Goal: Task Accomplishment & Management: Manage account settings

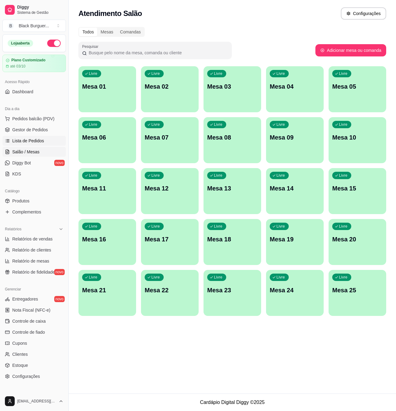
click at [42, 143] on span "Lista de Pedidos" at bounding box center [28, 141] width 32 height 6
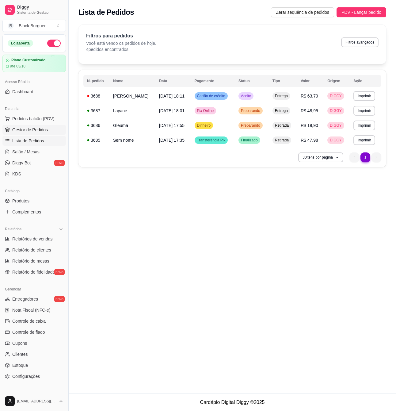
click at [38, 130] on span "Gestor de Pedidos" at bounding box center [30, 130] width 36 height 6
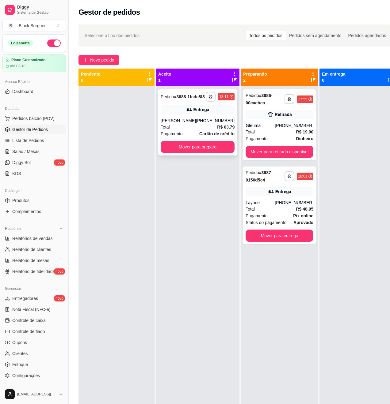
click at [185, 121] on div "**********" at bounding box center [197, 122] width 79 height 66
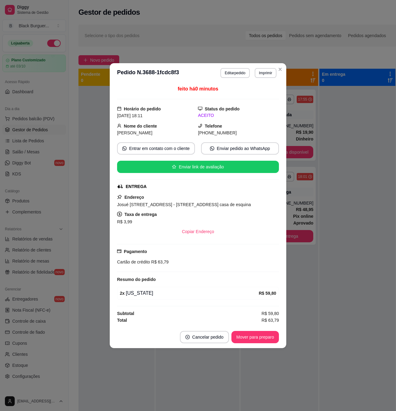
click at [140, 291] on div "2 x [US_STATE]" at bounding box center [189, 292] width 139 height 7
click at [172, 287] on div "feito há 0 minutos Horário do pedido [DATE] 18:11 Status do pedido ACEITO Nome …" at bounding box center [198, 204] width 162 height 238
click at [248, 339] on button "Mover para preparo" at bounding box center [254, 337] width 47 height 12
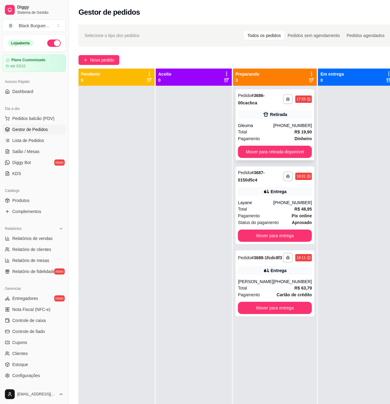
click at [273, 134] on div "Total R$ 19,90" at bounding box center [275, 132] width 74 height 7
click at [292, 283] on div "**********" at bounding box center [274, 284] width 79 height 66
click at [44, 149] on link "Salão / Mesas" at bounding box center [33, 152] width 63 height 10
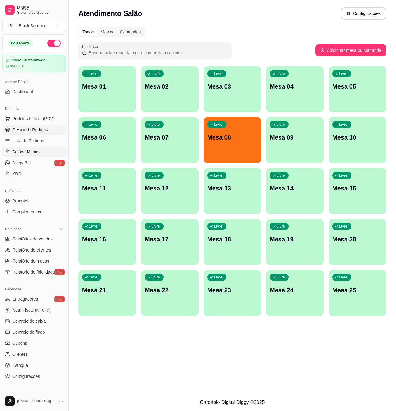
click at [45, 129] on span "Gestor de Pedidos" at bounding box center [30, 130] width 36 height 6
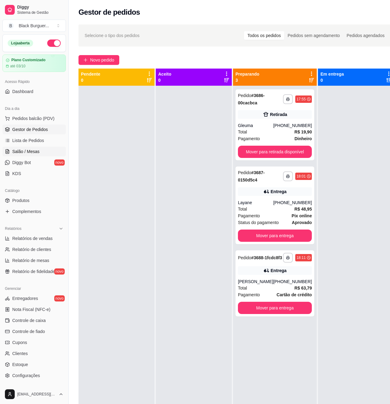
click at [32, 152] on span "Salão / Mesas" at bounding box center [25, 152] width 27 height 6
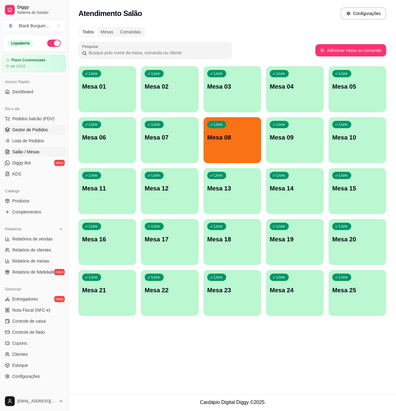
click at [26, 134] on link "Gestor de Pedidos" at bounding box center [33, 130] width 63 height 10
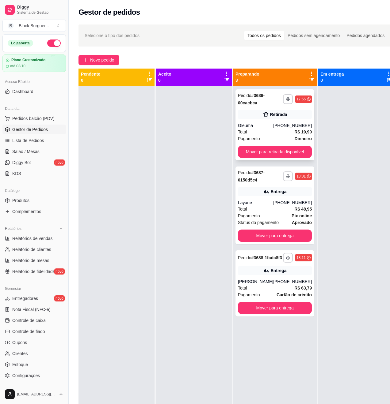
click at [279, 133] on div "Total R$ 19,90" at bounding box center [275, 132] width 74 height 7
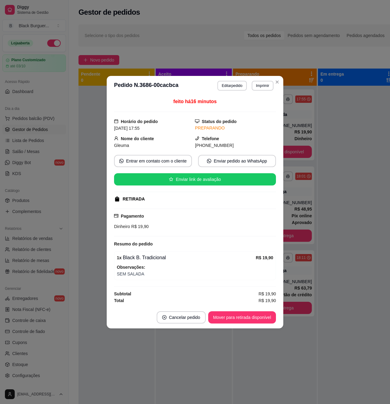
drag, startPoint x: 328, startPoint y: 134, endPoint x: 326, endPoint y: 126, distance: 7.5
click at [329, 132] on div at bounding box center [356, 288] width 76 height 404
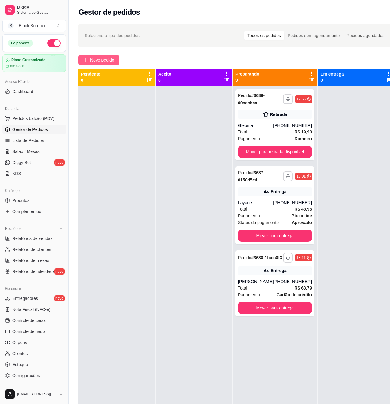
click at [88, 63] on button "Novo pedido" at bounding box center [98, 60] width 41 height 10
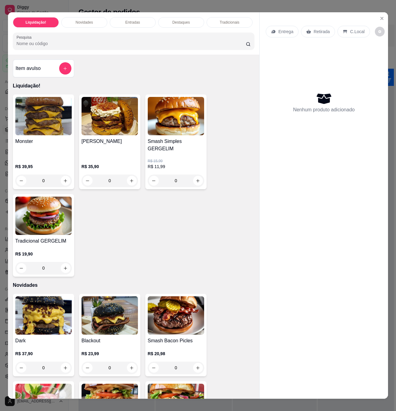
click at [47, 145] on h4 "Monster" at bounding box center [43, 141] width 56 height 7
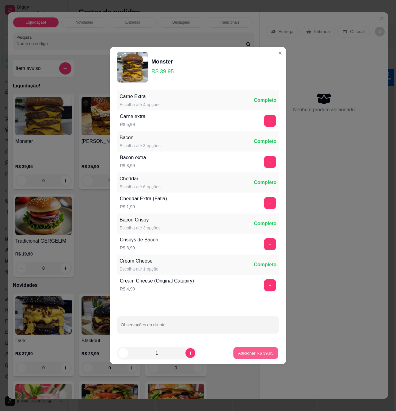
click at [265, 353] on p "Adicionar R$ 39,95" at bounding box center [256, 353] width 36 height 6
type input "1"
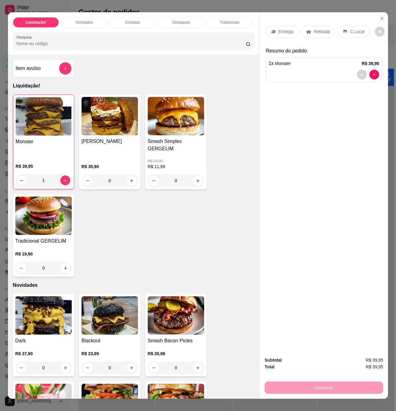
click at [357, 28] on p "C.Local" at bounding box center [357, 31] width 14 height 6
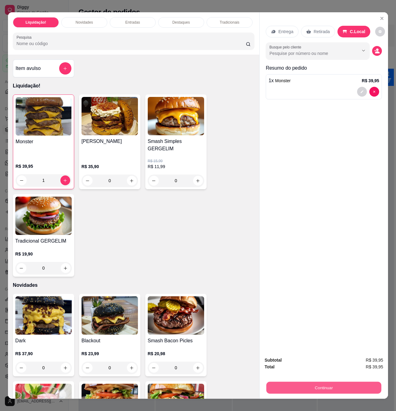
click at [342, 385] on button "Continuar" at bounding box center [323, 387] width 115 height 12
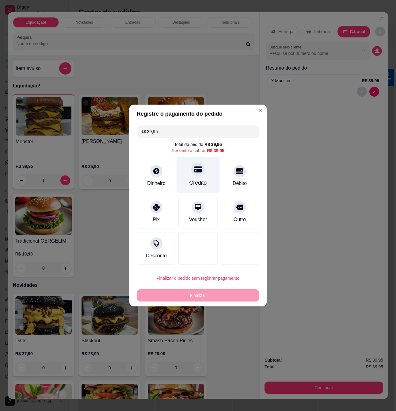
click at [199, 171] on icon at bounding box center [198, 169] width 8 height 6
type input "R$ 0,00"
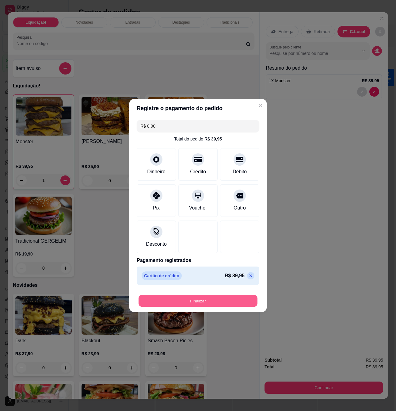
click at [216, 302] on button "Finalizar" at bounding box center [197, 301] width 119 height 12
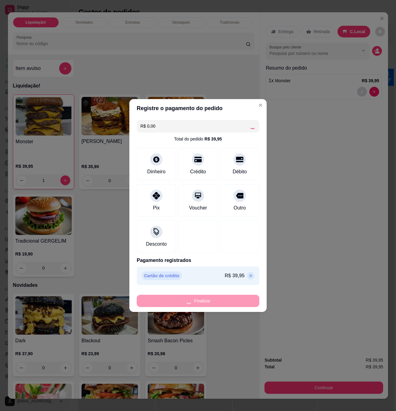
type input "0"
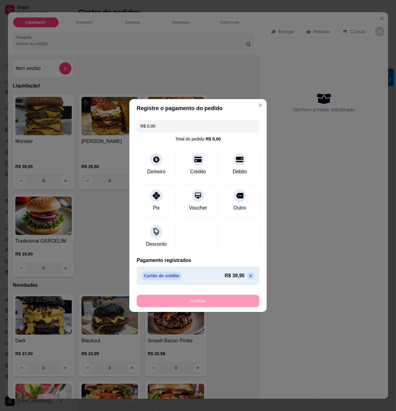
type input "-R$ 39,95"
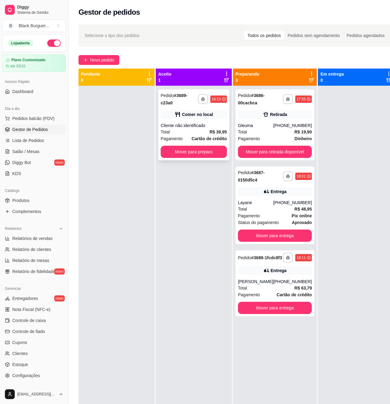
click at [205, 124] on div "Cliente não identificado" at bounding box center [194, 126] width 66 height 6
click at [213, 154] on button "Mover para preparo" at bounding box center [193, 152] width 64 height 12
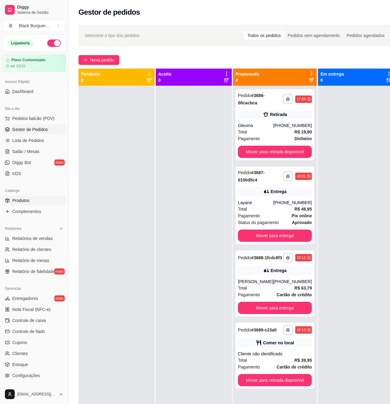
click at [39, 199] on link "Produtos" at bounding box center [33, 201] width 63 height 10
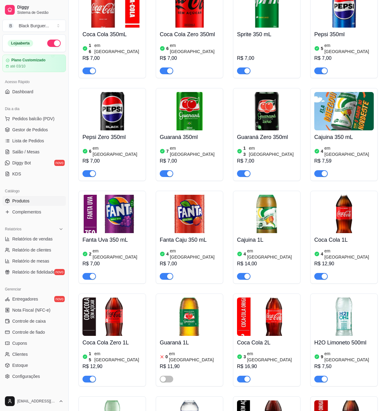
scroll to position [1921, 0]
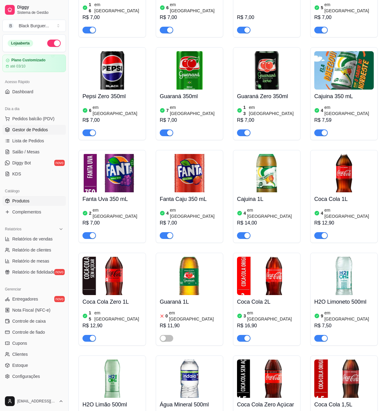
click at [28, 130] on span "Gestor de Pedidos" at bounding box center [30, 130] width 36 height 6
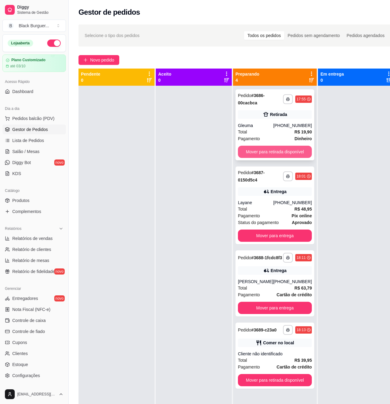
click at [287, 154] on button "Mover para retirada disponível" at bounding box center [275, 152] width 74 height 12
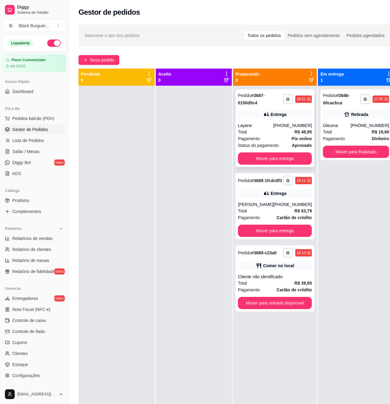
click at [292, 138] on strong "Pix online" at bounding box center [301, 138] width 20 height 5
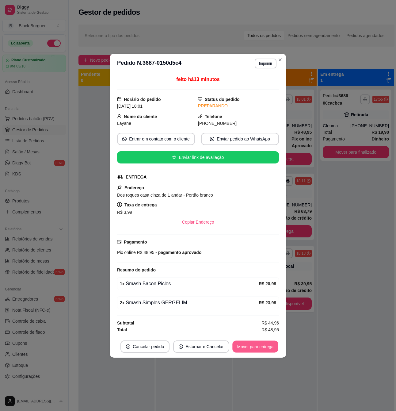
click at [263, 349] on button "Mover para entrega" at bounding box center [255, 346] width 46 height 12
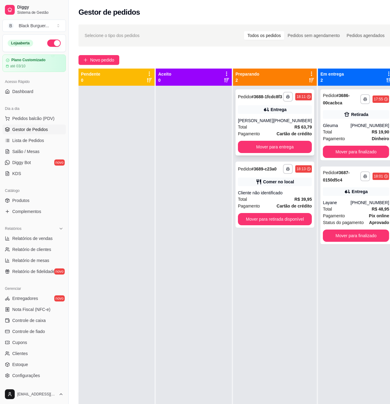
click at [282, 124] on div "[PHONE_NUMBER]" at bounding box center [292, 121] width 39 height 6
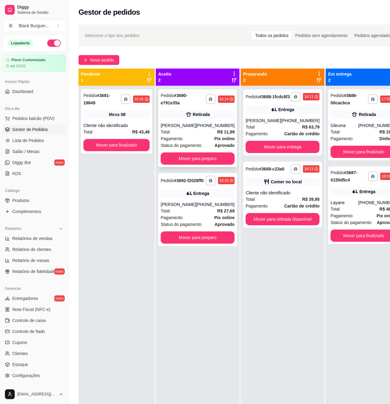
click at [196, 121] on div "**********" at bounding box center [197, 128] width 79 height 78
click at [200, 158] on button "Mover para preparo" at bounding box center [198, 159] width 74 height 12
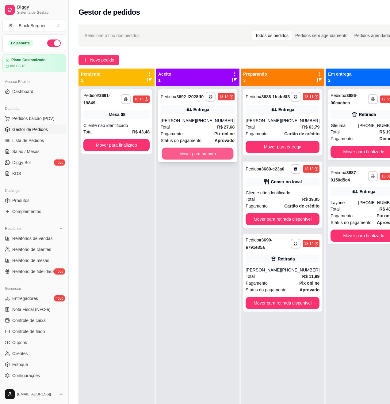
click at [211, 160] on button "Mover para preparo" at bounding box center [198, 154] width 72 height 12
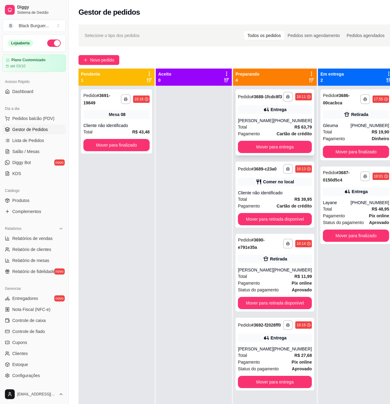
click at [288, 121] on div "**********" at bounding box center [274, 122] width 79 height 66
click at [104, 116] on div "Mesa 08" at bounding box center [116, 114] width 66 height 9
click at [263, 114] on div "Entrega" at bounding box center [275, 109] width 74 height 9
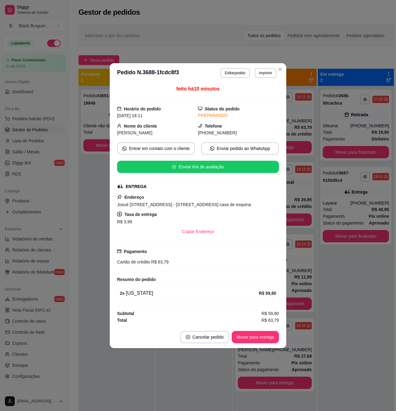
click at [284, 197] on div "feito há 10 minutos Horário do pedido [DATE] 18:11 Status do pedido PREPARANDO …" at bounding box center [198, 204] width 176 height 243
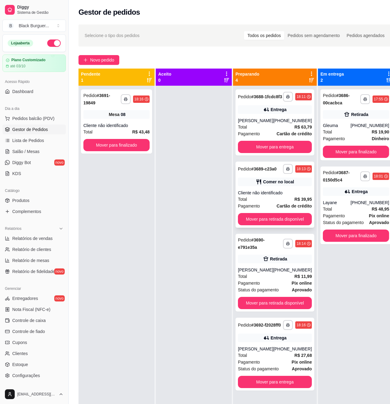
click at [298, 186] on div "Comer no local" at bounding box center [275, 182] width 74 height 9
click at [318, 283] on div "**********" at bounding box center [356, 288] width 76 height 404
click at [281, 273] on div "[PHONE_NUMBER]" at bounding box center [292, 270] width 39 height 6
click at [284, 343] on div "Entrega" at bounding box center [275, 338] width 74 height 9
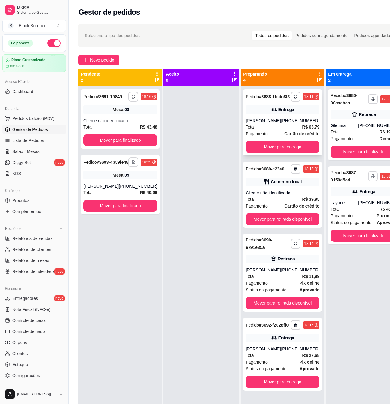
click at [267, 121] on div "**********" at bounding box center [282, 122] width 79 height 66
click at [358, 210] on div "Total R$ 48,95" at bounding box center [363, 209] width 66 height 7
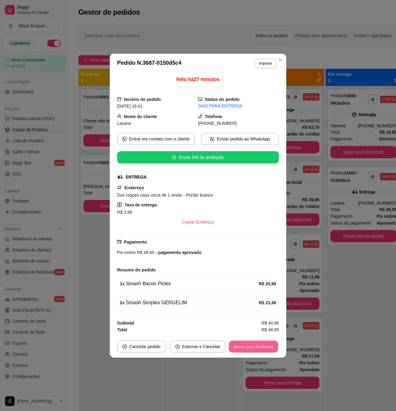
click at [256, 349] on button "Mover para finalizado" at bounding box center [253, 346] width 49 height 12
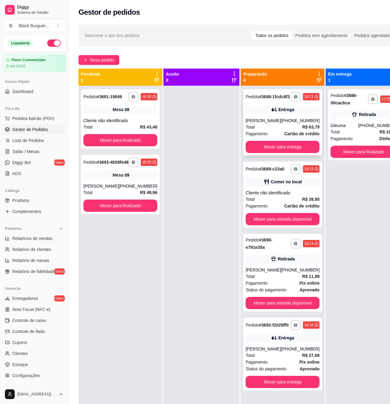
click at [302, 130] on strong "R$ 63,79" at bounding box center [310, 127] width 17 height 5
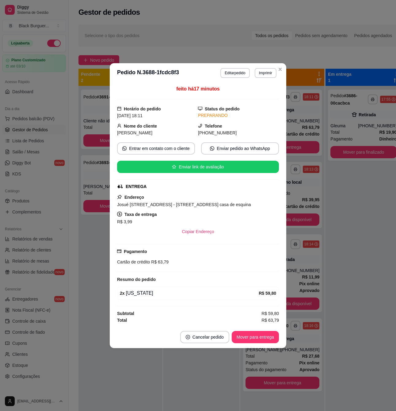
click at [151, 261] on span "R$ 63,79" at bounding box center [159, 261] width 19 height 5
drag, startPoint x: 151, startPoint y: 261, endPoint x: 158, endPoint y: 262, distance: 7.4
click at [156, 262] on span "R$ 63,79" at bounding box center [159, 261] width 19 height 5
click at [161, 262] on span "R$ 63,79" at bounding box center [159, 261] width 19 height 5
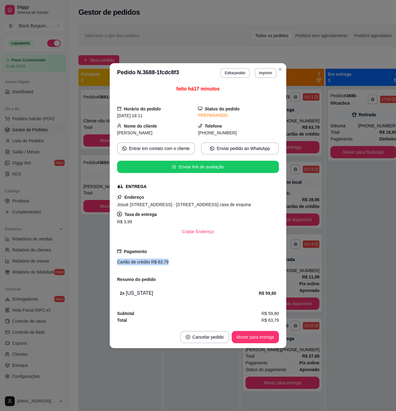
click at [161, 262] on span "R$ 63,79" at bounding box center [159, 261] width 19 height 5
click at [159, 263] on span "R$ 63,79" at bounding box center [159, 261] width 19 height 5
click at [138, 295] on div "2 x [US_STATE]" at bounding box center [189, 292] width 139 height 7
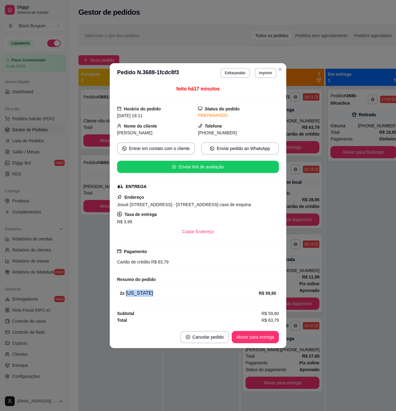
click at [138, 295] on div "2 x [US_STATE]" at bounding box center [189, 292] width 139 height 7
click at [152, 286] on div "feito há 17 minutos Horário do pedido [DATE] 18:11 Status do pedido PREPARANDO …" at bounding box center [198, 204] width 162 height 238
click at [152, 259] on span "R$ 63,79" at bounding box center [159, 261] width 19 height 5
click at [155, 258] on div "Cartão de crédito R$ 63,79" at bounding box center [198, 261] width 162 height 7
click at [162, 260] on span "R$ 63,79" at bounding box center [159, 261] width 19 height 5
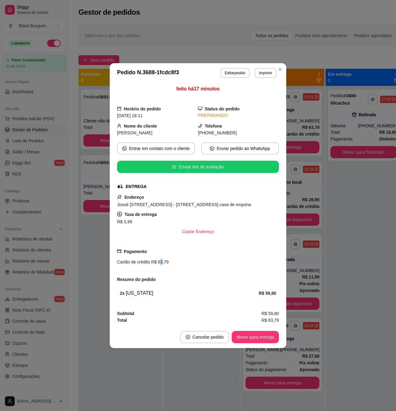
click at [162, 260] on span "R$ 63,79" at bounding box center [159, 261] width 19 height 5
click at [181, 260] on div "Cartão de crédito R$ 63,79" at bounding box center [198, 261] width 162 height 7
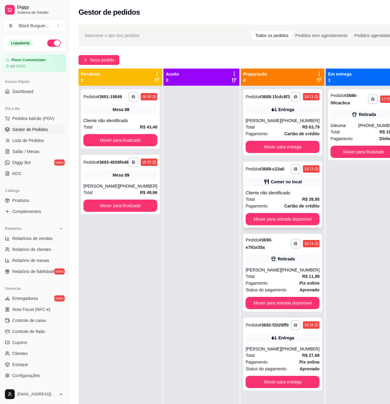
click at [304, 199] on div "**********" at bounding box center [282, 195] width 79 height 66
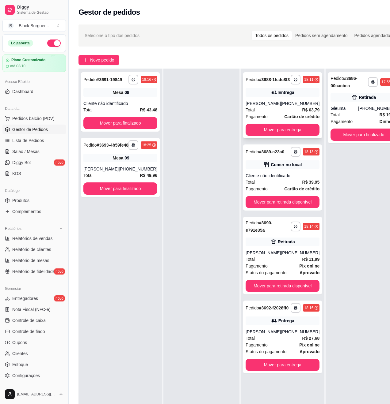
click at [270, 83] on div "Pedido # 3688-1fcdc8f3" at bounding box center [267, 79] width 44 height 7
click at [333, 109] on div "Gleuma" at bounding box center [344, 108] width 28 height 6
click at [274, 94] on div "Entrega" at bounding box center [282, 92] width 74 height 9
click at [31, 201] on link "Produtos" at bounding box center [33, 201] width 63 height 10
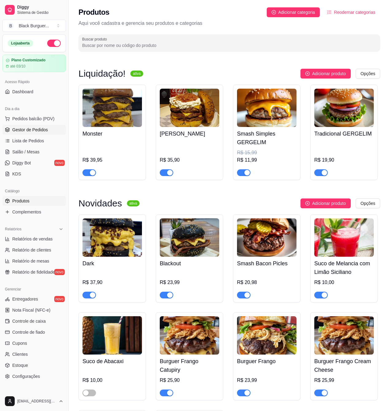
click at [35, 130] on span "Gestor de Pedidos" at bounding box center [30, 130] width 36 height 6
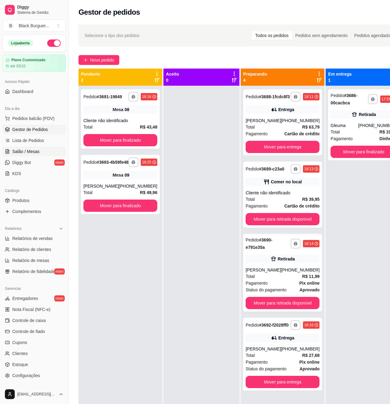
click at [30, 151] on span "Salão / Mesas" at bounding box center [25, 152] width 27 height 6
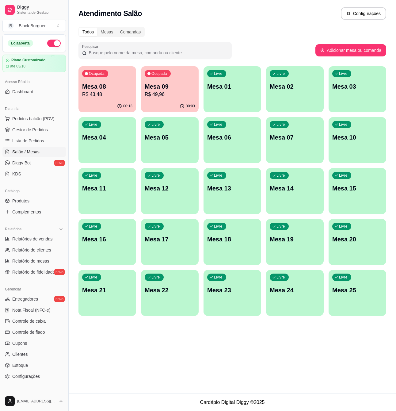
click at [175, 89] on p "Mesa 09" at bounding box center [170, 86] width 50 height 9
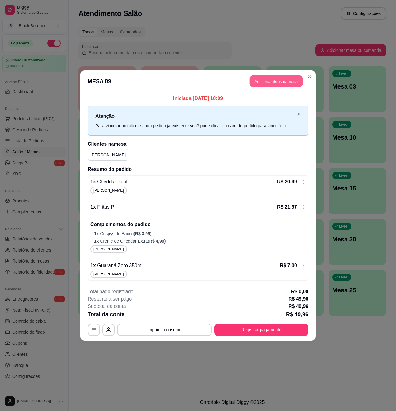
click at [269, 83] on button "Adicionar itens na mesa" at bounding box center [276, 81] width 53 height 12
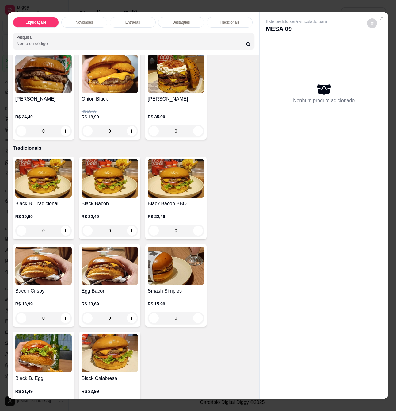
scroll to position [858, 0]
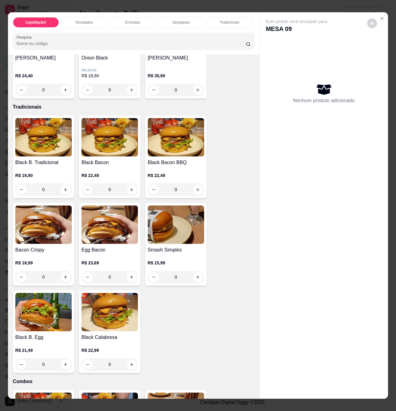
click at [195, 271] on div "0" at bounding box center [176, 277] width 56 height 12
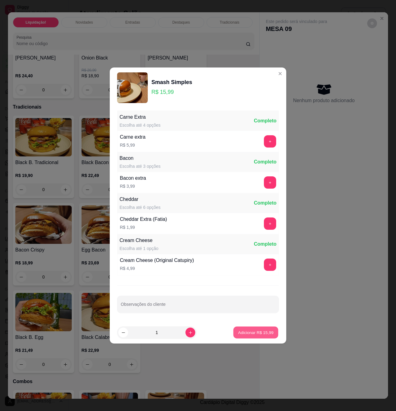
click at [254, 338] on button "Adicionar R$ 15,99" at bounding box center [255, 332] width 45 height 12
type input "1"
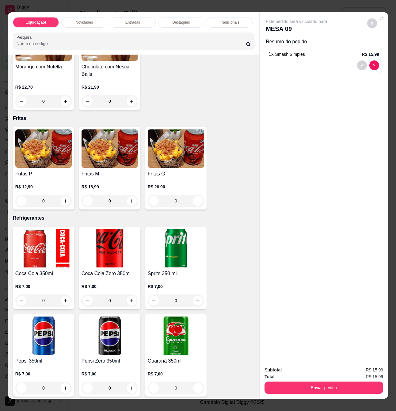
scroll to position [1675, 0]
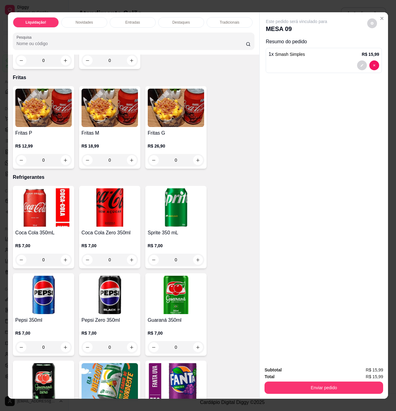
click at [65, 162] on div "0" at bounding box center [43, 160] width 56 height 12
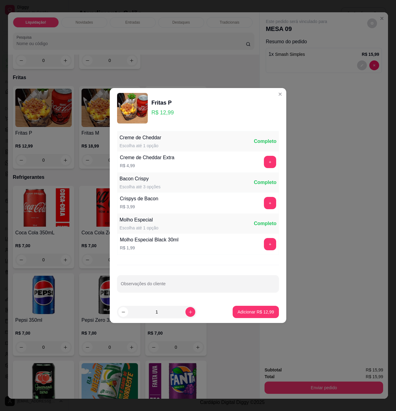
click at [241, 305] on footer "1 Adicionar R$ 12,99" at bounding box center [198, 312] width 176 height 22
click at [243, 312] on p "Adicionar R$ 12,99" at bounding box center [255, 312] width 36 height 6
type input "1"
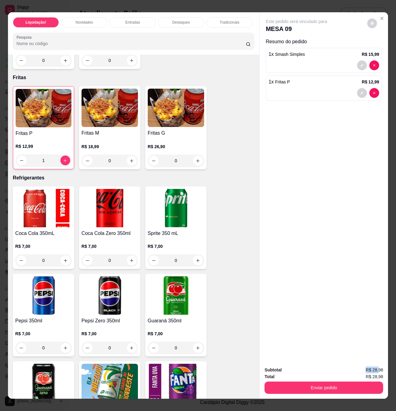
click at [376, 361] on div "Subtotal R$ 28,98 Total R$ 28,98 Enviar pedido" at bounding box center [324, 379] width 128 height 37
click at [377, 361] on div "Subtotal R$ 28,98 Total R$ 28,98 Enviar pedido" at bounding box center [324, 379] width 128 height 37
click at [357, 357] on div "Este pedido será vinculado para MESA 09 Resumo do pedido 1 x Smash Simples R$ 1…" at bounding box center [324, 186] width 128 height 349
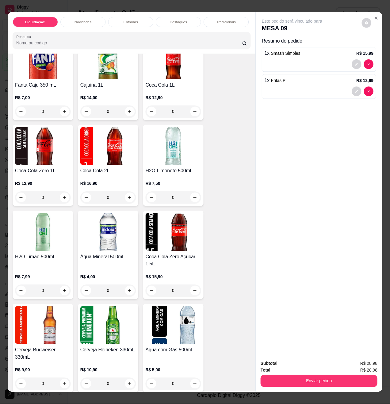
scroll to position [2124, 0]
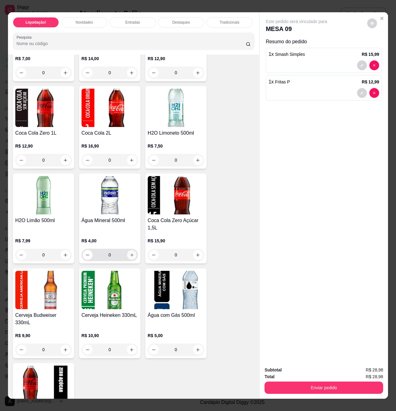
click at [130, 252] on icon "increase-product-quantity" at bounding box center [132, 254] width 5 height 5
type input "1"
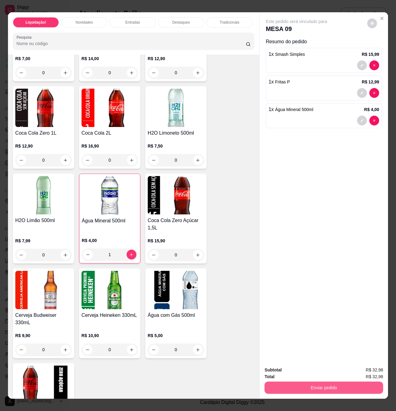
click at [302, 381] on button "Enviar pedido" at bounding box center [323, 387] width 119 height 12
click at [317, 368] on button "Não registrar e enviar pedido" at bounding box center [303, 369] width 64 height 12
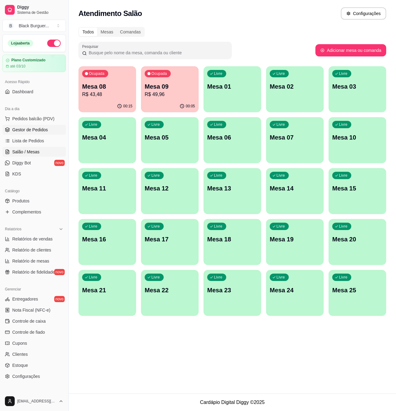
click at [30, 126] on link "Gestor de Pedidos" at bounding box center [33, 130] width 63 height 10
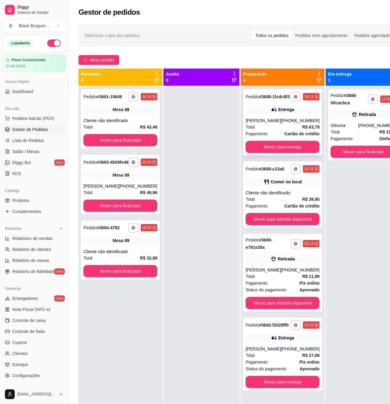
click at [271, 124] on div "[PERSON_NAME]" at bounding box center [262, 121] width 35 height 6
click at [109, 114] on div "Mesa 08" at bounding box center [120, 109] width 74 height 9
click at [358, 118] on div "Retirada" at bounding box center [366, 115] width 17 height 6
click at [290, 124] on div "[PHONE_NUMBER]" at bounding box center [300, 121] width 39 height 6
click at [281, 196] on div "Cliente não identificado" at bounding box center [282, 193] width 74 height 6
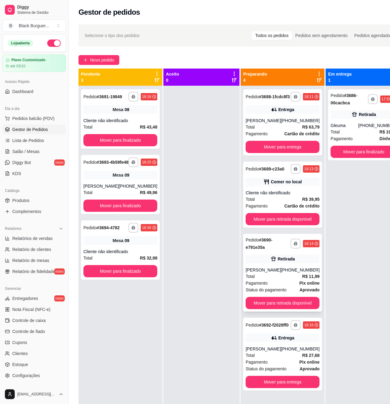
click at [289, 280] on div "Total R$ 11,99" at bounding box center [282, 276] width 74 height 7
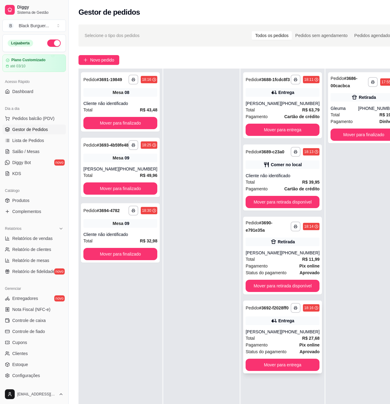
click at [259, 342] on div "Total R$ 27,68" at bounding box center [282, 338] width 74 height 7
click at [152, 176] on div "**********" at bounding box center [120, 167] width 79 height 59
click at [262, 170] on div "**********" at bounding box center [282, 178] width 79 height 66
click at [342, 104] on div "**********" at bounding box center [363, 107] width 71 height 71
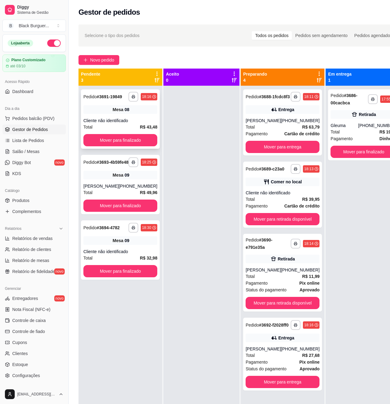
click at [142, 129] on strong "R$ 43,48" at bounding box center [148, 127] width 17 height 5
click at [287, 196] on div "Cliente não identificado" at bounding box center [282, 193] width 74 height 6
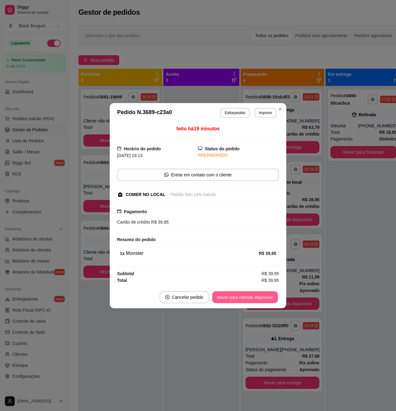
click at [260, 299] on button "Mover para retirada disponível" at bounding box center [245, 297] width 66 height 12
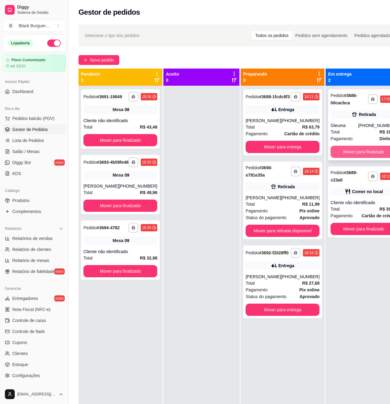
click at [361, 155] on button "Mover para finalizado" at bounding box center [363, 152] width 66 height 12
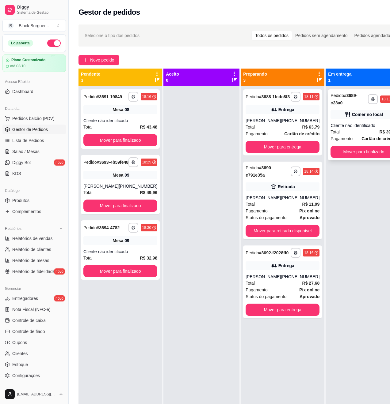
click at [379, 132] on strong "R$ 39,95" at bounding box center [387, 132] width 17 height 5
click at [362, 154] on button "Mover para finalizado" at bounding box center [364, 152] width 64 height 12
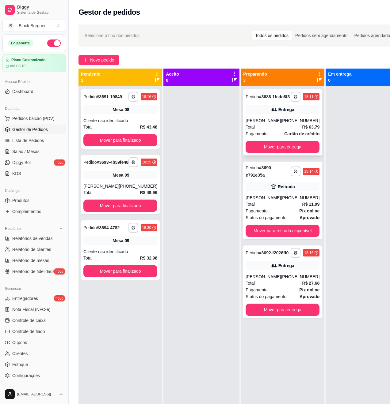
click at [302, 129] on strong "R$ 63,79" at bounding box center [310, 127] width 17 height 5
click at [124, 113] on div "08" at bounding box center [126, 110] width 5 height 6
click at [139, 180] on div "Mesa 09" at bounding box center [120, 175] width 74 height 9
click at [298, 124] on div "[PHONE_NUMBER]" at bounding box center [300, 121] width 39 height 6
click at [266, 213] on div "Pagamento Pix online" at bounding box center [282, 211] width 74 height 7
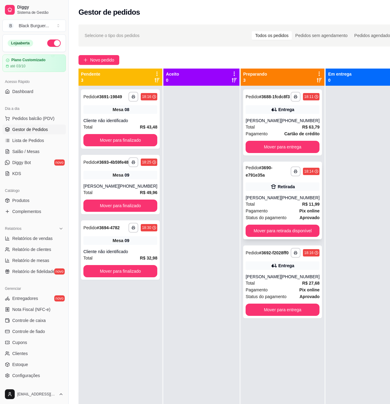
click at [275, 208] on div "Total R$ 11,99" at bounding box center [282, 204] width 74 height 7
click at [302, 207] on strong "R$ 11,99" at bounding box center [310, 204] width 17 height 5
click at [285, 294] on div "Pagamento Pix online" at bounding box center [282, 290] width 74 height 7
click at [120, 123] on div "**********" at bounding box center [120, 118] width 79 height 59
click at [112, 166] on div "Pedido # 3693-4b59fe48" at bounding box center [105, 162] width 45 height 7
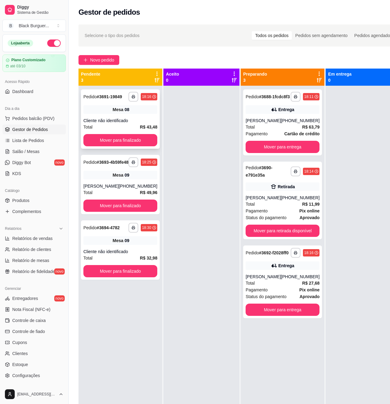
click at [123, 124] on div "Cliente não identificado" at bounding box center [120, 121] width 74 height 6
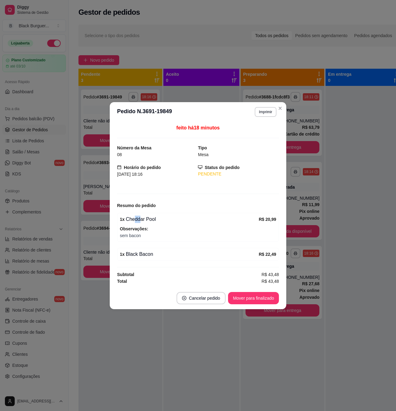
drag, startPoint x: 135, startPoint y: 220, endPoint x: 141, endPoint y: 220, distance: 6.1
click at [140, 220] on div "1 x Cheddar Pool" at bounding box center [189, 218] width 139 height 7
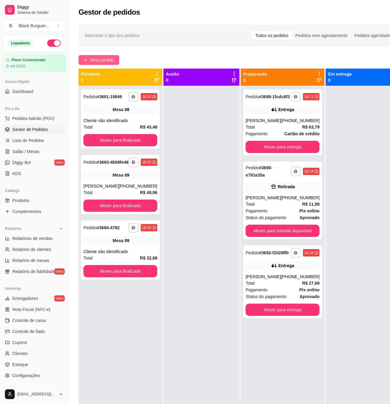
click at [111, 63] on span "Novo pedido" at bounding box center [102, 60] width 24 height 7
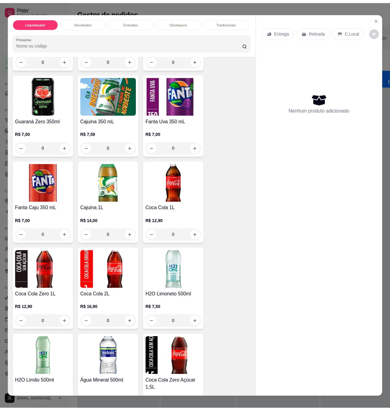
scroll to position [2084, 0]
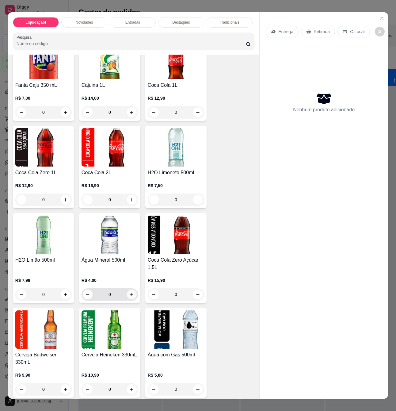
click at [127, 289] on button "increase-product-quantity" at bounding box center [132, 294] width 10 height 10
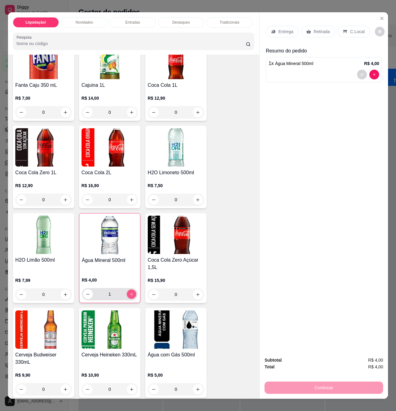
click at [129, 292] on icon "increase-product-quantity" at bounding box center [131, 294] width 5 height 5
type input "2"
click at [309, 27] on div "Retirada" at bounding box center [318, 32] width 34 height 12
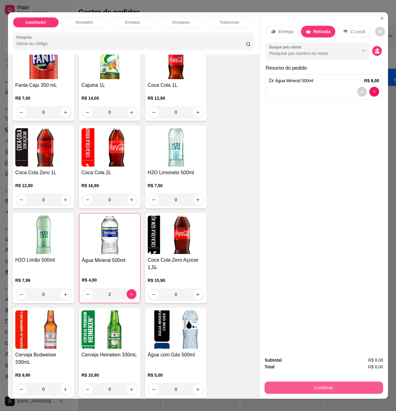
click at [328, 381] on button "Continuar" at bounding box center [323, 387] width 119 height 12
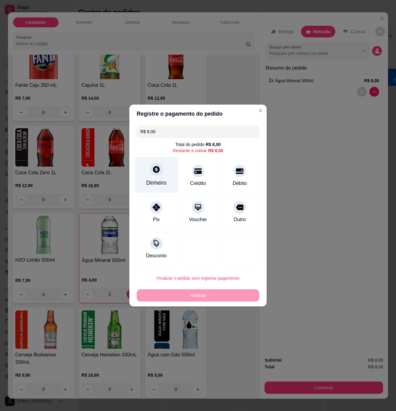
click at [153, 177] on div "Dinheiro" at bounding box center [156, 175] width 43 height 36
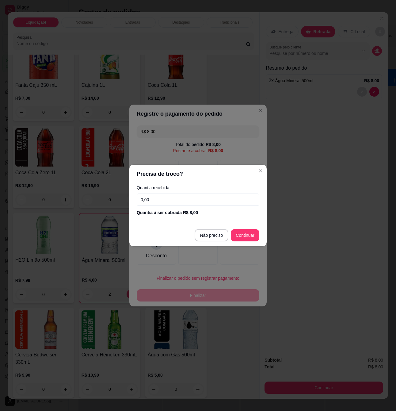
drag, startPoint x: 201, startPoint y: 194, endPoint x: 200, endPoint y: 197, distance: 3.1
click at [201, 195] on input "0,00" at bounding box center [198, 199] width 123 height 12
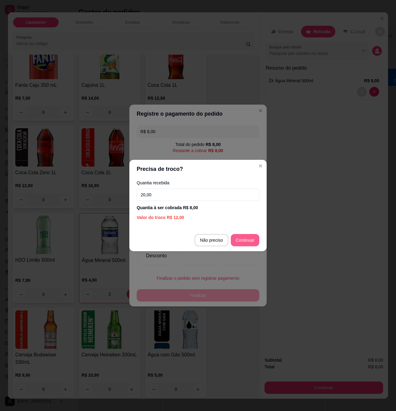
type input "20,00"
type input "R$ 0,00"
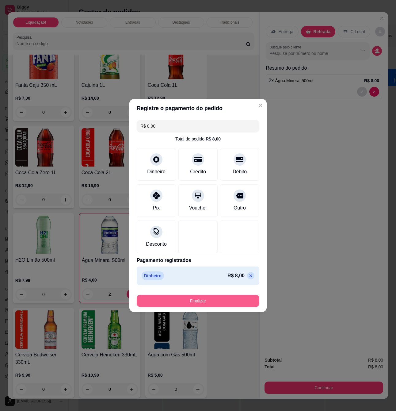
click at [238, 300] on button "Finalizar" at bounding box center [198, 300] width 123 height 12
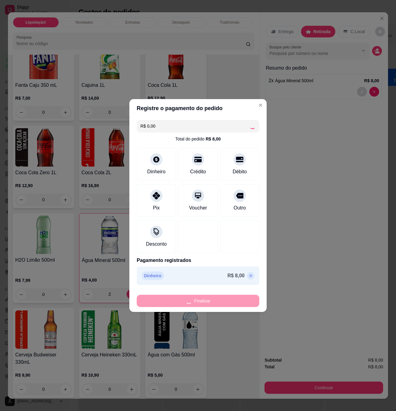
type input "0"
type input "-R$ 8,00"
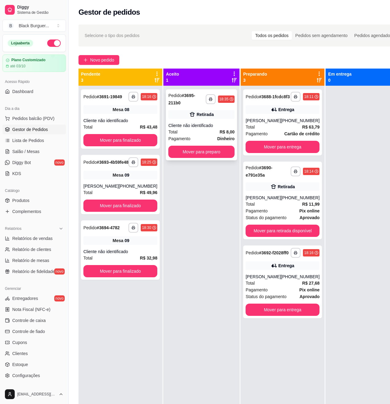
click at [202, 129] on div "Total R$ 8,00" at bounding box center [201, 132] width 66 height 7
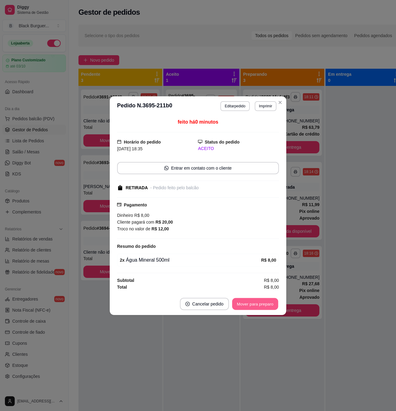
click at [248, 306] on button "Mover para preparo" at bounding box center [255, 304] width 46 height 12
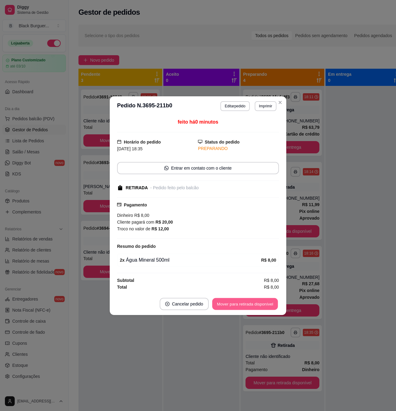
click at [251, 305] on button "Mover para retirada disponível" at bounding box center [245, 304] width 66 height 12
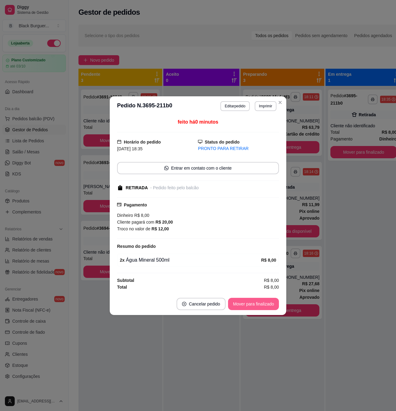
click at [255, 305] on button "Mover para finalizado" at bounding box center [253, 304] width 51 height 12
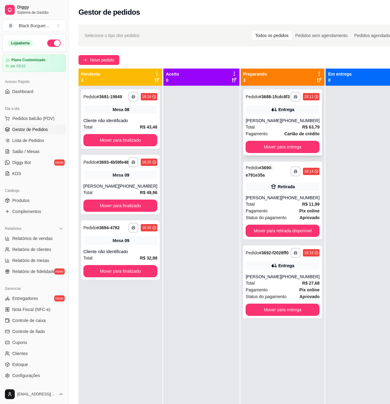
click at [276, 129] on div "Total R$ 63,79" at bounding box center [282, 127] width 74 height 7
click at [302, 207] on strong "R$ 11,99" at bounding box center [310, 204] width 17 height 5
click at [126, 114] on div "Mesa 08" at bounding box center [120, 109] width 74 height 9
click at [118, 178] on span "Mesa" at bounding box center [117, 175] width 11 height 6
click at [102, 245] on div "Mesa 09" at bounding box center [120, 241] width 74 height 9
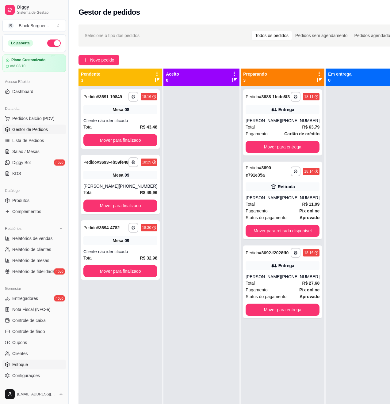
click at [32, 366] on link "Estoque" at bounding box center [33, 365] width 63 height 10
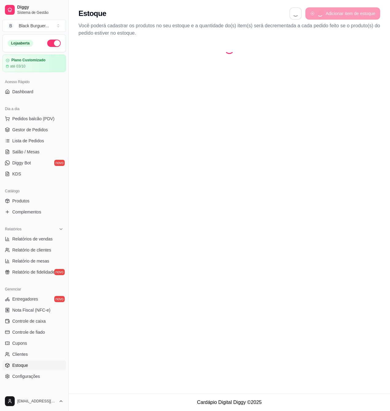
select select "QUANTITY_ORDER"
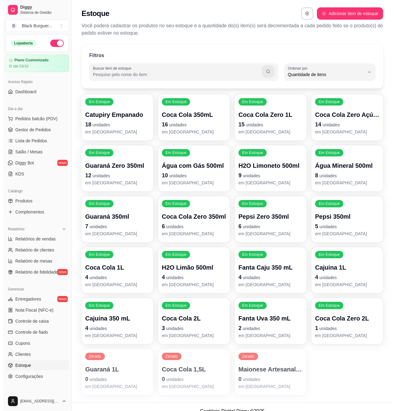
scroll to position [6, 0]
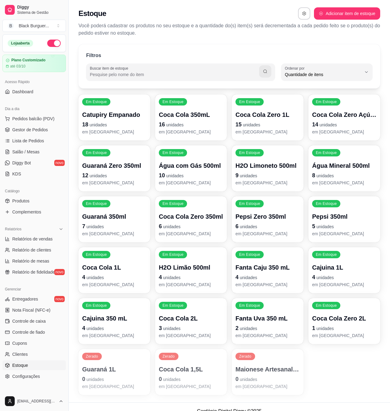
click at [344, 162] on p "Água Mineral 500ml" at bounding box center [344, 165] width 64 height 9
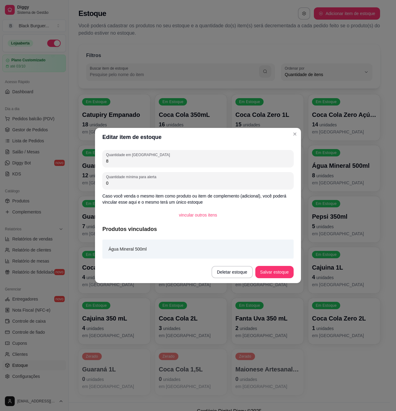
drag, startPoint x: 140, startPoint y: 162, endPoint x: 85, endPoint y: 162, distance: 55.5
click at [85, 162] on div "Editar item de estoque Quantidade em estoque 8 Quantidade mínima para alerta 0 …" at bounding box center [198, 205] width 396 height 411
type input "7"
click at [274, 275] on button "Salvar estoque" at bounding box center [274, 272] width 38 height 12
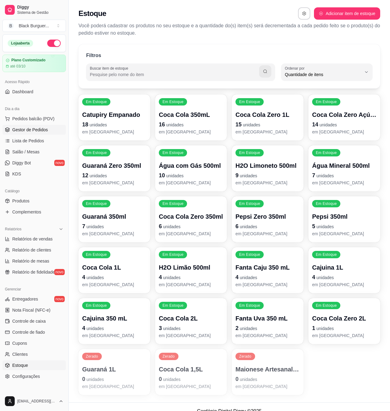
click at [35, 133] on link "Gestor de Pedidos" at bounding box center [33, 130] width 63 height 10
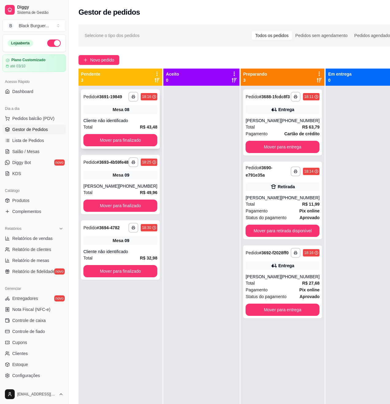
click at [97, 99] on strong "# 3691-19849" at bounding box center [109, 96] width 25 height 5
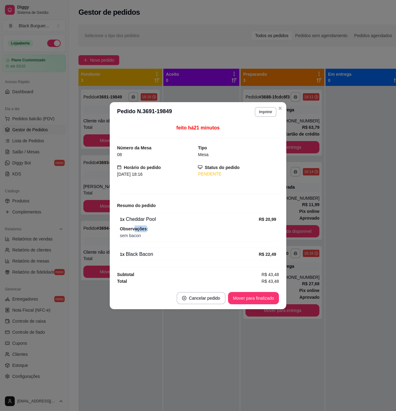
drag, startPoint x: 136, startPoint y: 232, endPoint x: 147, endPoint y: 232, distance: 11.0
click at [147, 232] on span "Observações:" at bounding box center [198, 228] width 156 height 7
click at [149, 232] on span "Observações:" at bounding box center [198, 228] width 156 height 7
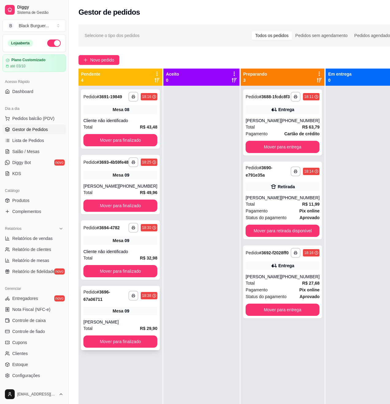
click at [90, 327] on div "**********" at bounding box center [120, 318] width 79 height 64
click at [112, 113] on span "Mesa" at bounding box center [117, 110] width 11 height 6
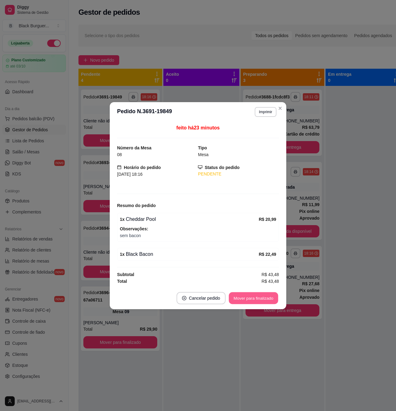
click at [245, 296] on button "Mover para finalizado" at bounding box center [253, 298] width 49 height 12
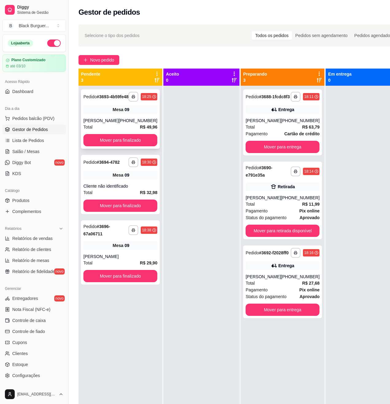
click at [103, 119] on div "**********" at bounding box center [120, 118] width 79 height 59
click at [260, 111] on div "Entrega" at bounding box center [282, 109] width 74 height 9
click at [256, 111] on div "Entrega" at bounding box center [282, 109] width 74 height 9
click at [297, 199] on div "**********" at bounding box center [282, 201] width 79 height 78
click at [271, 207] on div "Total R$ 11,99" at bounding box center [282, 204] width 74 height 7
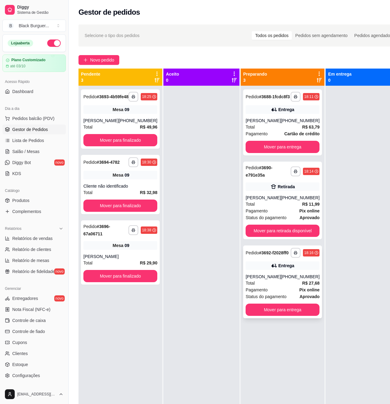
click at [269, 294] on div "Pagamento Pix online" at bounding box center [282, 290] width 74 height 7
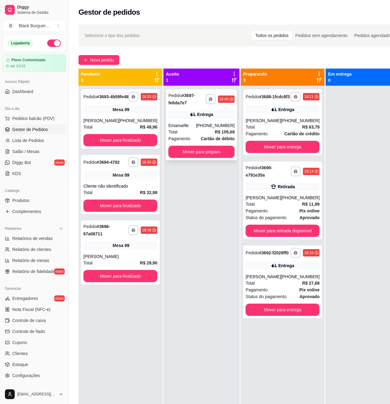
click at [197, 123] on div "[PHONE_NUMBER]" at bounding box center [215, 126] width 39 height 6
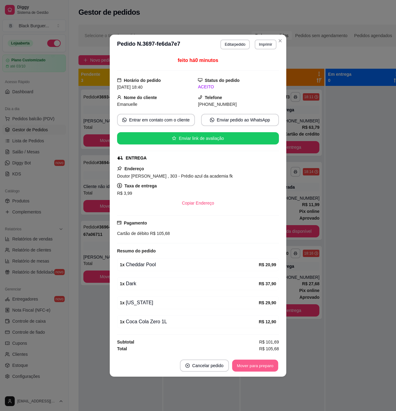
click at [262, 369] on button "Mover para preparo" at bounding box center [255, 365] width 46 height 12
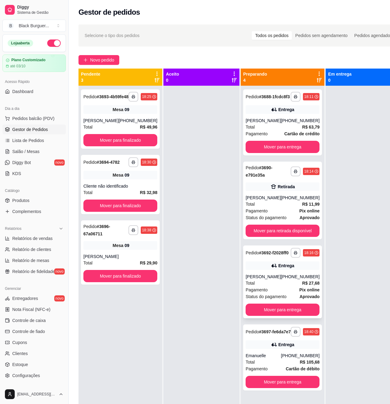
click at [270, 287] on div "Total R$ 27,68" at bounding box center [282, 283] width 74 height 7
click at [281, 359] on div "[PHONE_NUMBER]" at bounding box center [300, 356] width 39 height 6
click at [263, 131] on div "Total R$ 63,79" at bounding box center [282, 127] width 74 height 7
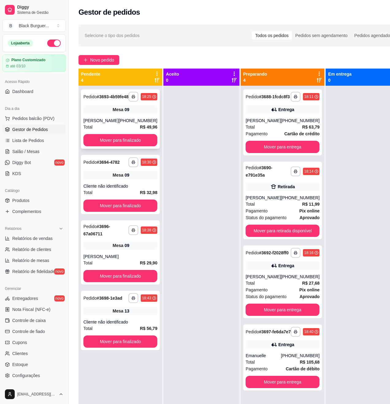
click at [102, 114] on div "Mesa 09" at bounding box center [120, 109] width 74 height 9
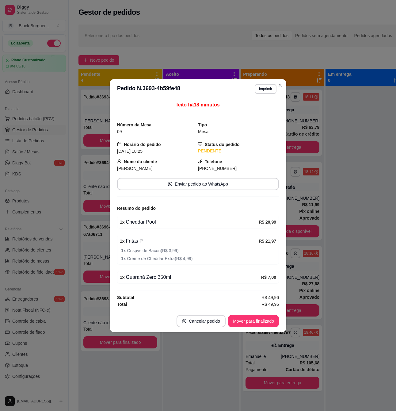
click at [142, 227] on div "1 x Cheddar Pool R$ 20,99" at bounding box center [198, 221] width 162 height 13
click at [142, 222] on div "1 x Cheddar Pool" at bounding box center [189, 221] width 139 height 7
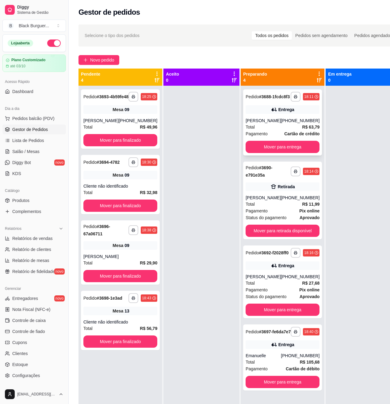
click at [270, 124] on div "[PERSON_NAME]" at bounding box center [262, 121] width 35 height 6
click at [271, 208] on div "Total R$ 11,99" at bounding box center [282, 204] width 74 height 7
click at [302, 207] on strong "R$ 11,99" at bounding box center [310, 204] width 17 height 5
click at [289, 207] on div "Total R$ 11,99" at bounding box center [282, 204] width 74 height 7
click at [284, 214] on div "Pagamento Pix online" at bounding box center [282, 211] width 74 height 7
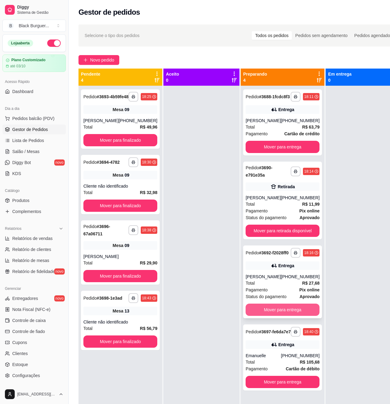
click at [275, 316] on button "Mover para entrega" at bounding box center [282, 310] width 74 height 12
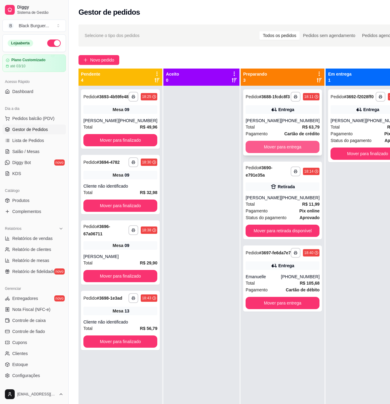
click at [287, 153] on button "Mover para entrega" at bounding box center [282, 147] width 74 height 12
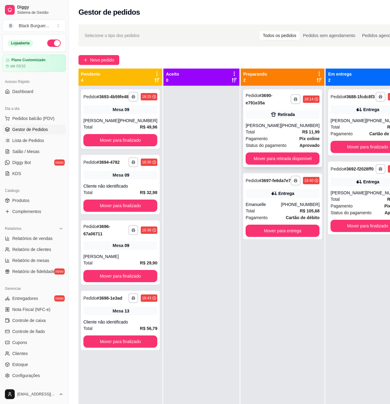
click at [302, 130] on strong "R$ 11,99" at bounding box center [310, 132] width 17 height 5
click at [42, 154] on link "Salão / Mesas" at bounding box center [33, 152] width 63 height 10
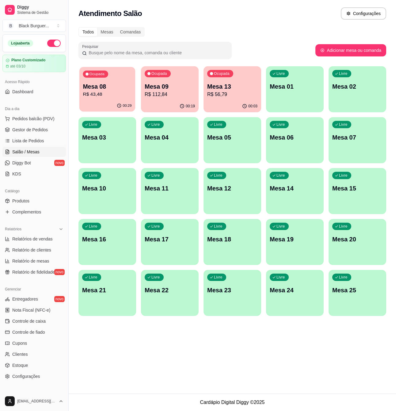
click at [128, 80] on div "Ocupada Mesa 08 R$ 43,48" at bounding box center [107, 83] width 56 height 33
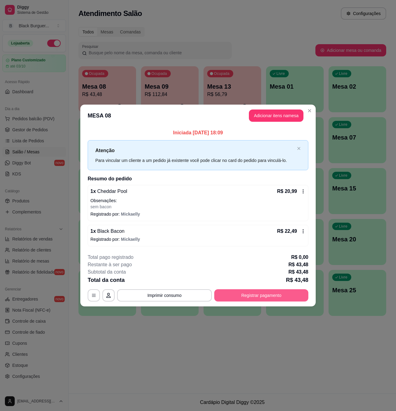
click at [268, 298] on button "Registrar pagamento" at bounding box center [261, 295] width 94 height 12
click at [293, 192] on p "R$ 20,99" at bounding box center [287, 191] width 20 height 7
click at [295, 193] on p "R$ 20,99" at bounding box center [287, 191] width 20 height 7
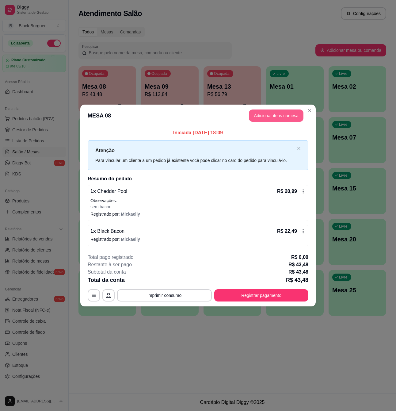
click at [287, 112] on button "Adicionar itens na mesa" at bounding box center [276, 115] width 55 height 12
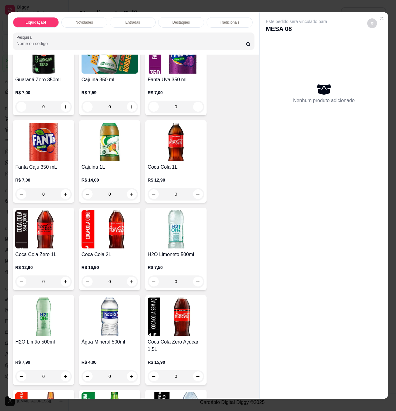
scroll to position [2084, 0]
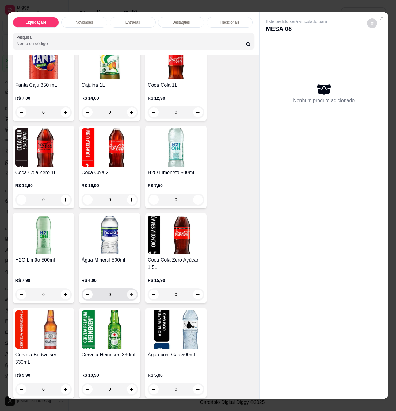
click at [130, 292] on icon "increase-product-quantity" at bounding box center [131, 294] width 5 height 5
type input "1"
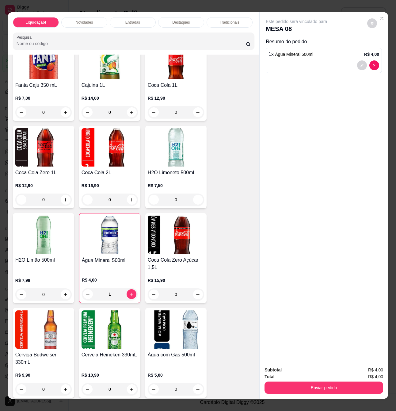
drag, startPoint x: 303, startPoint y: 377, endPoint x: 303, endPoint y: 381, distance: 4.3
click at [303, 380] on div "Enviar pedido" at bounding box center [323, 387] width 119 height 14
click at [304, 385] on button "Enviar pedido" at bounding box center [323, 387] width 115 height 12
click at [307, 373] on button "Não registrar e enviar pedido" at bounding box center [303, 369] width 64 height 12
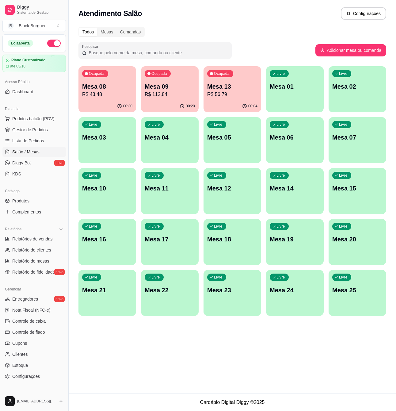
click at [115, 91] on p "R$ 43,48" at bounding box center [107, 94] width 50 height 7
click at [36, 117] on span "Pedidos balcão (PDV)" at bounding box center [33, 119] width 42 height 6
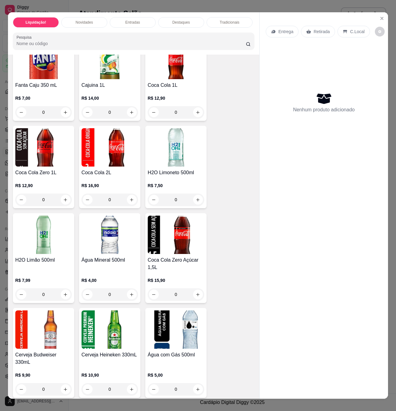
scroll to position [2124, 0]
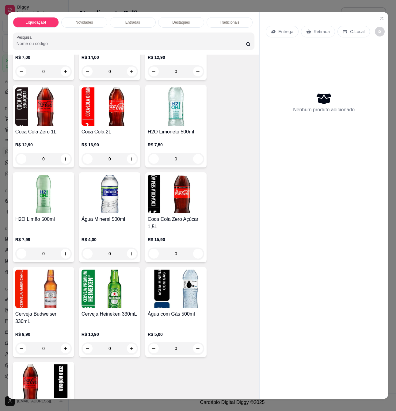
click at [118, 230] on div "R$ 4,00 0" at bounding box center [110, 244] width 56 height 29
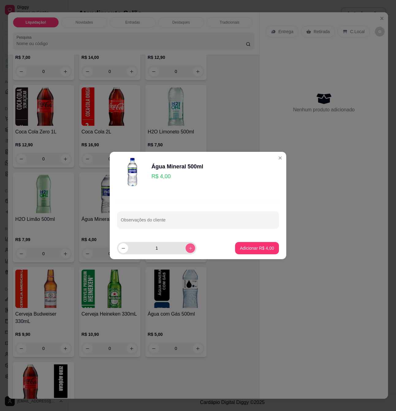
click at [188, 244] on button "increase-product-quantity" at bounding box center [189, 247] width 9 height 9
click at [188, 244] on button "increase-product-quantity" at bounding box center [190, 248] width 10 height 10
type input "3"
click at [262, 250] on p "Adicionar R$ 12,00" at bounding box center [255, 248] width 36 height 6
type input "3"
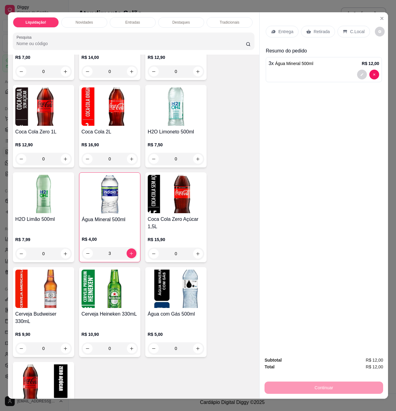
click at [323, 26] on div "Retirada" at bounding box center [318, 32] width 34 height 12
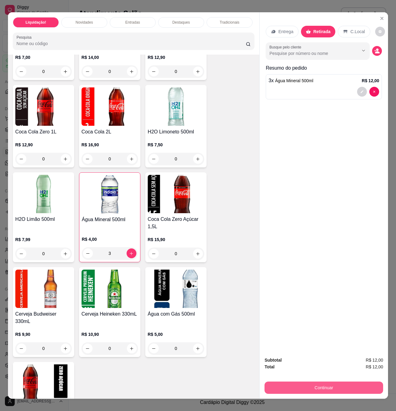
click at [330, 383] on button "Continuar" at bounding box center [323, 387] width 119 height 12
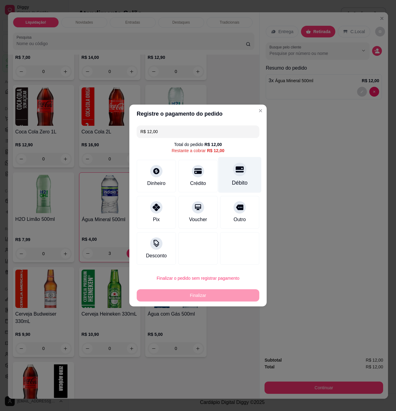
click at [234, 164] on div at bounding box center [239, 168] width 13 height 13
type input "R$ 0,00"
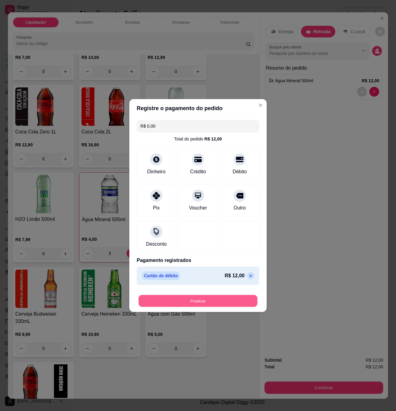
click at [229, 304] on button "Finalizar" at bounding box center [197, 301] width 119 height 12
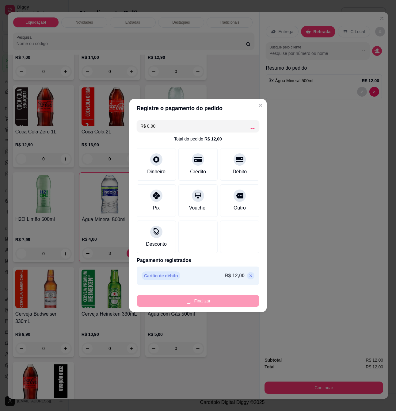
type input "0"
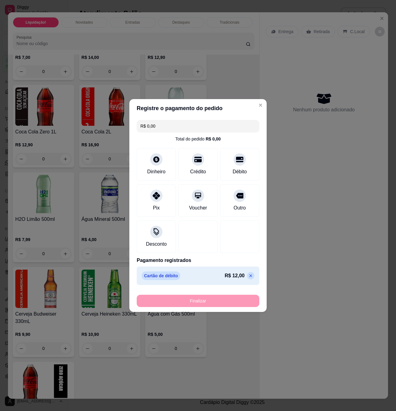
type input "-R$ 12,00"
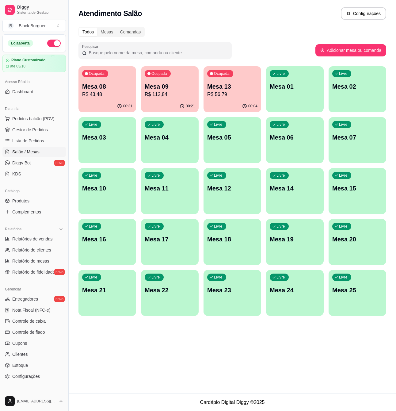
click at [162, 86] on p "Mesa 09" at bounding box center [170, 86] width 50 height 9
click at [43, 131] on span "Gestor de Pedidos" at bounding box center [30, 130] width 36 height 6
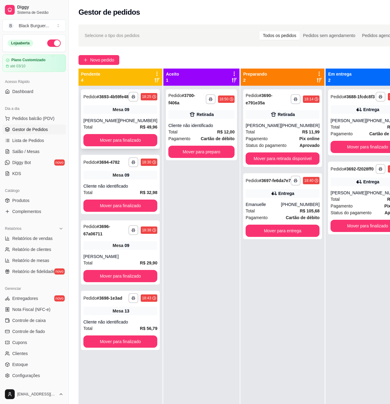
click at [123, 114] on div "Mesa 09" at bounding box center [120, 109] width 74 height 9
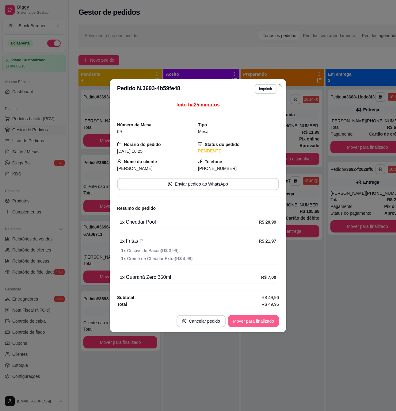
click at [246, 319] on button "Mover para finalizado" at bounding box center [253, 321] width 51 height 12
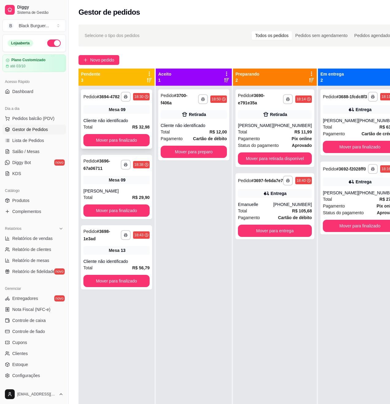
click at [112, 113] on div "Mesa 09" at bounding box center [116, 109] width 66 height 9
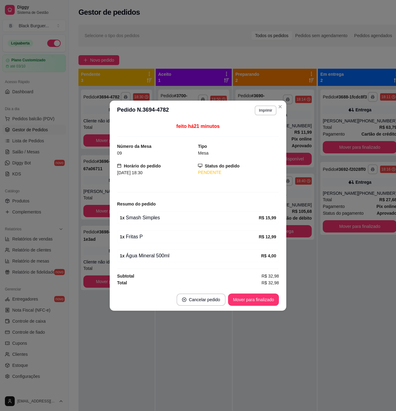
click at [112, 178] on div "feito há 21 minutos Número da Mesa 09 Tipo Mesa Horário do pedido [DATE] 18:30 …" at bounding box center [198, 204] width 176 height 168
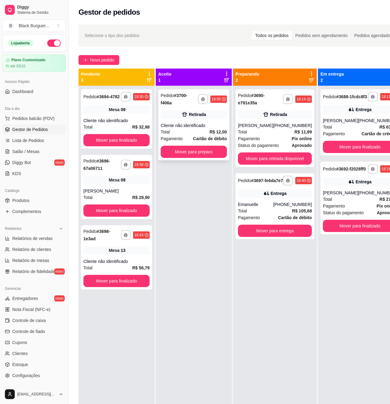
click at [209, 123] on div "**********" at bounding box center [193, 124] width 71 height 71
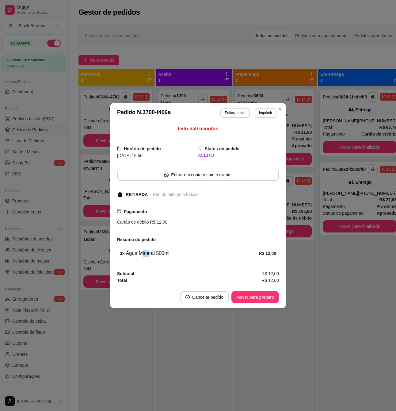
drag, startPoint x: 142, startPoint y: 257, endPoint x: 156, endPoint y: 255, distance: 13.6
click at [154, 255] on div "3 x Água Mineral 500ml" at bounding box center [189, 252] width 139 height 7
click at [156, 255] on div "3 x Água Mineral 500ml" at bounding box center [189, 252] width 139 height 7
click at [264, 297] on button "Mover para preparo" at bounding box center [255, 297] width 46 height 12
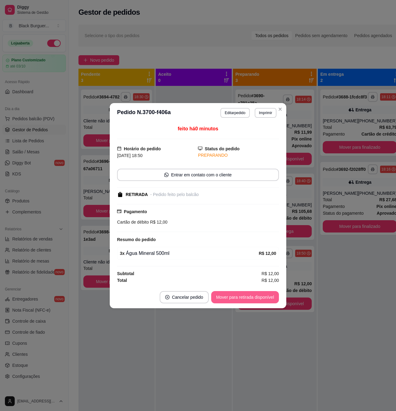
click at [265, 300] on button "Mover para retirada disponível" at bounding box center [245, 297] width 68 height 12
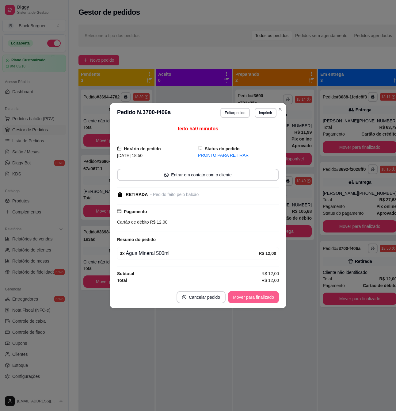
click at [267, 300] on button "Mover para finalizado" at bounding box center [253, 297] width 51 height 12
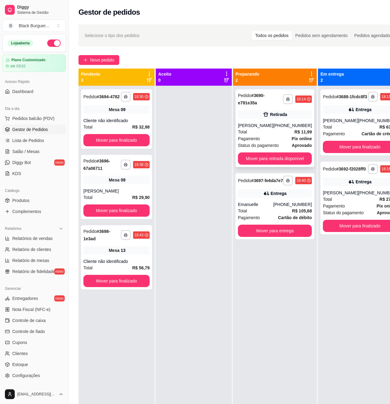
click at [297, 130] on strong "R$ 11,99" at bounding box center [302, 132] width 17 height 5
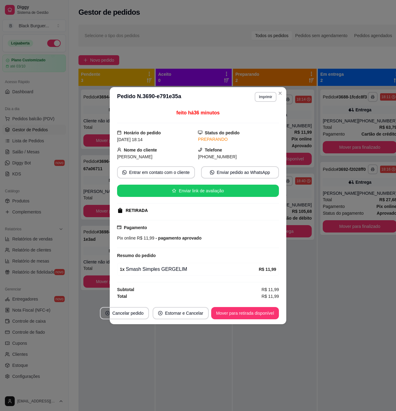
click at [253, 311] on button "Mover para retirada disponível" at bounding box center [245, 313] width 68 height 12
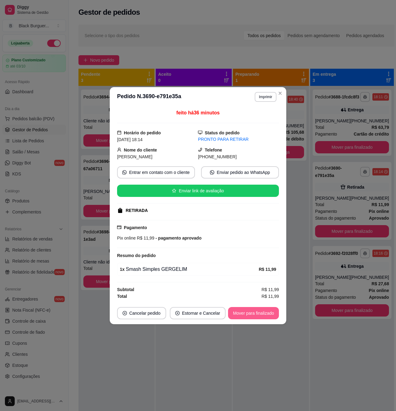
click at [259, 314] on button "Mover para finalizado" at bounding box center [253, 313] width 51 height 12
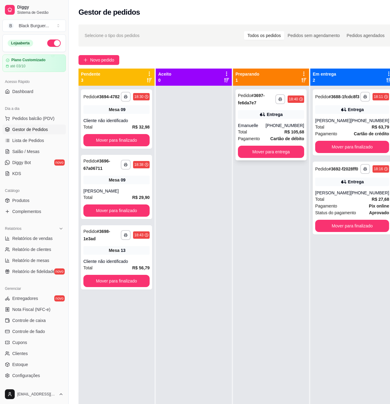
click at [275, 113] on div "Entrega" at bounding box center [275, 115] width 16 height 6
click at [127, 116] on div "**********" at bounding box center [116, 118] width 71 height 59
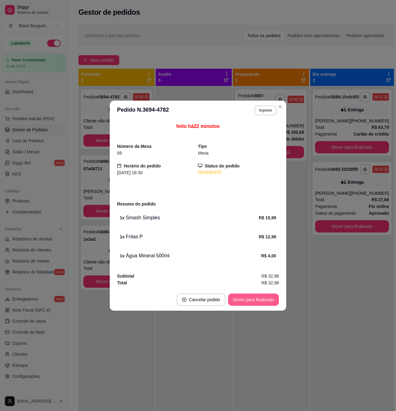
click at [240, 301] on button "Mover para finalizado" at bounding box center [253, 299] width 51 height 12
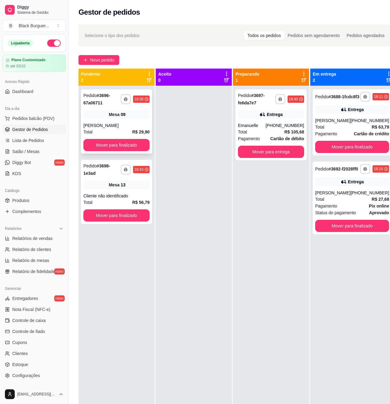
click at [103, 116] on div "Mesa 09" at bounding box center [116, 114] width 66 height 9
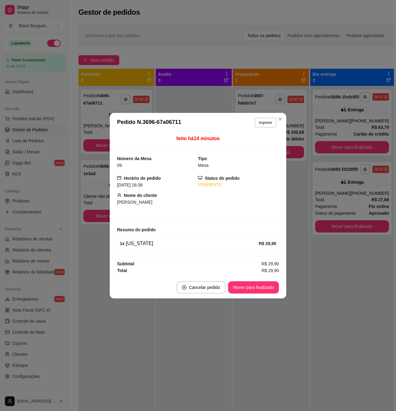
drag, startPoint x: 127, startPoint y: 235, endPoint x: 112, endPoint y: 191, distance: 46.2
click at [128, 235] on div "feito há 14 minutos Número da Mesa 09 Tipo Mesa Horário do pedido [DATE] 18:38 …" at bounding box center [198, 204] width 162 height 139
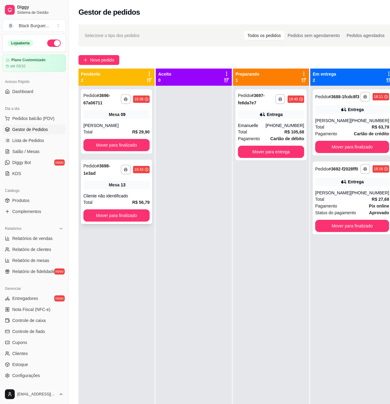
click at [92, 187] on div "Mesa 13" at bounding box center [116, 185] width 66 height 9
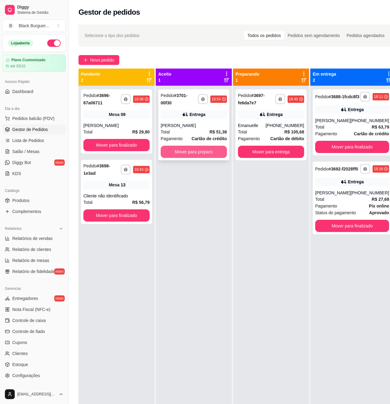
click at [202, 156] on button "Mover para preparo" at bounding box center [194, 152] width 66 height 12
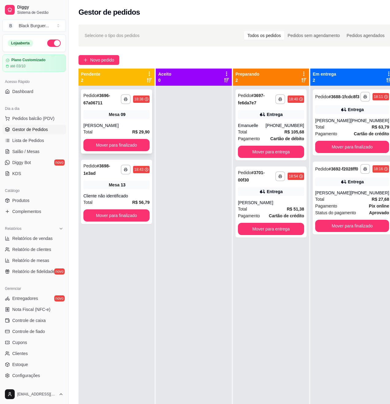
click at [135, 124] on div "[PERSON_NAME]" at bounding box center [116, 126] width 66 height 6
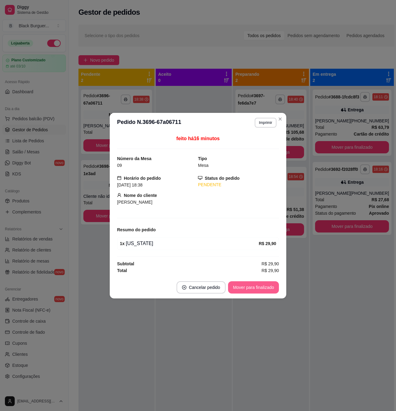
click at [235, 286] on button "Mover para finalizado" at bounding box center [253, 287] width 51 height 12
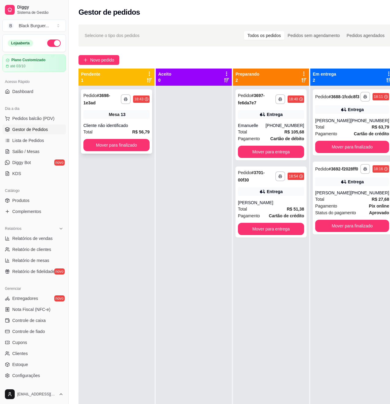
click at [96, 125] on div "Cliente não identificado" at bounding box center [116, 126] width 66 height 6
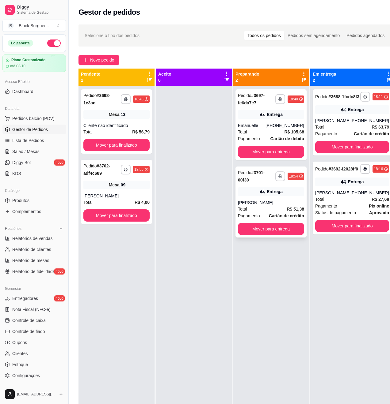
click at [256, 191] on div "Entrega" at bounding box center [271, 192] width 66 height 9
click at [42, 142] on span "Lista de Pedidos" at bounding box center [28, 141] width 32 height 6
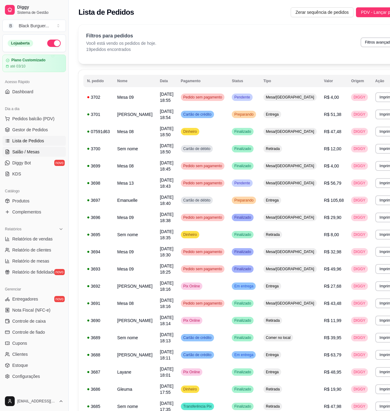
click at [42, 150] on link "Salão / Mesas" at bounding box center [33, 152] width 63 height 10
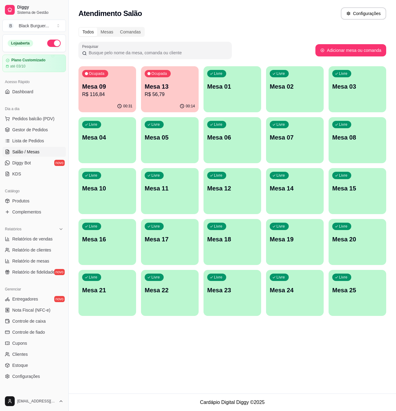
click at [124, 91] on p "R$ 116,84" at bounding box center [107, 94] width 50 height 7
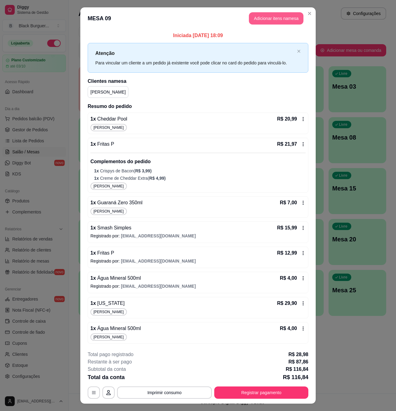
click at [274, 16] on button "Adicionar itens na mesa" at bounding box center [276, 18] width 55 height 12
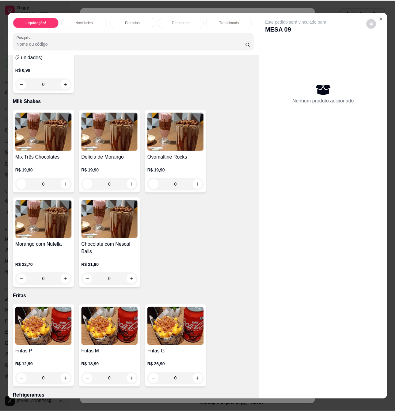
scroll to position [1252, 0]
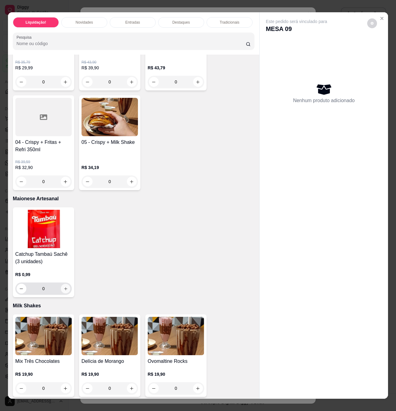
click at [64, 286] on icon "increase-product-quantity" at bounding box center [65, 288] width 5 height 5
type input "1"
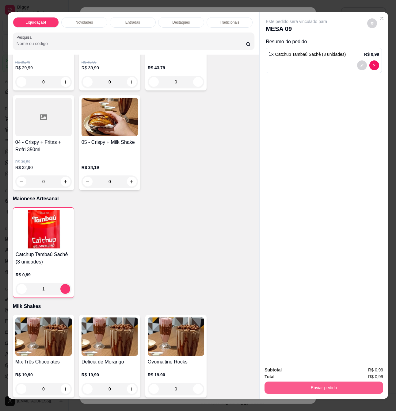
click at [347, 385] on button "Enviar pedido" at bounding box center [323, 387] width 119 height 12
click at [320, 370] on button "Não registrar e enviar pedido" at bounding box center [303, 368] width 62 height 11
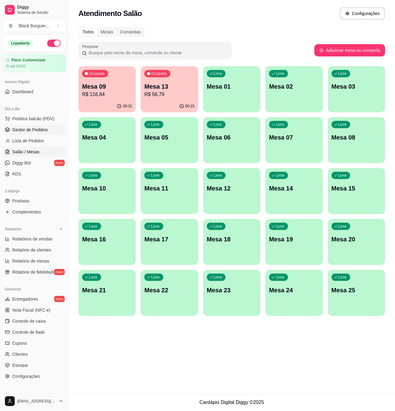
click at [31, 132] on span "Gestor de Pedidos" at bounding box center [30, 130] width 36 height 6
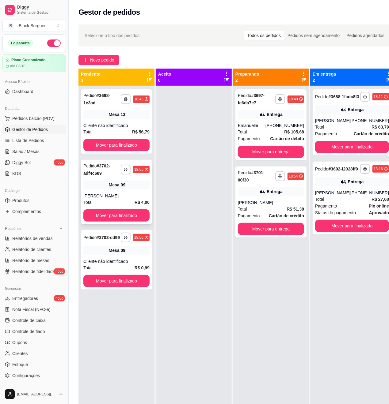
click at [101, 195] on div "[PERSON_NAME]" at bounding box center [116, 196] width 66 height 6
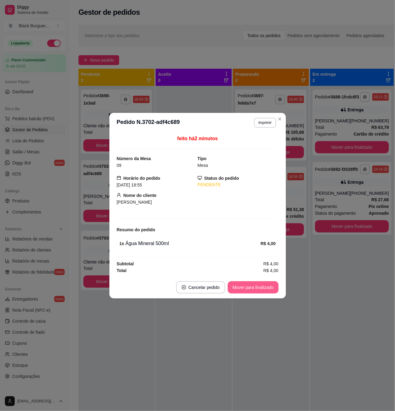
click at [248, 286] on button "Mover para finalizado" at bounding box center [253, 287] width 51 height 12
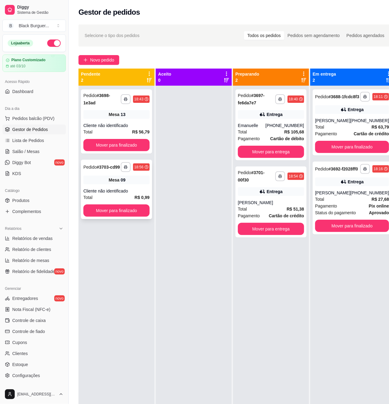
click at [109, 181] on span "Mesa" at bounding box center [114, 180] width 11 height 6
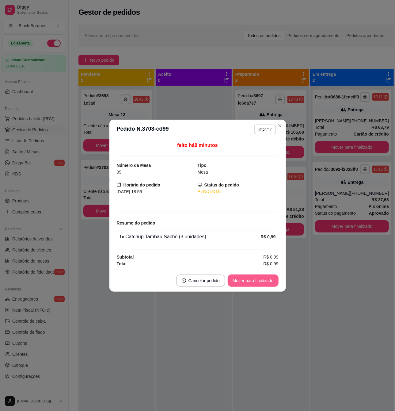
click at [248, 278] on button "Mover para finalizado" at bounding box center [253, 280] width 51 height 12
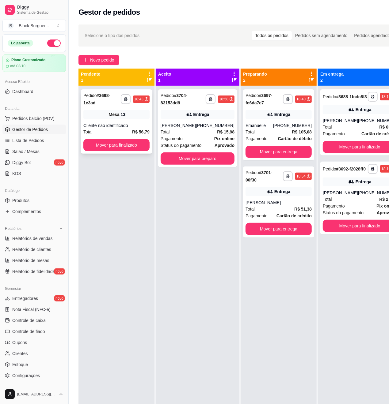
click at [126, 122] on div "**********" at bounding box center [116, 121] width 71 height 64
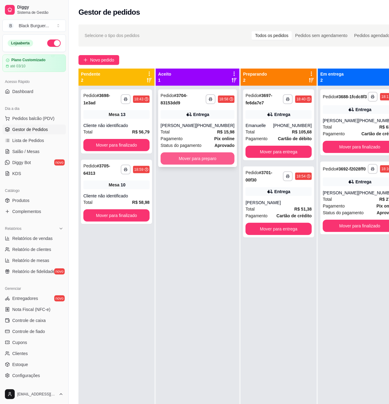
click at [194, 155] on button "Mover para preparo" at bounding box center [198, 159] width 74 height 12
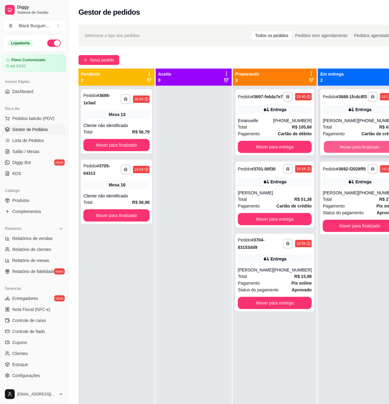
click at [363, 153] on button "Mover para finalizado" at bounding box center [360, 147] width 72 height 12
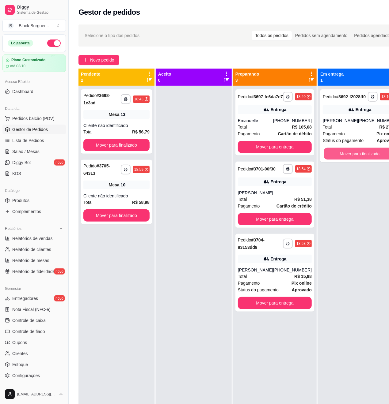
click at [363, 156] on button "Mover para finalizado" at bounding box center [360, 154] width 72 height 12
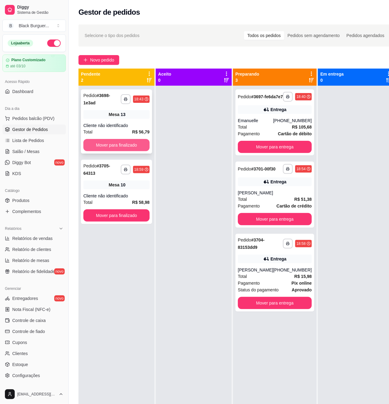
click at [118, 142] on button "Mover para finalizado" at bounding box center [116, 145] width 66 height 12
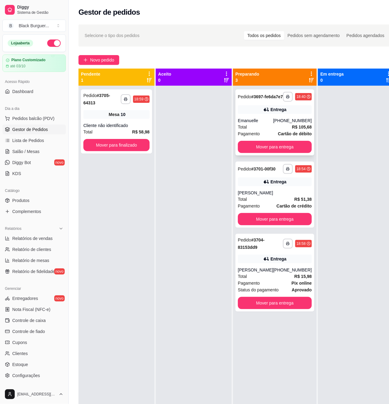
click at [249, 114] on div "Entrega" at bounding box center [275, 109] width 74 height 9
click at [289, 124] on div "[PHONE_NUMBER]" at bounding box center [292, 121] width 39 height 6
click at [288, 200] on div "**********" at bounding box center [274, 195] width 79 height 66
click at [274, 273] on div "[PHONE_NUMBER]" at bounding box center [292, 270] width 39 height 6
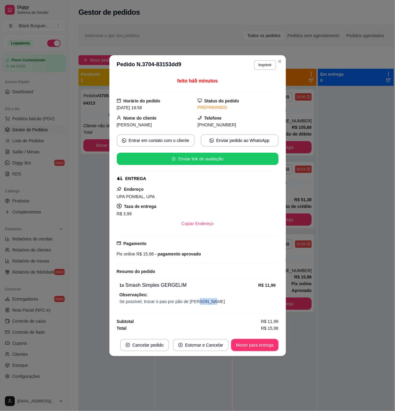
drag, startPoint x: 196, startPoint y: 303, endPoint x: 211, endPoint y: 305, distance: 15.4
click at [211, 305] on span "Se possível, trocar o pao por pão de [PERSON_NAME]" at bounding box center [197, 301] width 156 height 7
click at [212, 305] on span "Se possível, trocar o pao por pão de [PERSON_NAME]" at bounding box center [197, 301] width 156 height 7
drag, startPoint x: 195, startPoint y: 301, endPoint x: 211, endPoint y: 302, distance: 15.6
click at [211, 302] on span "Se possível, trocar o pao por pão de [PERSON_NAME]" at bounding box center [197, 301] width 156 height 7
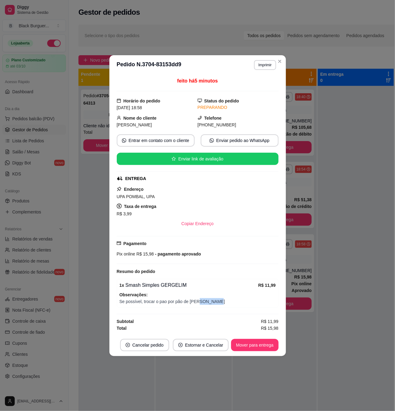
drag, startPoint x: 211, startPoint y: 302, endPoint x: 199, endPoint y: 302, distance: 12.0
click at [211, 302] on span "Se possível, trocar o pao por pão de [PERSON_NAME]" at bounding box center [197, 301] width 156 height 7
click at [194, 301] on span "Se possível, trocar o pao por pão de [PERSON_NAME]" at bounding box center [197, 301] width 156 height 7
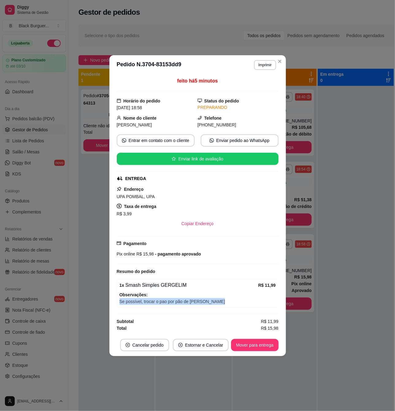
click at [195, 301] on span "Se possível, trocar o pao por pão de [PERSON_NAME]" at bounding box center [197, 301] width 156 height 7
drag, startPoint x: 186, startPoint y: 302, endPoint x: 204, endPoint y: 302, distance: 17.8
click at [204, 302] on span "Se possível, trocar o pao por pão de [PERSON_NAME]" at bounding box center [197, 301] width 156 height 7
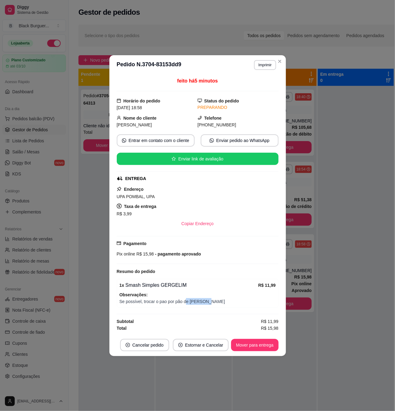
click at [204, 302] on span "Se possível, trocar o pao por pão de [PERSON_NAME]" at bounding box center [197, 301] width 156 height 7
click at [203, 301] on span "Se possível, trocar o pao por pão de [PERSON_NAME]" at bounding box center [197, 301] width 156 height 7
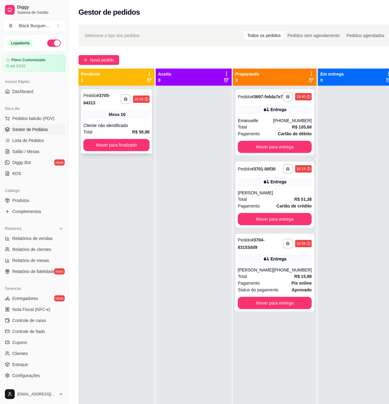
click at [128, 120] on div "**********" at bounding box center [116, 121] width 71 height 64
click at [250, 131] on div "Total R$ 105,68" at bounding box center [275, 127] width 74 height 7
click at [292, 188] on div "**********" at bounding box center [274, 195] width 79 height 66
click at [296, 124] on div "[PHONE_NUMBER]" at bounding box center [292, 121] width 39 height 6
click at [297, 135] on span "Cartão de débito" at bounding box center [295, 134] width 34 height 7
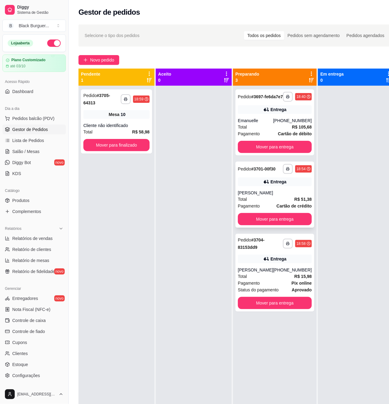
click at [284, 199] on div "**********" at bounding box center [274, 195] width 79 height 66
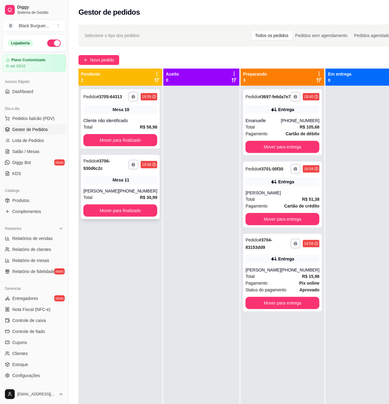
click at [106, 184] on div "Mesa 11" at bounding box center [120, 180] width 74 height 9
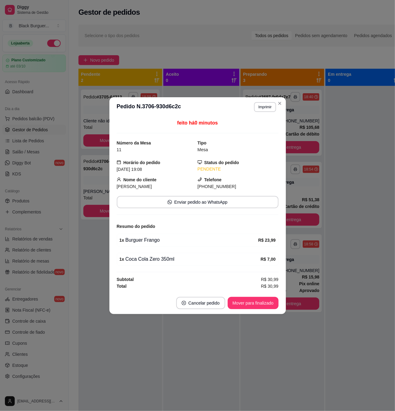
drag, startPoint x: 140, startPoint y: 248, endPoint x: 147, endPoint y: 244, distance: 8.5
click at [141, 248] on div "feito há 0 minutos Número da Mesa 11 Tipo Mesa Horário do pedido [DATE] 19:08 S…" at bounding box center [198, 204] width 162 height 170
click at [147, 244] on div "1 x Burguer Frango R$ 23,99" at bounding box center [198, 239] width 162 height 13
click at [138, 238] on div "1 x Burguer Frango" at bounding box center [188, 239] width 139 height 7
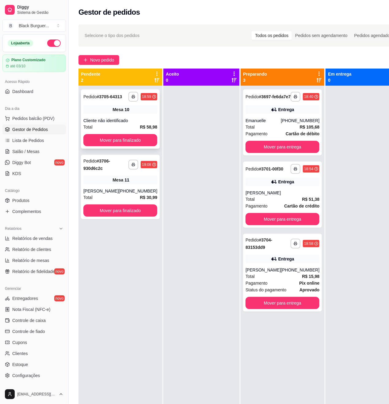
click at [108, 121] on div "**********" at bounding box center [120, 118] width 79 height 59
click at [106, 184] on div "Mesa 11" at bounding box center [120, 180] width 74 height 9
click at [37, 151] on span "Salão / Mesas" at bounding box center [25, 152] width 27 height 6
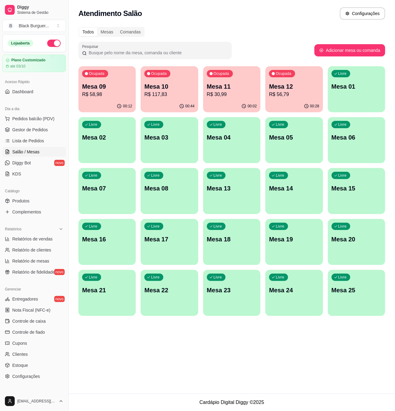
click at [315, 83] on p "Mesa 12" at bounding box center [294, 86] width 50 height 9
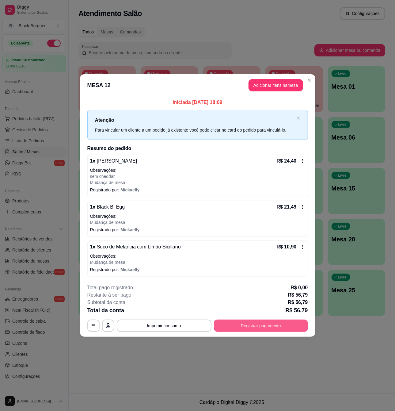
click at [240, 325] on button "Registrar pagamento" at bounding box center [261, 325] width 94 height 12
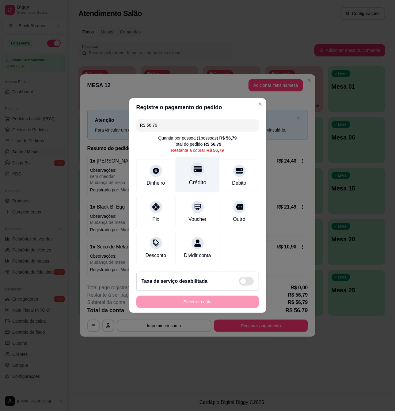
click at [194, 172] on div at bounding box center [197, 168] width 13 height 13
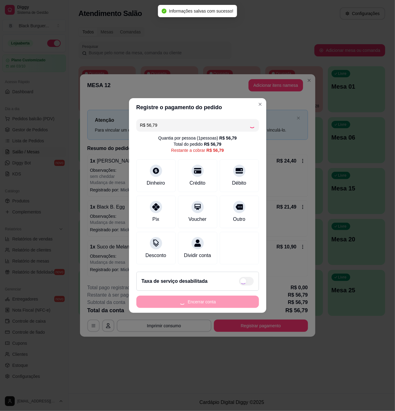
type input "R$ 0,00"
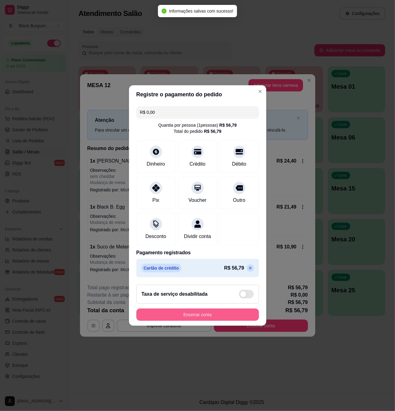
click at [227, 317] on button "Encerrar conta" at bounding box center [197, 314] width 123 height 12
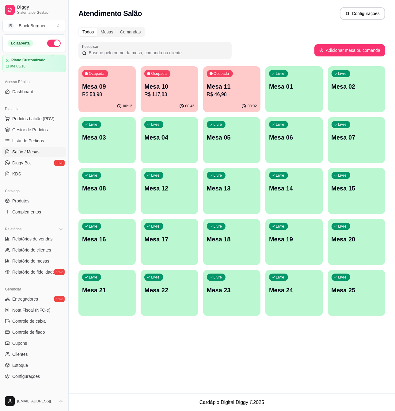
click at [165, 91] on p "R$ 117,83" at bounding box center [169, 94] width 50 height 7
click at [34, 130] on span "Gestor de Pedidos" at bounding box center [30, 130] width 36 height 6
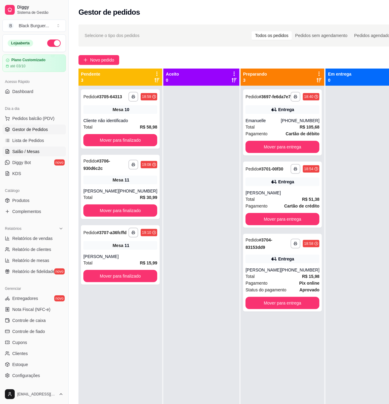
click at [41, 151] on link "Salão / Mesas" at bounding box center [33, 152] width 63 height 10
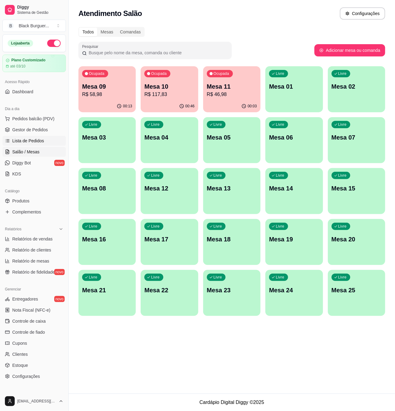
click at [33, 138] on span "Lista de Pedidos" at bounding box center [28, 141] width 32 height 6
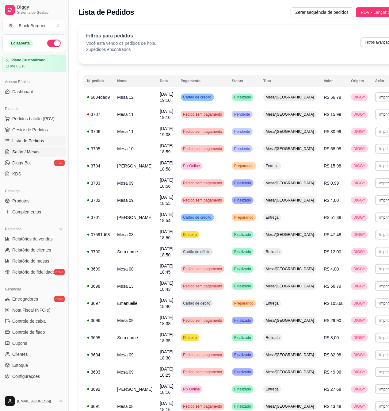
click at [41, 151] on link "Salão / Mesas" at bounding box center [33, 152] width 63 height 10
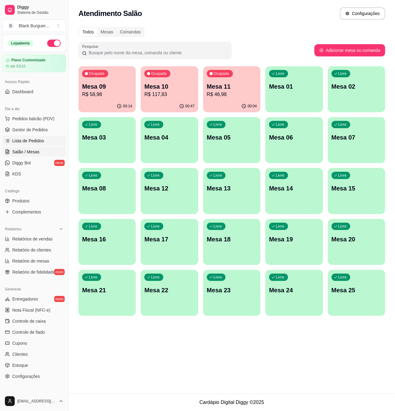
click at [37, 140] on span "Lista de Pedidos" at bounding box center [28, 141] width 32 height 6
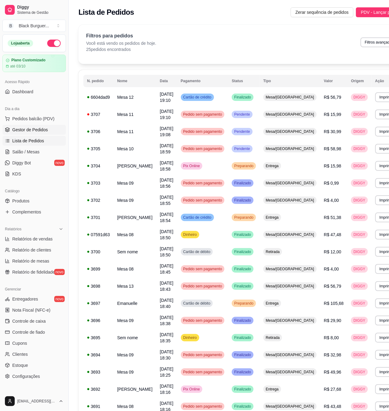
click at [37, 131] on span "Gestor de Pedidos" at bounding box center [30, 130] width 36 height 6
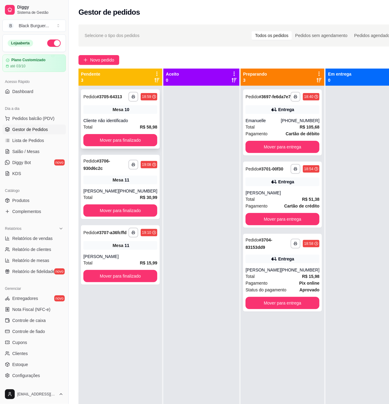
click at [107, 108] on div "**********" at bounding box center [120, 118] width 79 height 59
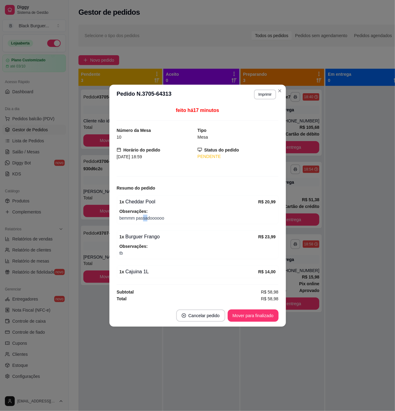
drag, startPoint x: 142, startPoint y: 218, endPoint x: 154, endPoint y: 218, distance: 11.0
click at [151, 218] on span "bemmm passadoooooo" at bounding box center [197, 217] width 156 height 7
click at [154, 218] on span "bemmm passadoooooo" at bounding box center [197, 217] width 156 height 7
click at [244, 315] on button "Mover para finalizado" at bounding box center [252, 315] width 49 height 12
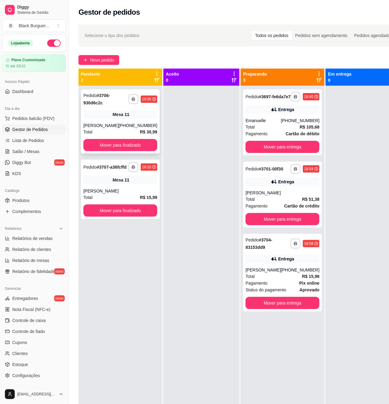
click at [93, 133] on div "Total R$ 30,99" at bounding box center [120, 132] width 74 height 7
click at [102, 184] on div "Mesa 11" at bounding box center [120, 180] width 74 height 9
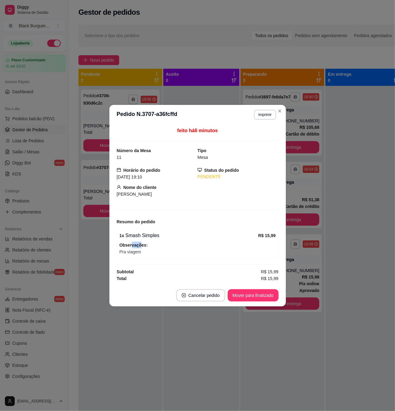
drag, startPoint x: 132, startPoint y: 244, endPoint x: 143, endPoint y: 245, distance: 11.7
click at [143, 245] on strong "Observações:" at bounding box center [133, 244] width 28 height 5
click at [144, 245] on strong "Observações:" at bounding box center [133, 244] width 28 height 5
drag, startPoint x: 128, startPoint y: 236, endPoint x: 141, endPoint y: 236, distance: 13.2
click at [140, 236] on div "1 x Smash Simples" at bounding box center [188, 235] width 139 height 7
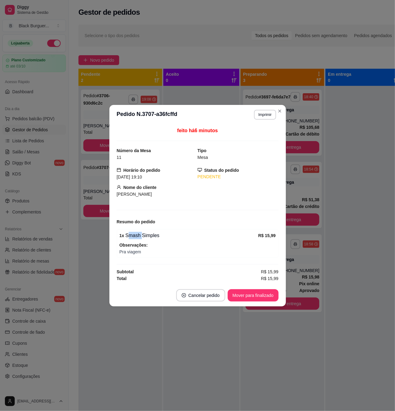
click at [141, 236] on div "1 x Smash Simples" at bounding box center [188, 235] width 139 height 7
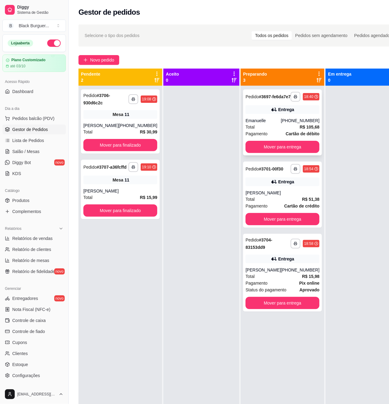
click at [245, 129] on span "Total" at bounding box center [249, 127] width 9 height 7
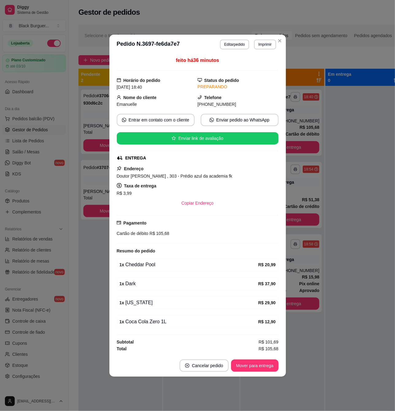
click at [284, 136] on div "feito há 36 minutos Horário do pedido [DATE] 18:40 Status do pedido PREPARANDO …" at bounding box center [197, 204] width 176 height 300
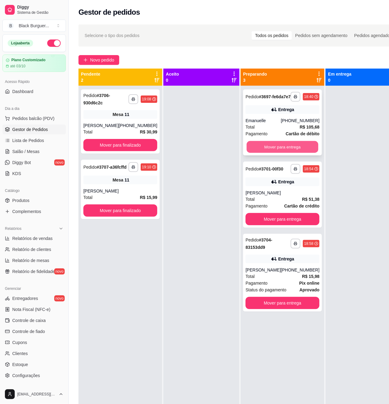
click at [296, 152] on button "Mover para entrega" at bounding box center [283, 147] width 72 height 12
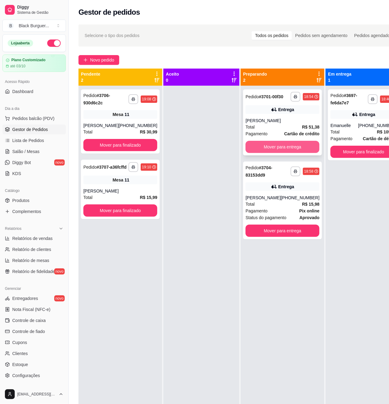
click at [286, 152] on button "Mover para entrega" at bounding box center [282, 147] width 74 height 12
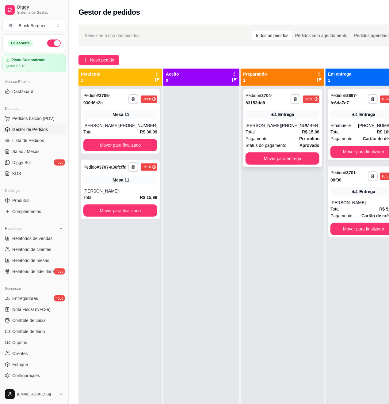
click at [284, 138] on div "Pagamento Pix online" at bounding box center [282, 138] width 74 height 7
click at [118, 194] on div "[PERSON_NAME]" at bounding box center [120, 191] width 74 height 6
click at [126, 126] on div "[PHONE_NUMBER]" at bounding box center [138, 126] width 39 height 6
click at [98, 184] on div "Mesa 11" at bounding box center [120, 180] width 74 height 9
click at [262, 133] on div "Total R$ 15,98" at bounding box center [282, 132] width 74 height 7
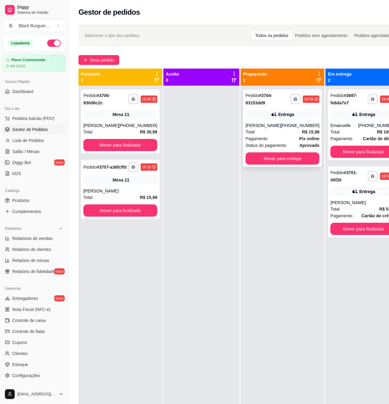
click at [280, 121] on div "**********" at bounding box center [282, 128] width 79 height 78
click at [297, 164] on button "Mover para entrega" at bounding box center [282, 159] width 74 height 12
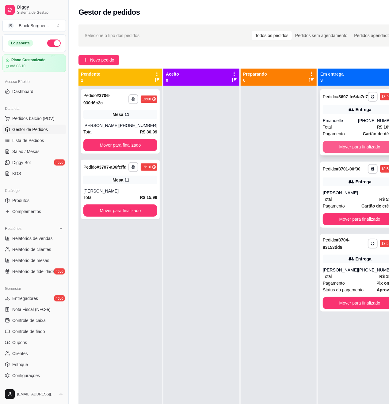
click at [329, 153] on button "Mover para finalizado" at bounding box center [360, 147] width 74 height 12
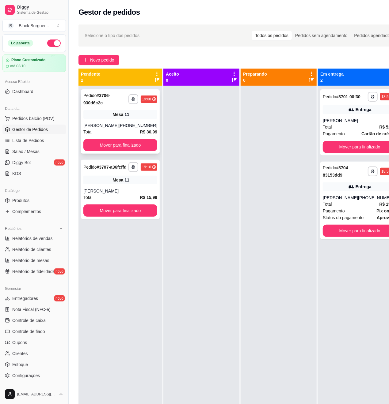
click at [150, 124] on div "**********" at bounding box center [120, 121] width 79 height 64
click at [334, 122] on div "**********" at bounding box center [359, 122] width 79 height 66
click at [101, 53] on div "**********" at bounding box center [240, 251] width 343 height 460
click at [102, 63] on span "Novo pedido" at bounding box center [102, 60] width 24 height 7
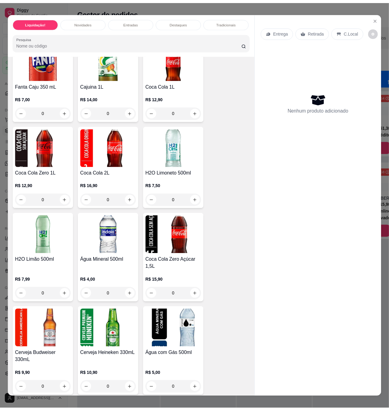
scroll to position [2165, 0]
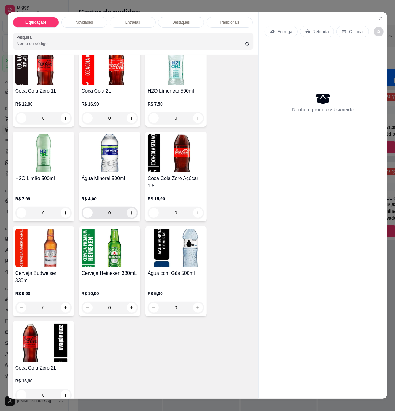
click at [130, 211] on icon "increase-product-quantity" at bounding box center [131, 212] width 3 height 3
type input "1"
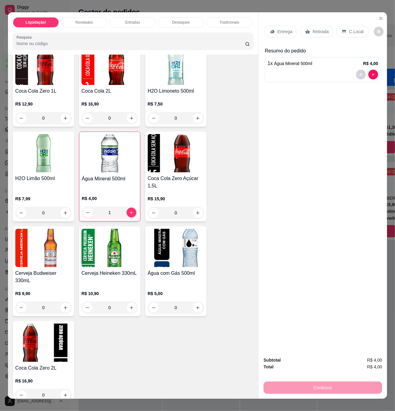
click at [318, 32] on div "Retirada" at bounding box center [317, 32] width 34 height 12
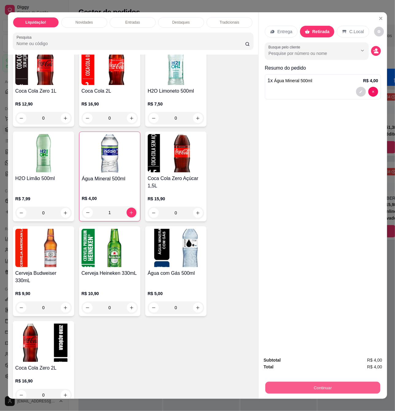
click at [323, 384] on button "Continuar" at bounding box center [322, 387] width 115 height 12
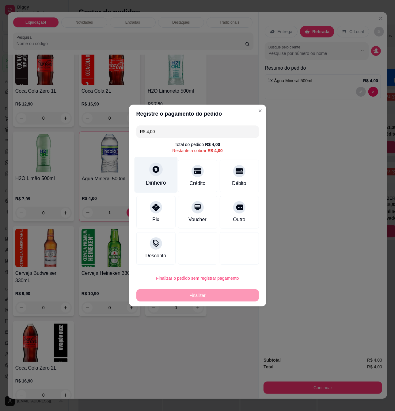
click at [156, 175] on div at bounding box center [155, 168] width 13 height 13
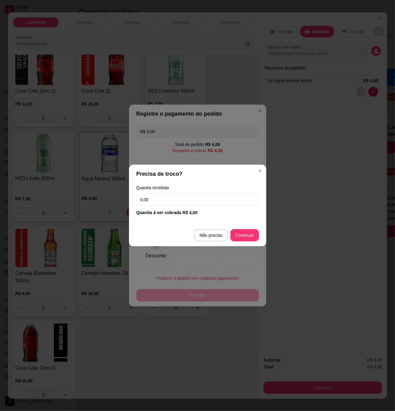
click at [167, 200] on input "0,00" at bounding box center [197, 199] width 123 height 12
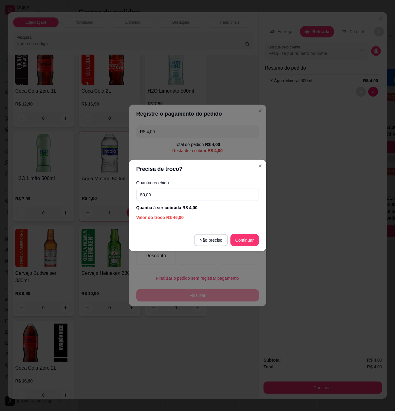
type input "50,00"
drag, startPoint x: 243, startPoint y: 248, endPoint x: 245, endPoint y: 240, distance: 8.1
click at [243, 246] on footer "Não preciso Continuar" at bounding box center [197, 240] width 137 height 22
type input "R$ 0,00"
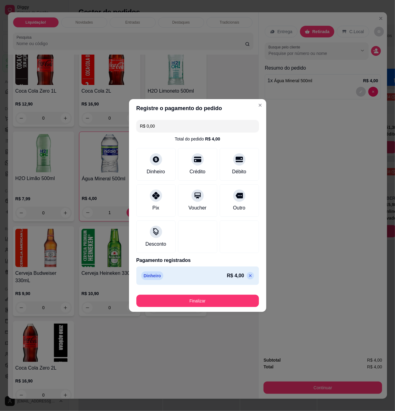
click at [194, 308] on footer "Finalizar" at bounding box center [197, 299] width 137 height 25
click at [194, 305] on button "Finalizar" at bounding box center [197, 300] width 123 height 12
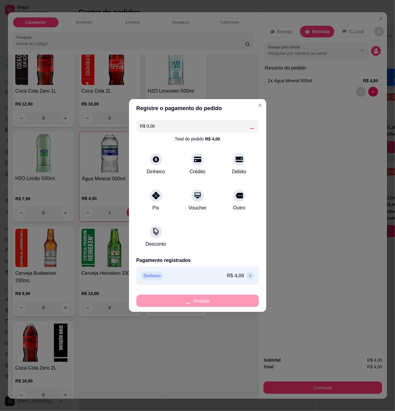
type input "0"
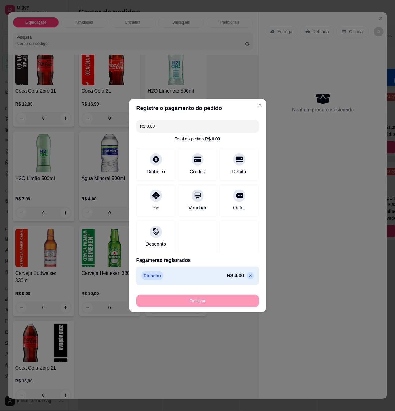
type input "-R$ 4,00"
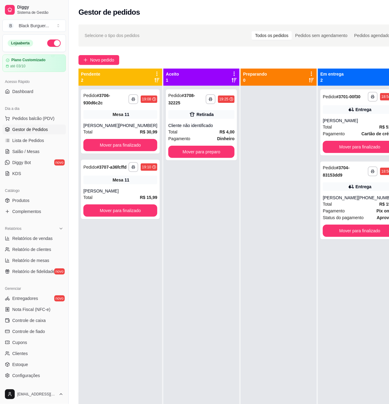
click at [298, 196] on div at bounding box center [279, 288] width 76 height 404
click at [34, 149] on span "Salão / Mesas" at bounding box center [25, 152] width 27 height 6
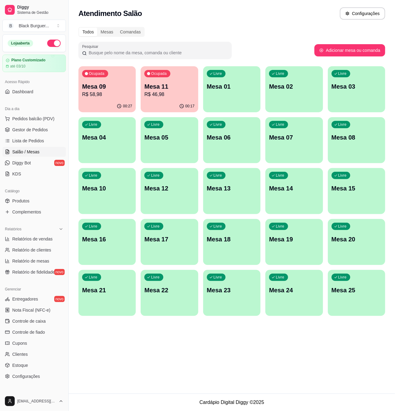
click at [112, 89] on p "Mesa 09" at bounding box center [107, 86] width 50 height 9
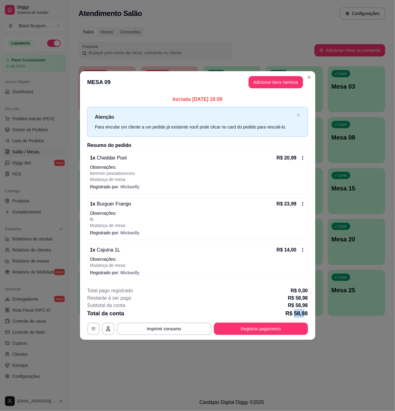
click at [304, 311] on p "R$ 58,98" at bounding box center [296, 313] width 22 height 9
click at [305, 310] on p "R$ 58,98" at bounding box center [296, 313] width 22 height 9
click at [287, 335] on footer "**********" at bounding box center [197, 311] width 235 height 58
click at [286, 332] on button "Registrar pagamento" at bounding box center [261, 328] width 94 height 12
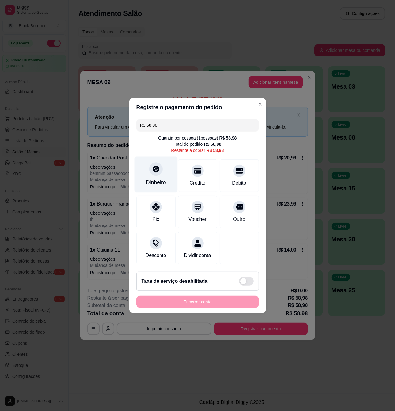
click at [154, 170] on div at bounding box center [155, 168] width 13 height 13
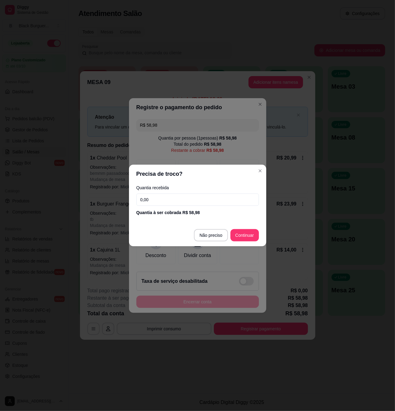
click at [181, 198] on input "0,00" at bounding box center [197, 199] width 123 height 12
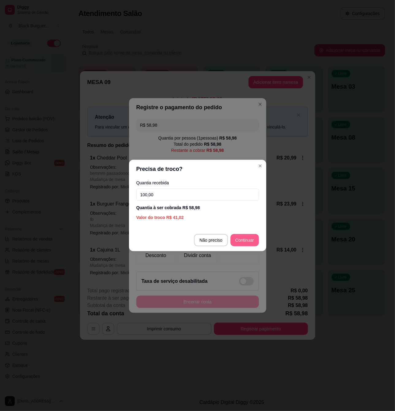
type input "100,00"
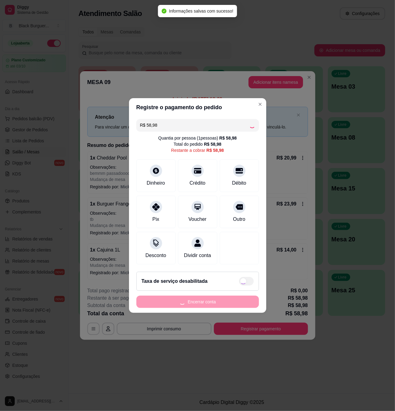
type input "R$ 0,00"
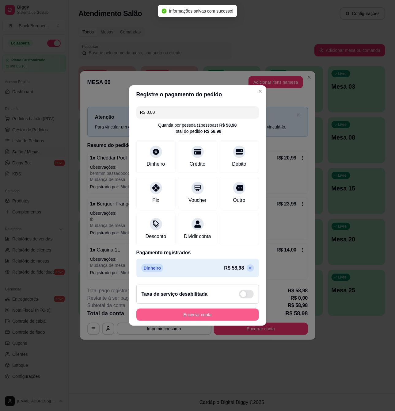
click at [218, 318] on button "Encerrar conta" at bounding box center [197, 314] width 123 height 12
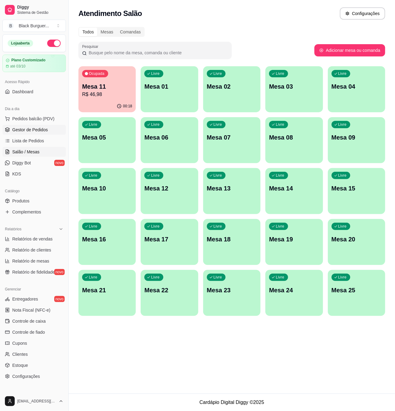
click at [33, 133] on link "Gestor de Pedidos" at bounding box center [33, 130] width 63 height 10
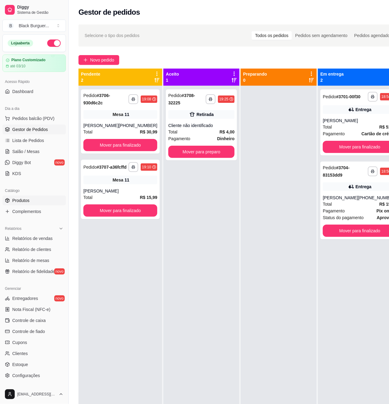
click at [38, 200] on link "Produtos" at bounding box center [33, 201] width 63 height 10
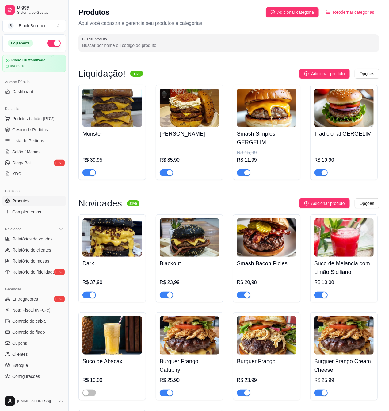
click at [245, 175] on div "button" at bounding box center [247, 173] width 6 height 6
click at [35, 131] on span "Gestor de Pedidos" at bounding box center [30, 130] width 36 height 6
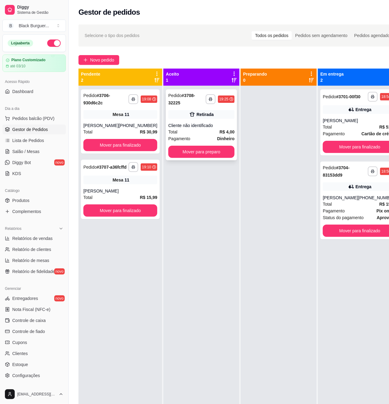
click at [194, 127] on div "Cliente não identificado" at bounding box center [201, 126] width 66 height 6
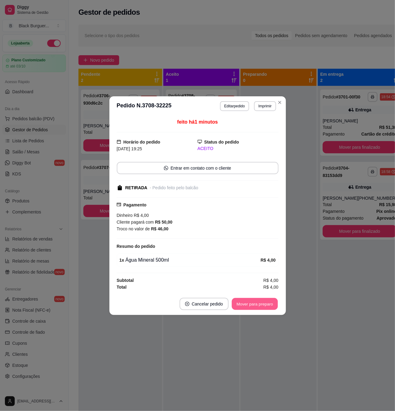
click at [253, 304] on button "Mover para preparo" at bounding box center [255, 304] width 46 height 12
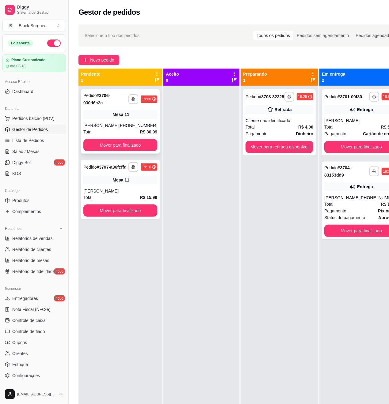
click at [129, 119] on div "**********" at bounding box center [120, 121] width 79 height 64
click at [132, 121] on div "**********" at bounding box center [120, 121] width 79 height 64
click at [113, 118] on div "Mesa 11" at bounding box center [120, 114] width 74 height 9
click at [91, 193] on div "**********" at bounding box center [120, 189] width 79 height 59
click at [33, 145] on link "Lista de Pedidos" at bounding box center [33, 141] width 63 height 10
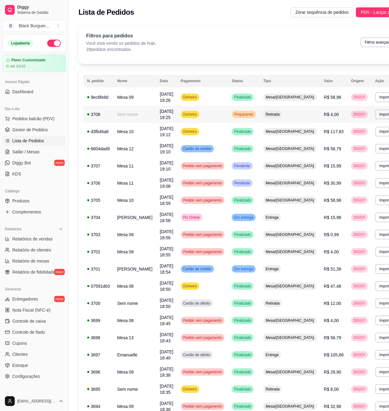
click at [131, 114] on td "Sem nome" at bounding box center [134, 114] width 43 height 17
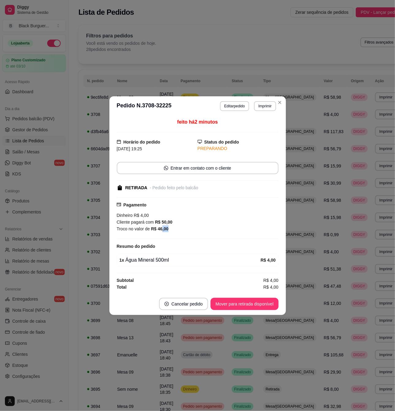
drag, startPoint x: 163, startPoint y: 227, endPoint x: 167, endPoint y: 228, distance: 3.9
click at [167, 228] on strong "R$ 46,00" at bounding box center [159, 228] width 17 height 5
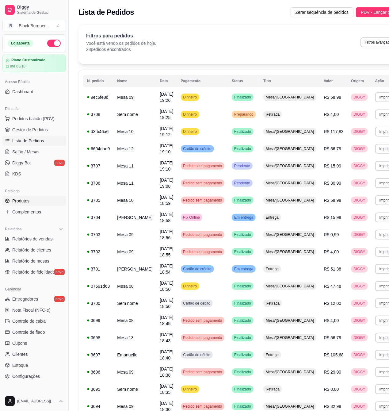
click at [29, 203] on span "Produtos" at bounding box center [20, 201] width 17 height 6
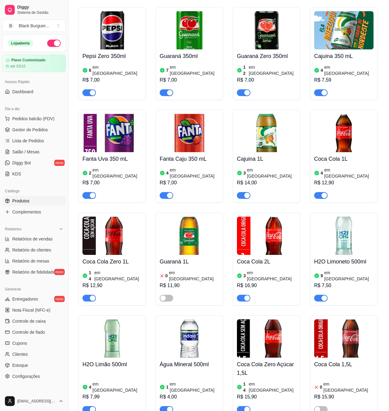
scroll to position [2124, 0]
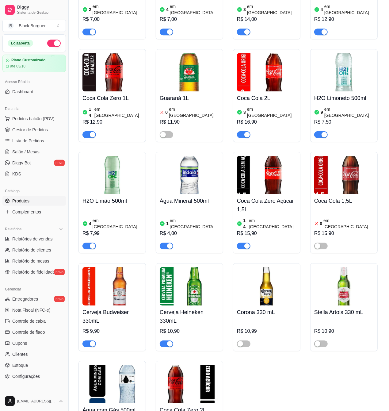
click at [166, 242] on button "button" at bounding box center [166, 245] width 13 height 7
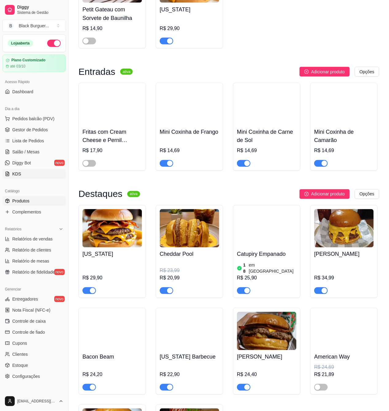
scroll to position [368, 0]
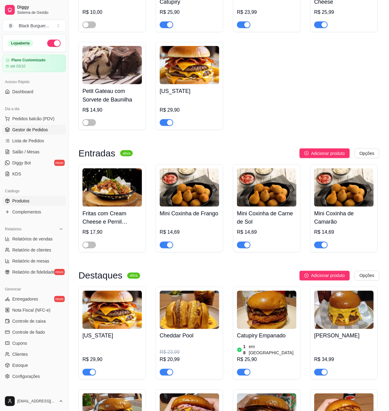
click at [49, 132] on link "Gestor de Pedidos" at bounding box center [33, 130] width 63 height 10
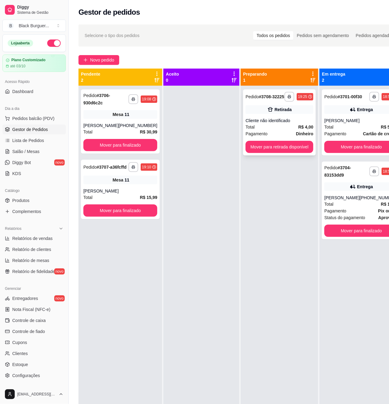
click at [249, 124] on div "Cliente não identificado" at bounding box center [279, 121] width 68 height 6
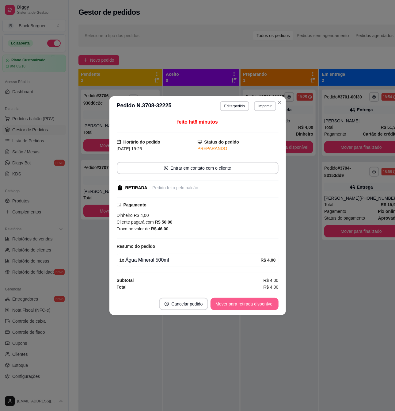
click at [256, 301] on button "Mover para retirada disponível" at bounding box center [245, 304] width 68 height 12
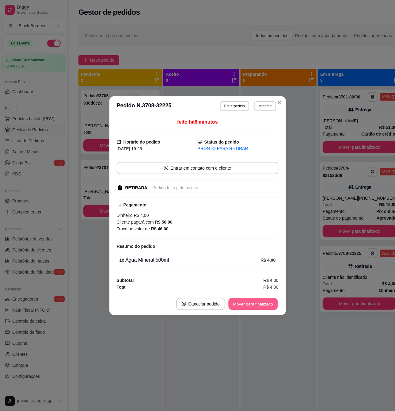
click at [260, 303] on button "Mover para finalizado" at bounding box center [252, 304] width 49 height 12
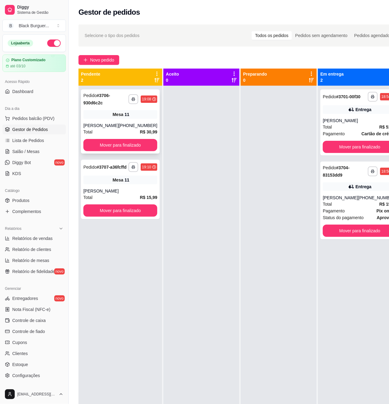
click at [142, 120] on div "**********" at bounding box center [120, 121] width 79 height 64
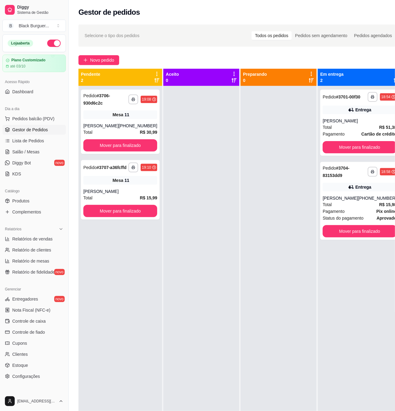
click at [180, 182] on div "Nome do cliente [PERSON_NAME]" at bounding box center [156, 182] width 81 height 13
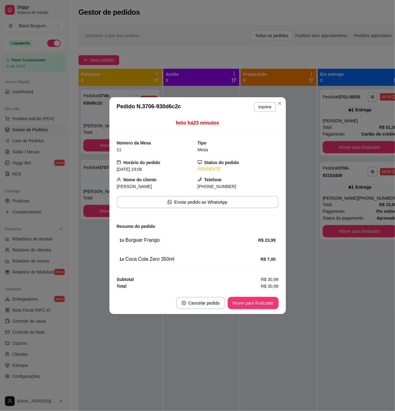
drag, startPoint x: 117, startPoint y: 166, endPoint x: 96, endPoint y: 173, distance: 22.4
click at [114, 167] on div "feito há 23 minutos Número da Mesa 11 Tipo Mesa Horário do pedido [DATE] 19:08 …" at bounding box center [197, 204] width 176 height 175
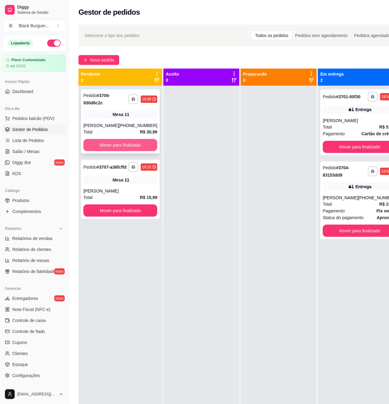
click at [110, 144] on button "Mover para finalizado" at bounding box center [120, 145] width 74 height 12
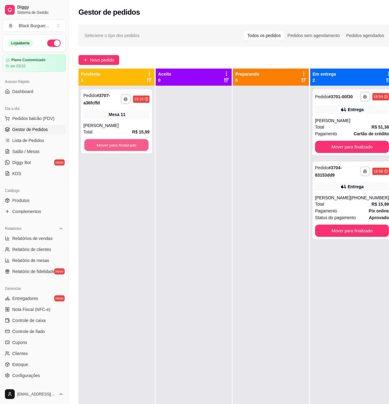
click at [114, 145] on button "Mover para finalizado" at bounding box center [116, 145] width 64 height 12
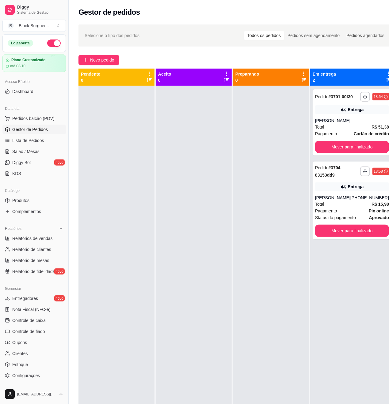
click at [148, 166] on div at bounding box center [116, 288] width 76 height 404
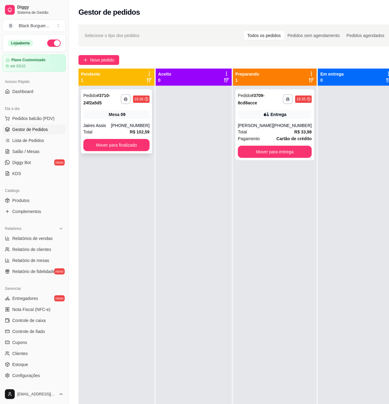
click at [121, 127] on div "[PHONE_NUMBER]" at bounding box center [130, 126] width 39 height 6
click at [98, 120] on div "**********" at bounding box center [116, 121] width 71 height 64
click at [242, 129] on span "Total" at bounding box center [242, 132] width 9 height 7
click at [34, 154] on span "Salão / Mesas" at bounding box center [25, 152] width 27 height 6
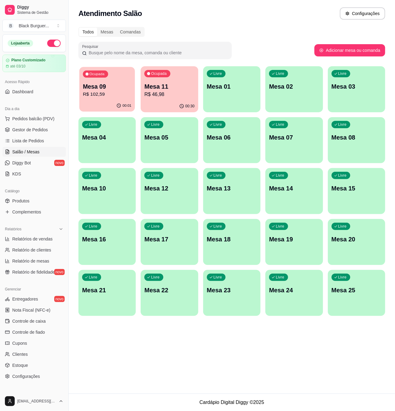
click at [112, 80] on div "Ocupada Mesa 09 R$ 102,59" at bounding box center [107, 83] width 56 height 33
click at [164, 90] on p "Mesa 11" at bounding box center [169, 86] width 49 height 8
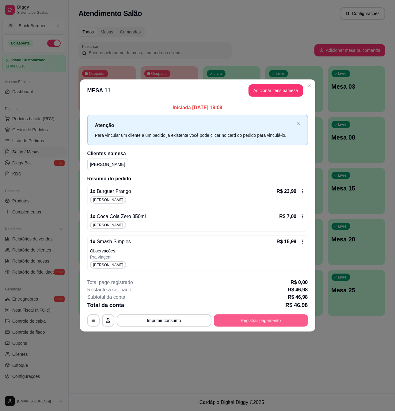
click at [256, 323] on button "Registrar pagamento" at bounding box center [261, 320] width 94 height 12
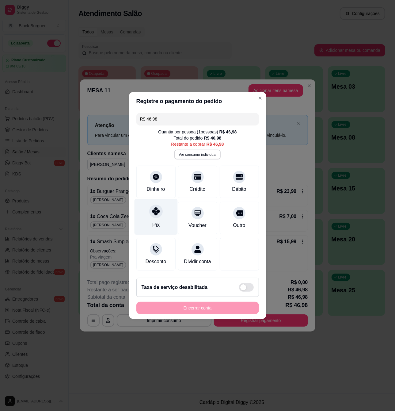
click at [155, 207] on icon at bounding box center [156, 211] width 8 height 8
type input "R$ 0,00"
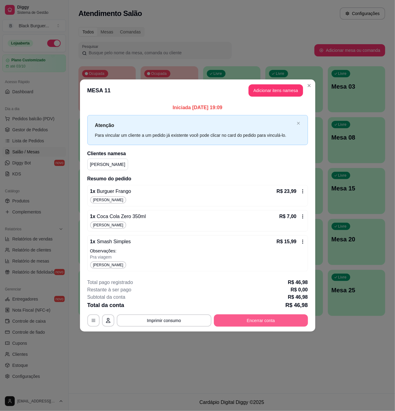
click at [254, 316] on button "Encerrar conta" at bounding box center [261, 320] width 94 height 12
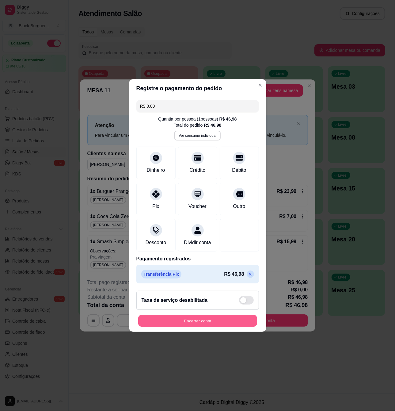
click at [209, 320] on button "Encerrar conta" at bounding box center [197, 321] width 119 height 12
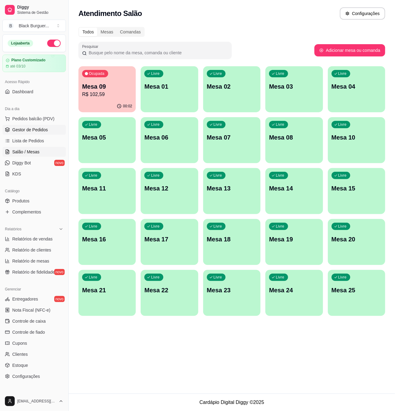
click at [41, 135] on link "Gestor de Pedidos" at bounding box center [33, 130] width 63 height 10
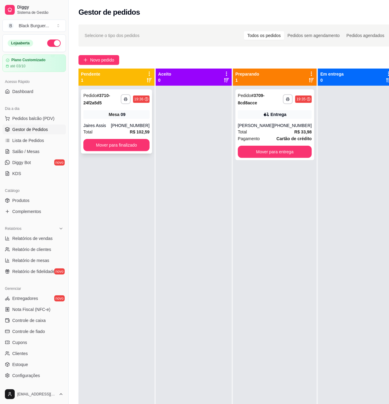
click at [105, 123] on div "Jaires Assis" at bounding box center [97, 126] width 28 height 6
click at [248, 119] on div "**********" at bounding box center [274, 124] width 79 height 71
click at [93, 121] on div "**********" at bounding box center [116, 121] width 71 height 64
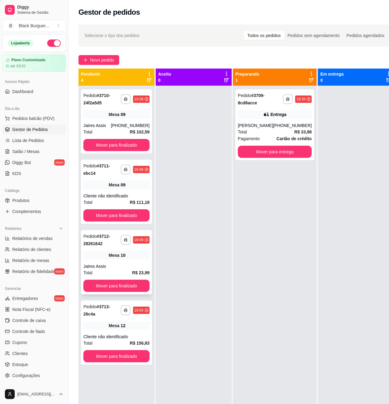
click at [108, 252] on div "Mesa 10" at bounding box center [116, 255] width 66 height 9
click at [126, 116] on div "Mesa 09" at bounding box center [116, 114] width 66 height 9
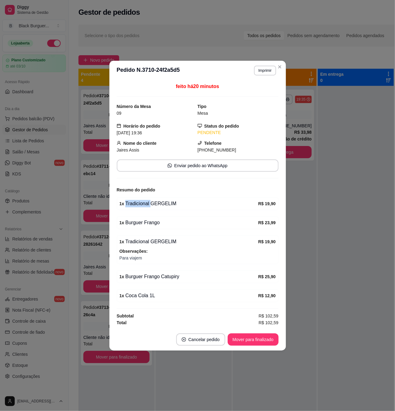
drag, startPoint x: 149, startPoint y: 205, endPoint x: 175, endPoint y: 205, distance: 26.4
click at [175, 205] on div "1 x Tradicional GERGELIM" at bounding box center [188, 203] width 139 height 7
drag, startPoint x: 145, startPoint y: 225, endPoint x: 165, endPoint y: 223, distance: 19.7
click at [165, 223] on div "1 x Burguer Frango" at bounding box center [188, 222] width 139 height 7
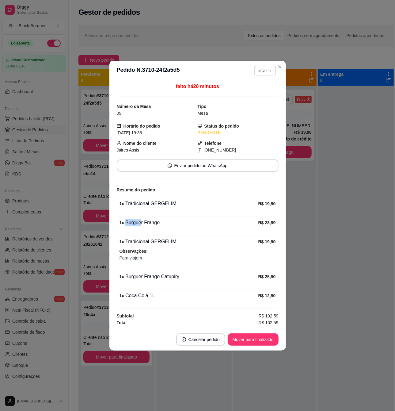
click at [165, 223] on div "1 x Burguer Frango" at bounding box center [188, 222] width 139 height 7
drag, startPoint x: 150, startPoint y: 234, endPoint x: 171, endPoint y: 241, distance: 22.4
click at [170, 241] on div "feito há 20 minutos Número da Mesa 09 Tipo Mesa Horário do pedido [DATE] 19:36 …" at bounding box center [198, 204] width 162 height 243
drag, startPoint x: 171, startPoint y: 241, endPoint x: 128, endPoint y: 288, distance: 63.8
click at [171, 242] on div "1 x Tradicional GERGELIM" at bounding box center [188, 241] width 139 height 7
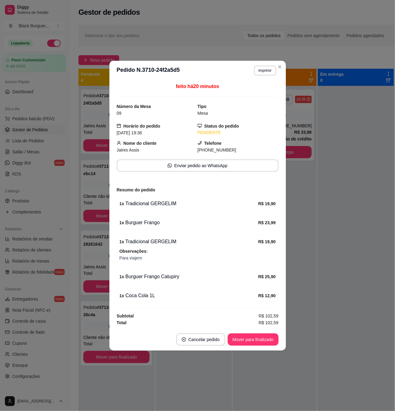
drag, startPoint x: 128, startPoint y: 288, endPoint x: 143, endPoint y: 287, distance: 15.7
click at [142, 287] on div "feito há 20 minutos Número da Mesa 09 Tipo Mesa Horário do pedido [DATE] 19:36 …" at bounding box center [198, 204] width 162 height 243
click at [143, 287] on div "feito há 20 minutos Número da Mesa 09 Tipo Mesa Horário do pedido [DATE] 19:36 …" at bounding box center [198, 204] width 162 height 243
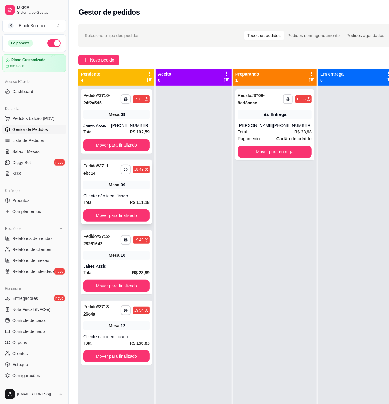
click at [110, 182] on span "Mesa" at bounding box center [114, 185] width 11 height 6
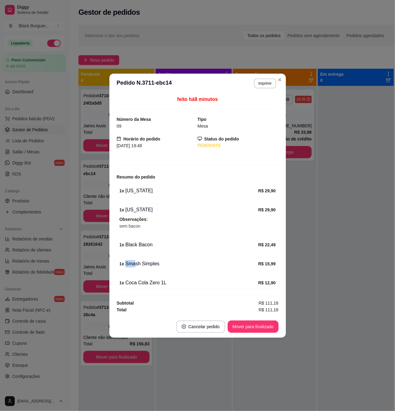
drag, startPoint x: 123, startPoint y: 265, endPoint x: 139, endPoint y: 263, distance: 16.1
click at [134, 264] on div "1 x Smash Simples" at bounding box center [188, 263] width 139 height 7
click at [139, 263] on div "1 x Smash Simples" at bounding box center [188, 263] width 139 height 7
drag, startPoint x: 133, startPoint y: 215, endPoint x: 104, endPoint y: 175, distance: 49.2
click at [132, 214] on div "1 x [US_STATE] R$ 29,90 Observações: sem bacon" at bounding box center [198, 217] width 162 height 29
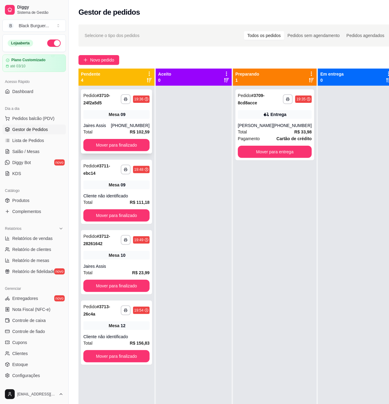
click at [101, 112] on div "Mesa 09" at bounding box center [116, 114] width 66 height 9
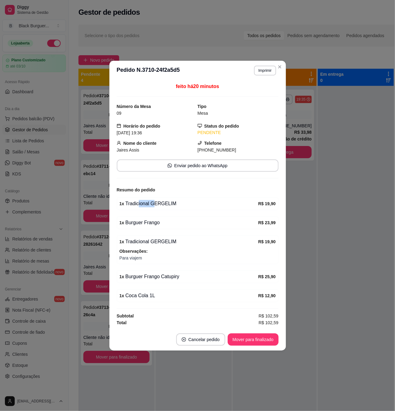
drag, startPoint x: 136, startPoint y: 201, endPoint x: 156, endPoint y: 202, distance: 19.3
click at [156, 201] on div "1 x Tradicional GERGELIM" at bounding box center [188, 203] width 139 height 7
drag, startPoint x: 136, startPoint y: 225, endPoint x: 157, endPoint y: 225, distance: 20.5
click at [157, 225] on div "1 x Burguer Frango" at bounding box center [188, 222] width 139 height 7
drag, startPoint x: 153, startPoint y: 280, endPoint x: 162, endPoint y: 280, distance: 9.5
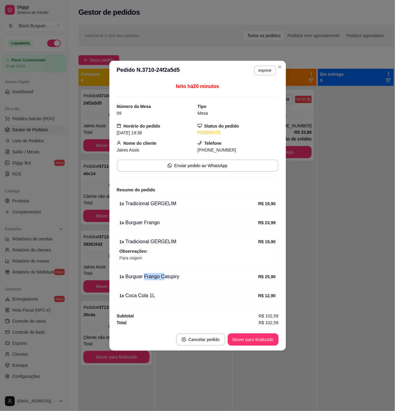
click at [162, 280] on div "1 x Burguer Frango Catupiry" at bounding box center [188, 276] width 139 height 7
click at [162, 279] on div "1 x Burguer Frango Catupiry" at bounding box center [188, 276] width 139 height 7
click at [141, 279] on div "1 x Burguer Frango Catupiry" at bounding box center [188, 276] width 139 height 7
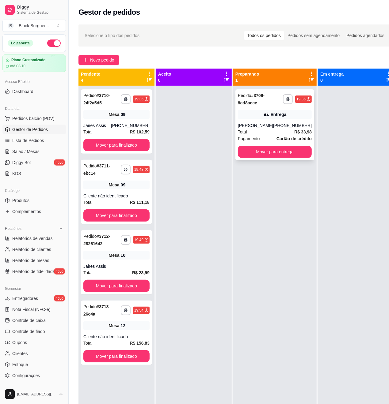
click at [267, 121] on div "**********" at bounding box center [274, 124] width 79 height 71
click at [112, 256] on div "**********" at bounding box center [116, 262] width 71 height 64
click at [108, 326] on div "Mesa 12" at bounding box center [116, 326] width 66 height 9
click at [104, 188] on div "**********" at bounding box center [116, 192] width 71 height 64
click at [271, 114] on div "Entrega" at bounding box center [279, 115] width 16 height 6
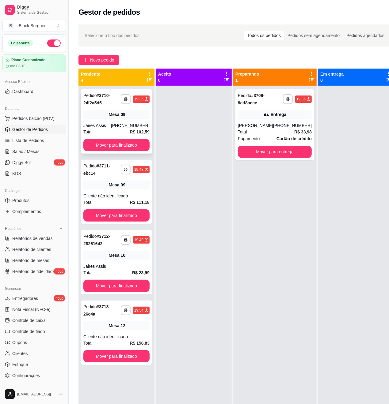
click at [131, 117] on div "Mesa 09" at bounding box center [116, 114] width 66 height 9
click at [142, 271] on strong "R$ 23,99" at bounding box center [140, 273] width 17 height 5
click at [114, 113] on span "Mesa" at bounding box center [114, 115] width 11 height 6
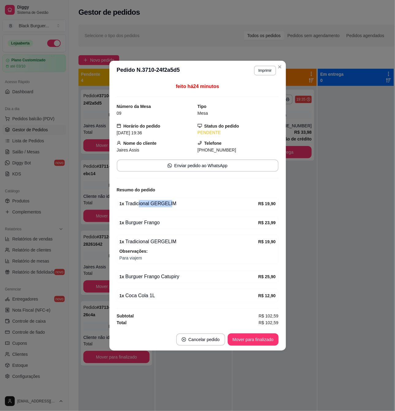
drag, startPoint x: 137, startPoint y: 205, endPoint x: 168, endPoint y: 209, distance: 31.8
click at [168, 209] on div "1 x Tradicional GERGELIM R$ 19,90" at bounding box center [198, 203] width 162 height 13
drag, startPoint x: 142, startPoint y: 225, endPoint x: 157, endPoint y: 225, distance: 14.7
click at [157, 225] on div "1 x Burguer Frango" at bounding box center [188, 222] width 139 height 7
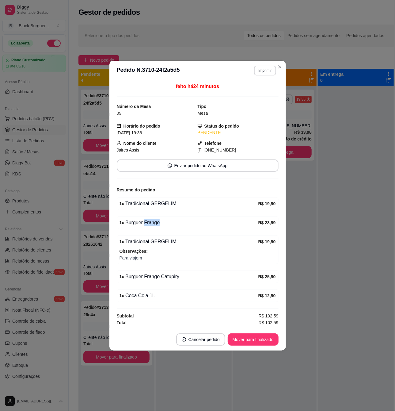
click at [157, 225] on div "1 x Burguer Frango" at bounding box center [188, 222] width 139 height 7
drag, startPoint x: 139, startPoint y: 245, endPoint x: 163, endPoint y: 245, distance: 23.9
click at [163, 245] on div "1 x Tradicional GERGELIM" at bounding box center [188, 241] width 139 height 7
click at [162, 245] on div "1 x Tradicional GERGELIM" at bounding box center [188, 241] width 139 height 7
click at [135, 247] on div "1 x Tradicional GERGELIM R$ 19,90 Observações: Para viajem" at bounding box center [198, 249] width 162 height 29
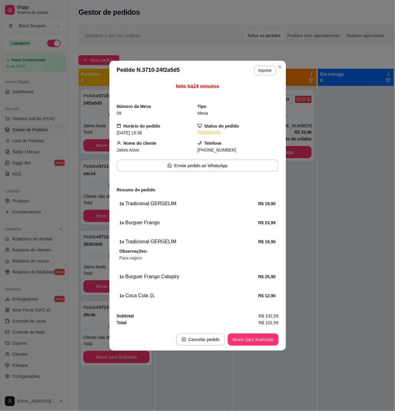
click at [140, 260] on span "Para viajem" at bounding box center [197, 257] width 156 height 7
click at [141, 278] on div "1 x Burguer Frango Catupiry" at bounding box center [188, 276] width 139 height 7
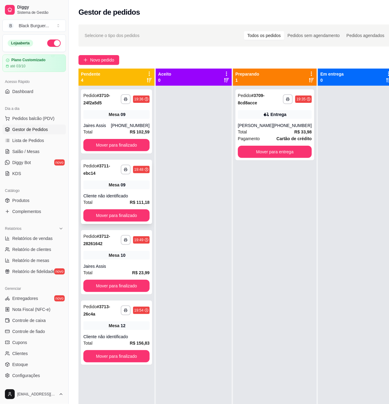
click at [91, 172] on div "**********" at bounding box center [116, 169] width 66 height 15
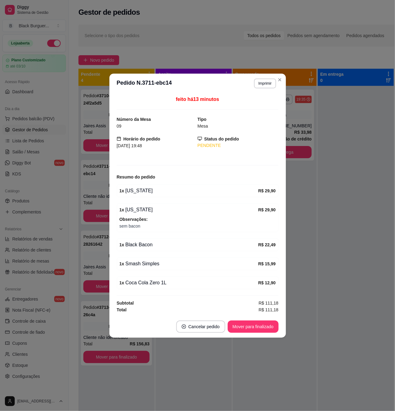
drag, startPoint x: 136, startPoint y: 254, endPoint x: 142, endPoint y: 254, distance: 6.1
click at [142, 254] on div "feito há 13 minutos Número da Mesa 09 Tipo Mesa Horário do pedido [DATE] 19:48 …" at bounding box center [198, 204] width 162 height 217
drag, startPoint x: 142, startPoint y: 254, endPoint x: 129, endPoint y: 241, distance: 18.2
click at [143, 254] on div "feito há 13 minutos Número da Mesa 09 Tipo Mesa Horário do pedido [DATE] 19:48 …" at bounding box center [198, 204] width 162 height 217
drag, startPoint x: 129, startPoint y: 241, endPoint x: 155, endPoint y: 244, distance: 26.2
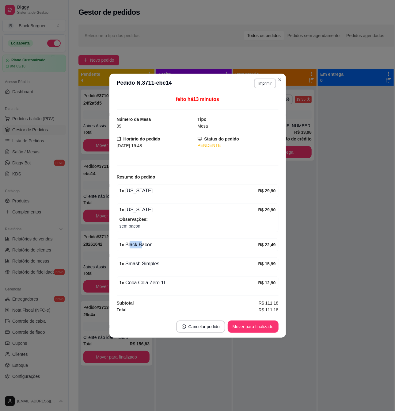
click at [154, 244] on div "1 x Black Bacon" at bounding box center [188, 244] width 139 height 7
click at [139, 197] on div "feito há 13 minutos Número da Mesa 09 Tipo Mesa Horário do pedido [DATE] 19:48 …" at bounding box center [198, 204] width 162 height 217
click at [142, 267] on div "1 x Smash Simples" at bounding box center [188, 263] width 139 height 7
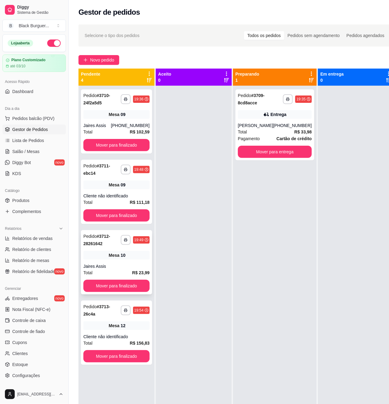
click at [107, 264] on div "Jaires Assis" at bounding box center [116, 267] width 66 height 6
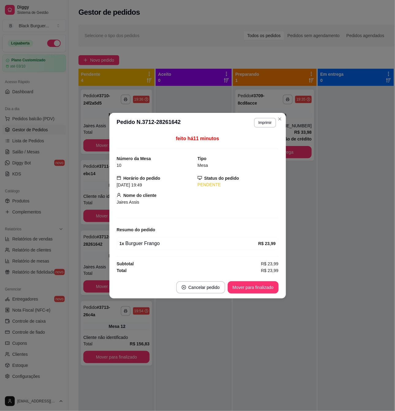
click at [137, 241] on div "1 x Burguer Frango" at bounding box center [188, 243] width 139 height 7
click at [145, 243] on div "1 x Burguer Frango" at bounding box center [188, 243] width 139 height 7
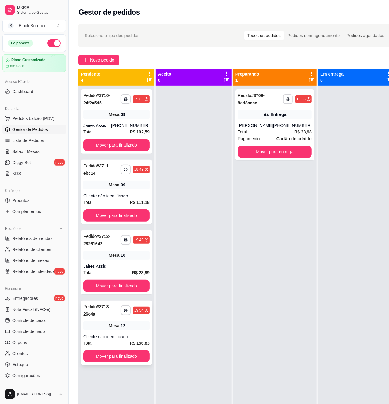
click at [107, 317] on div "**********" at bounding box center [116, 333] width 71 height 64
click at [94, 112] on div "Mesa 09" at bounding box center [116, 114] width 66 height 9
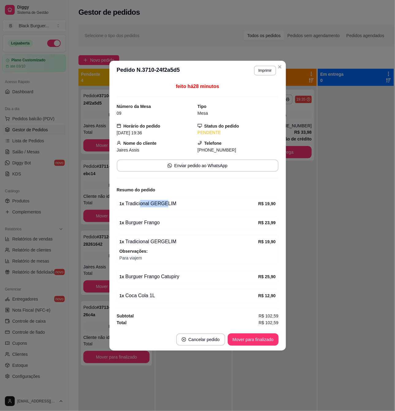
drag, startPoint x: 140, startPoint y: 202, endPoint x: 166, endPoint y: 204, distance: 26.4
click at [166, 204] on div "1 x Tradicional GERGELIM" at bounding box center [188, 203] width 139 height 7
drag, startPoint x: 140, startPoint y: 219, endPoint x: 150, endPoint y: 219, distance: 10.4
click at [150, 219] on div "1 x Burguer Frango" at bounding box center [188, 222] width 139 height 7
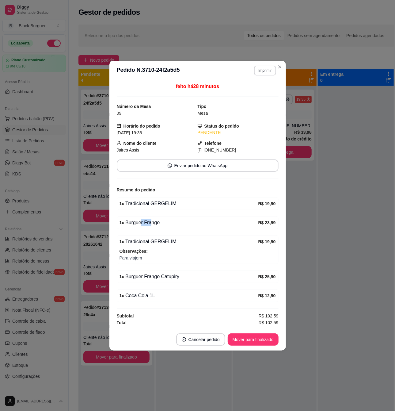
click at [150, 219] on div "1 x Burguer Frango" at bounding box center [188, 222] width 139 height 7
drag, startPoint x: 152, startPoint y: 243, endPoint x: 162, endPoint y: 245, distance: 9.9
click at [162, 244] on div "1 x Tradicional GERGELIM" at bounding box center [188, 241] width 139 height 7
click at [112, 238] on div "feito há 28 minutos Número da Mesa 09 Tipo Mesa Horário do pedido [DATE] 19:36 …" at bounding box center [197, 204] width 176 height 248
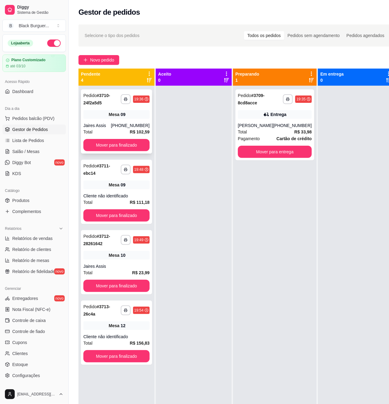
click at [111, 124] on div "Jaires Assis" at bounding box center [97, 126] width 28 height 6
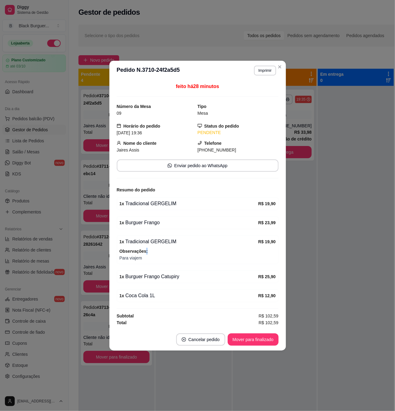
click at [156, 254] on span "Observações:" at bounding box center [197, 251] width 156 height 7
drag, startPoint x: 156, startPoint y: 254, endPoint x: 152, endPoint y: 271, distance: 17.2
click at [156, 254] on div "Observações: Para viajem" at bounding box center [197, 254] width 156 height 13
drag, startPoint x: 152, startPoint y: 274, endPoint x: 172, endPoint y: 279, distance: 21.0
click at [172, 279] on div "1 x Burguer Frango Catupiry" at bounding box center [188, 276] width 139 height 7
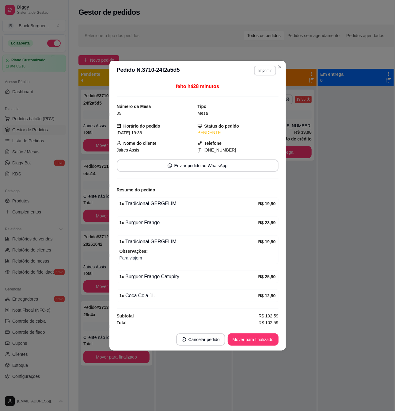
click at [173, 279] on div "1 x Burguer Frango Catupiry" at bounding box center [188, 276] width 139 height 7
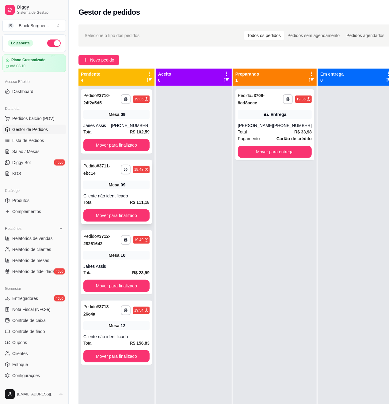
click at [113, 183] on span "Mesa" at bounding box center [114, 185] width 11 height 6
click at [99, 251] on div "Mesa 10" at bounding box center [116, 255] width 66 height 9
click at [265, 133] on div "Total R$ 33,98" at bounding box center [275, 132] width 74 height 7
click at [114, 142] on button "Mover para finalizado" at bounding box center [116, 145] width 64 height 12
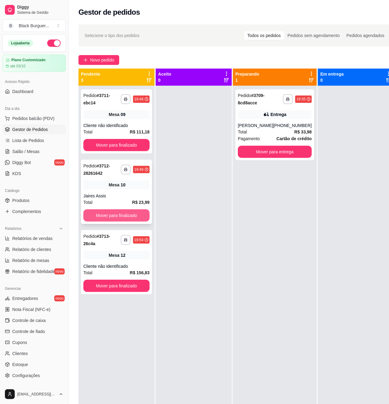
click at [136, 210] on button "Mover para finalizado" at bounding box center [116, 216] width 66 height 12
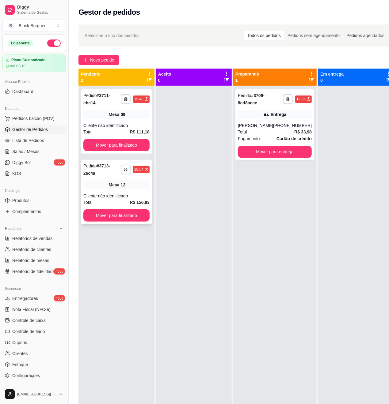
click at [135, 188] on div "**********" at bounding box center [116, 192] width 71 height 64
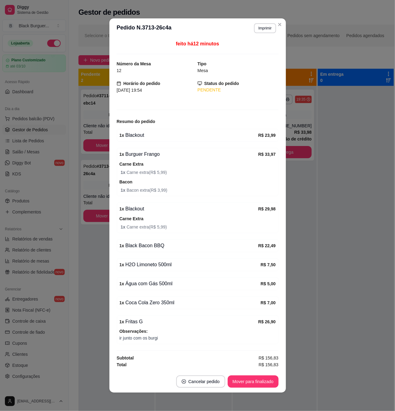
scroll to position [1, 0]
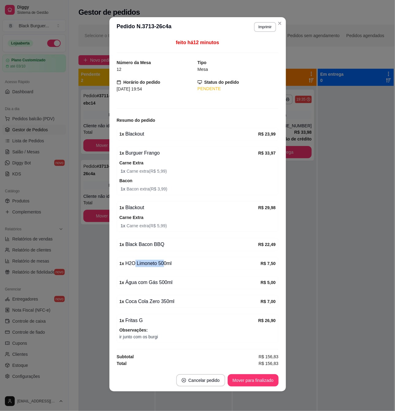
drag, startPoint x: 132, startPoint y: 261, endPoint x: 161, endPoint y: 263, distance: 29.1
click at [161, 263] on div "1 x H2O Limoneto 500ml" at bounding box center [189, 263] width 141 height 7
drag, startPoint x: 161, startPoint y: 263, endPoint x: 149, endPoint y: 276, distance: 18.0
click at [161, 263] on div "1 x H2O Limoneto 500ml" at bounding box center [189, 263] width 141 height 7
click at [147, 279] on div "1 x Água com Gás 500ml" at bounding box center [189, 282] width 141 height 7
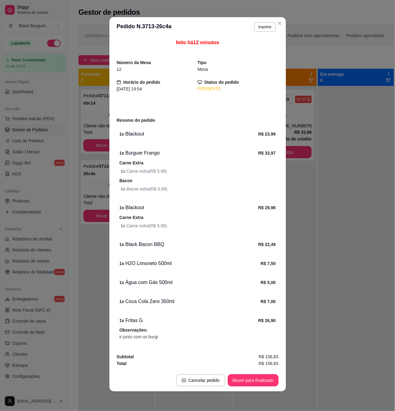
click at [146, 168] on span "1 x Carne extra ( R$ 5,99 )" at bounding box center [198, 171] width 155 height 7
click at [136, 149] on div "1 x Burguer Frango" at bounding box center [188, 152] width 139 height 7
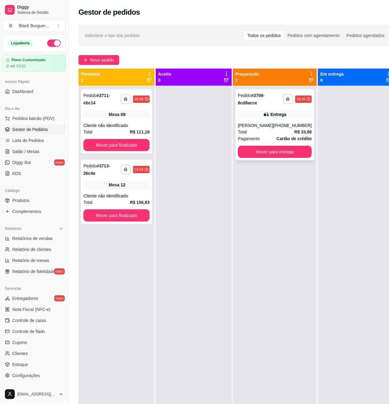
click at [267, 122] on div "**********" at bounding box center [274, 124] width 79 height 71
click at [124, 112] on div "09" at bounding box center [123, 115] width 5 height 6
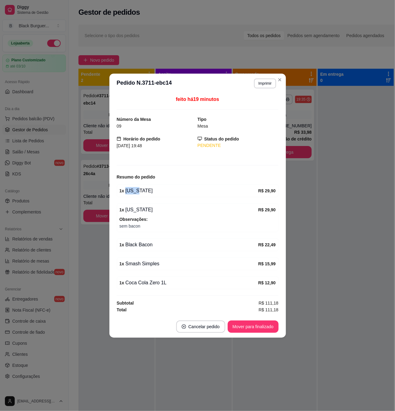
drag, startPoint x: 134, startPoint y: 189, endPoint x: 157, endPoint y: 190, distance: 23.9
click at [157, 190] on div "1 x [US_STATE]" at bounding box center [188, 190] width 139 height 7
drag, startPoint x: 158, startPoint y: 190, endPoint x: 139, endPoint y: 192, distance: 19.2
click at [157, 190] on div "1 x [US_STATE]" at bounding box center [188, 190] width 139 height 7
click at [131, 193] on div "1 x [US_STATE]" at bounding box center [188, 190] width 139 height 7
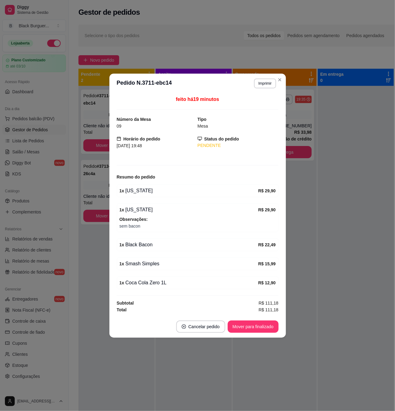
click at [111, 183] on div "feito há 19 minutos Número da Mesa 09 Tipo Mesa Horário do pedido [DATE] 19:48 …" at bounding box center [197, 204] width 176 height 222
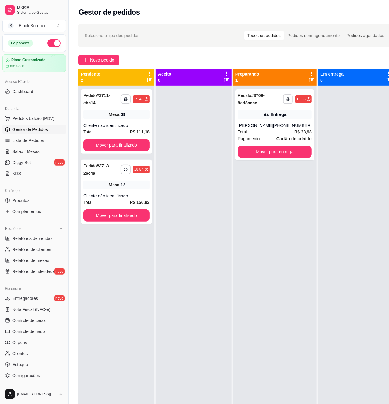
click at [185, 119] on div at bounding box center [194, 288] width 76 height 404
click at [110, 56] on button "Novo pedido" at bounding box center [98, 60] width 41 height 10
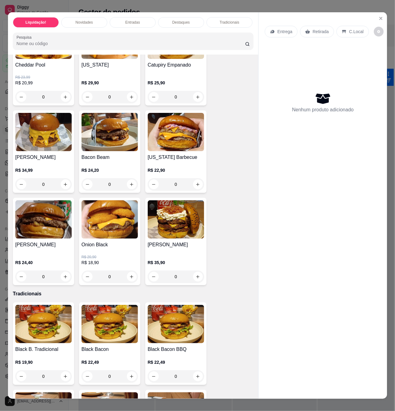
scroll to position [449, 0]
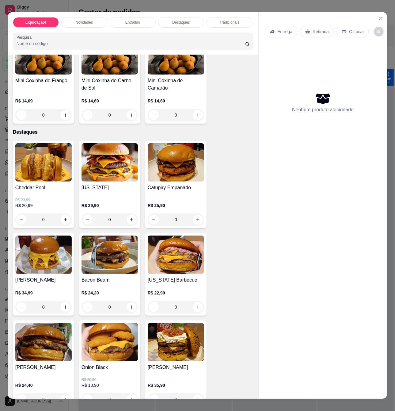
click at [44, 194] on div "R$ 23,99 R$ 20,99 0" at bounding box center [43, 208] width 56 height 34
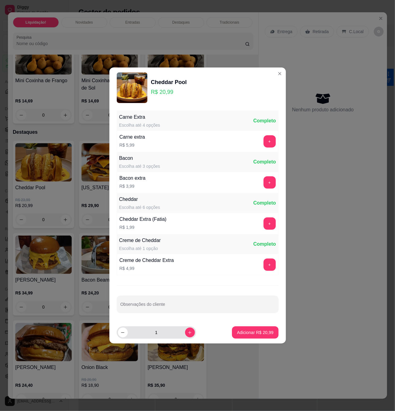
click at [190, 336] on div "1" at bounding box center [156, 332] width 77 height 12
click at [190, 335] on button "increase-product-quantity" at bounding box center [189, 331] width 9 height 9
type input "2"
click at [237, 333] on p "Adicionar R$ 41,98" at bounding box center [255, 332] width 36 height 6
type input "2"
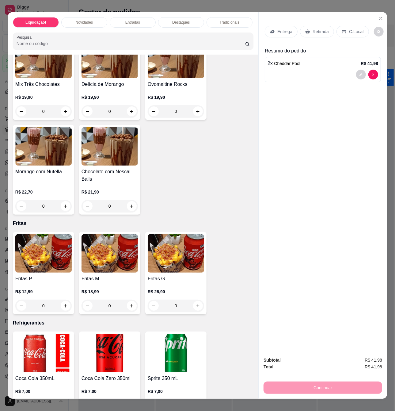
scroll to position [1675, 0]
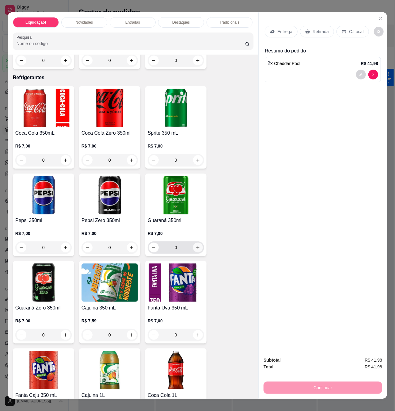
click at [193, 252] on button "increase-product-quantity" at bounding box center [198, 247] width 10 height 10
type input "1"
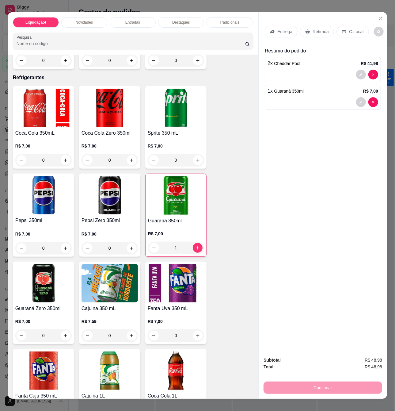
click at [354, 33] on div "C.Local" at bounding box center [352, 32] width 32 height 12
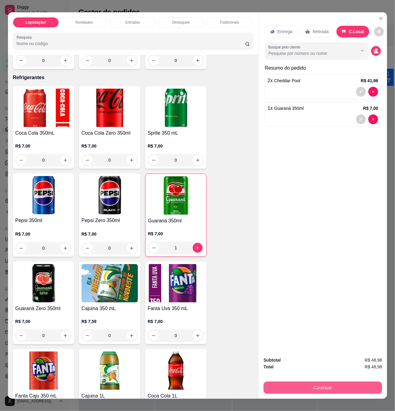
click at [319, 385] on button "Continuar" at bounding box center [323, 387] width 119 height 12
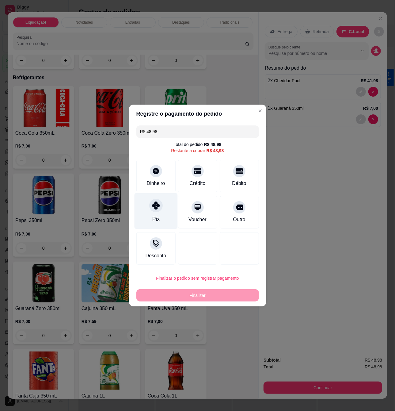
click at [159, 203] on div at bounding box center [155, 205] width 13 height 13
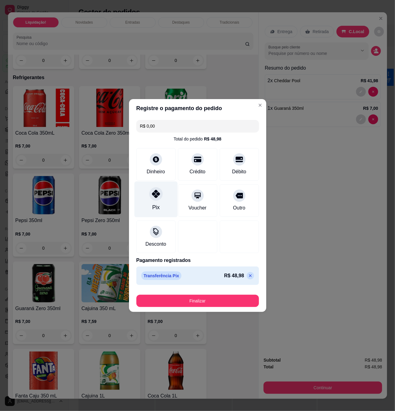
type input "R$ 0,00"
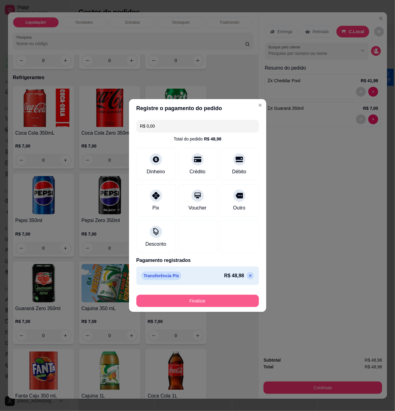
click at [202, 302] on button "Finalizar" at bounding box center [197, 300] width 123 height 12
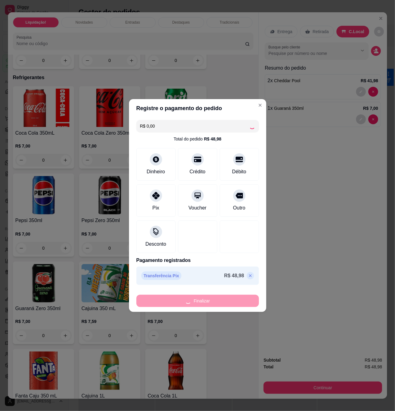
type input "0"
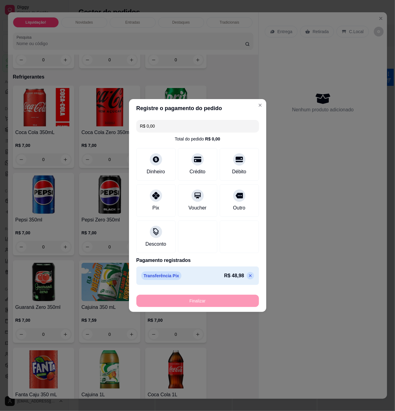
type input "-R$ 48,98"
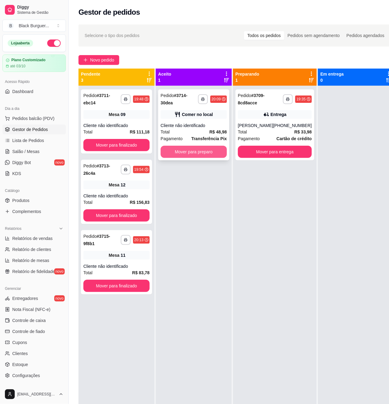
click at [217, 156] on button "Mover para preparo" at bounding box center [194, 152] width 66 height 12
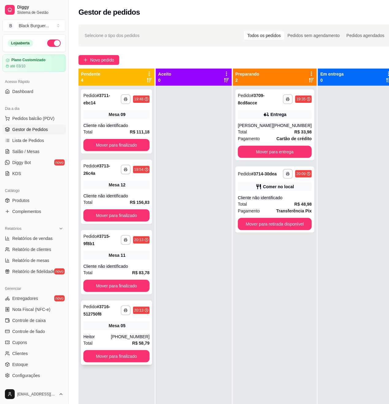
click at [126, 323] on div "**********" at bounding box center [116, 333] width 71 height 64
click at [291, 157] on button "Mover para entrega" at bounding box center [275, 152] width 74 height 12
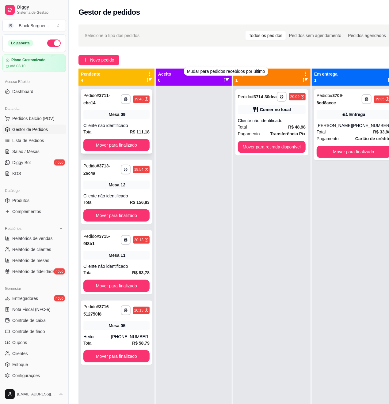
click at [128, 123] on div "Cliente não identificado" at bounding box center [116, 126] width 66 height 6
click at [187, 119] on div at bounding box center [194, 288] width 76 height 404
click at [107, 60] on span "Novo pedido" at bounding box center [102, 60] width 24 height 7
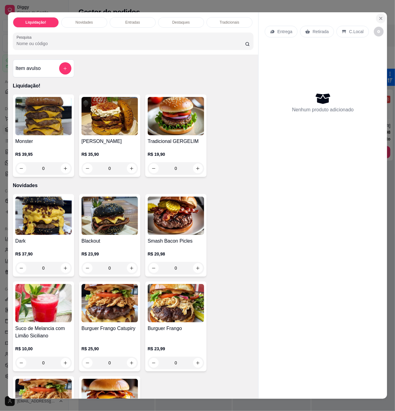
click at [379, 16] on icon "Close" at bounding box center [380, 18] width 5 height 5
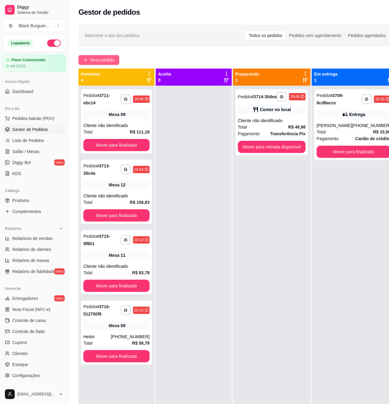
click at [100, 61] on span "Novo pedido" at bounding box center [102, 60] width 24 height 7
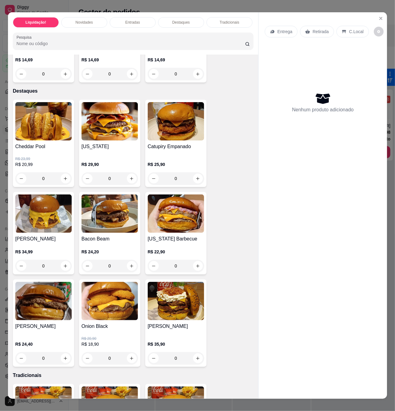
scroll to position [531, 0]
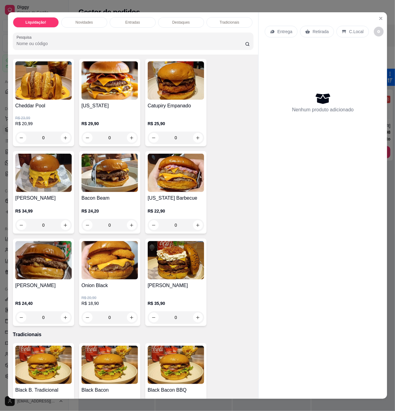
click at [48, 120] on p "R$ 23,99" at bounding box center [43, 118] width 56 height 5
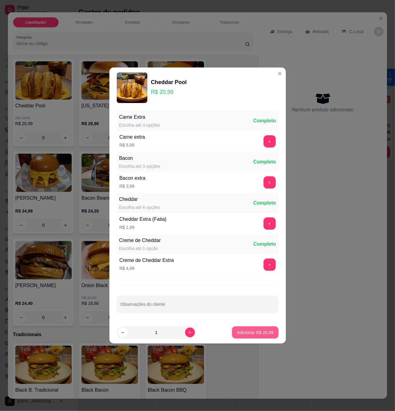
click at [244, 330] on p "Adicionar R$ 20,99" at bounding box center [255, 332] width 36 height 6
type input "1"
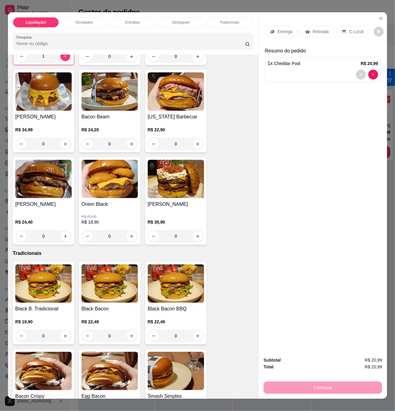
scroll to position [654, 0]
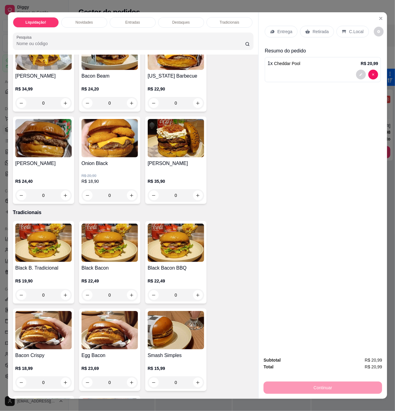
click at [165, 167] on h4 "[PERSON_NAME]" at bounding box center [176, 163] width 56 height 7
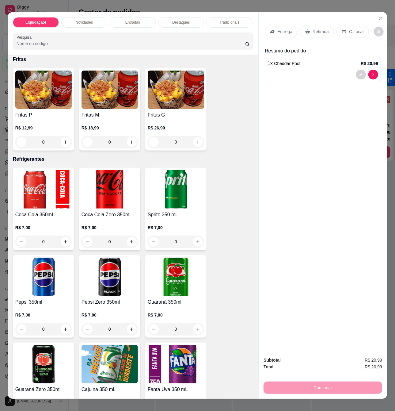
scroll to position [1675, 0]
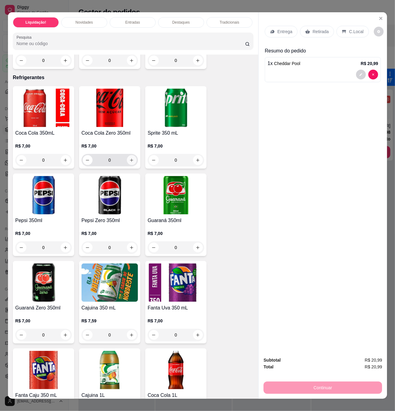
click at [129, 162] on icon "increase-product-quantity" at bounding box center [131, 160] width 5 height 5
type input "1"
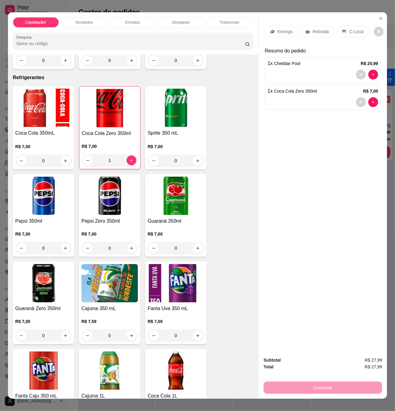
click at [354, 30] on p "C.Local" at bounding box center [356, 31] width 14 height 6
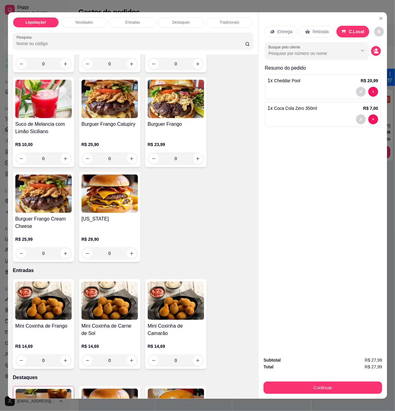
scroll to position [82, 0]
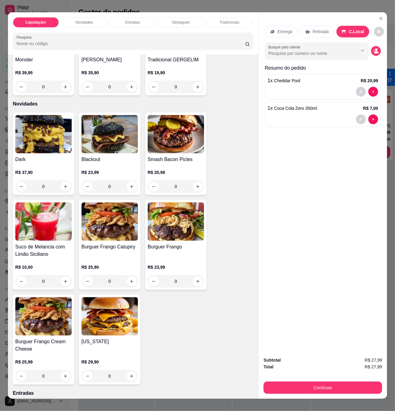
click at [121, 248] on h4 "Burguer Frango Catupiry" at bounding box center [110, 246] width 56 height 7
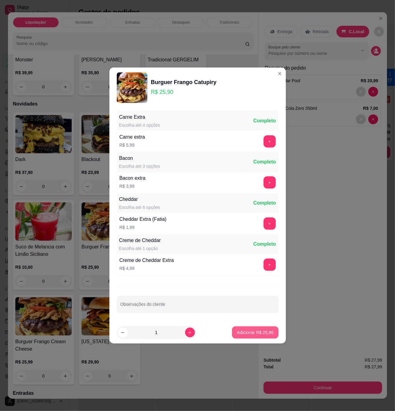
click at [260, 337] on button "Adicionar R$ 25,90" at bounding box center [255, 332] width 46 height 12
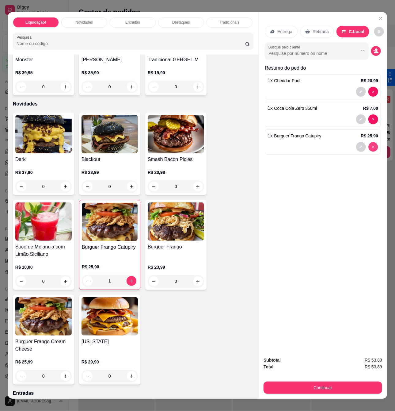
type input "0"
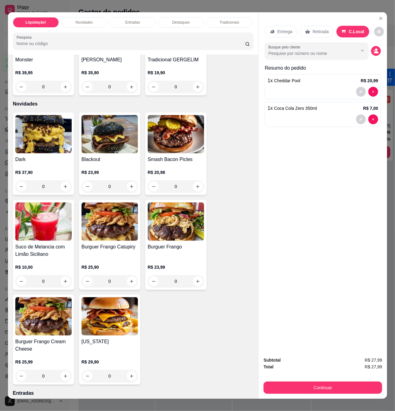
click at [62, 379] on div "0" at bounding box center [43, 376] width 56 height 12
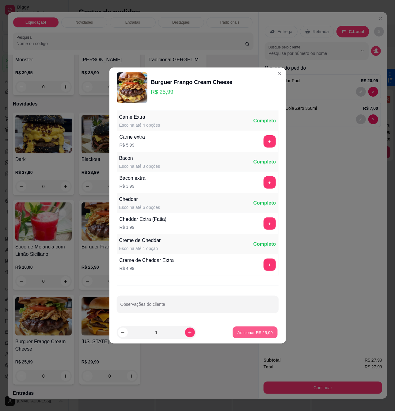
click at [244, 334] on p "Adicionar R$ 25,99" at bounding box center [255, 332] width 36 height 6
type input "1"
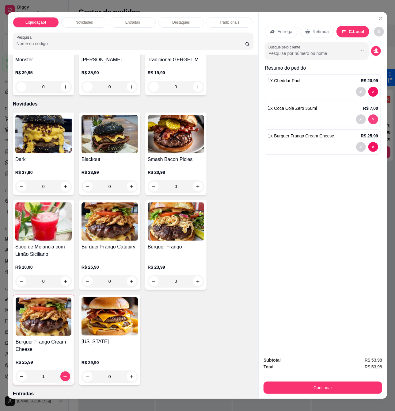
type input "0"
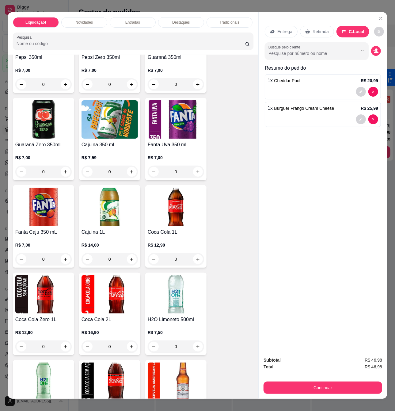
scroll to position [1920, 0]
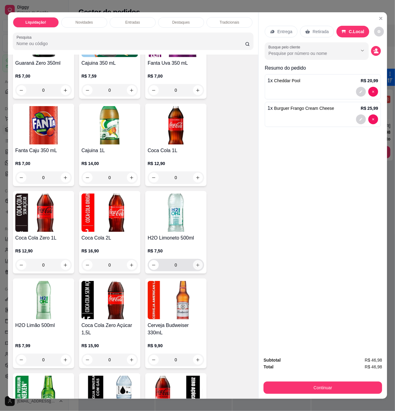
click at [196, 267] on icon "increase-product-quantity" at bounding box center [197, 264] width 3 height 3
type input "1"
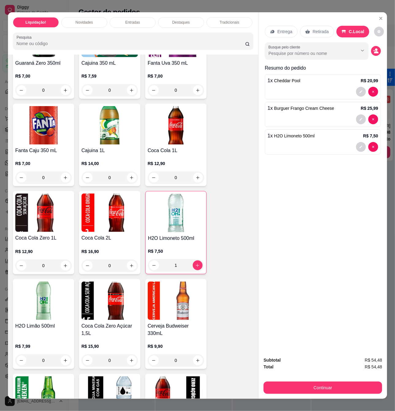
scroll to position [1961, 0]
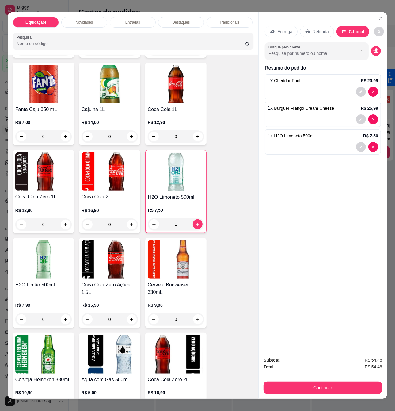
click at [188, 200] on h4 "H2O Limoneto 500ml" at bounding box center [176, 196] width 56 height 7
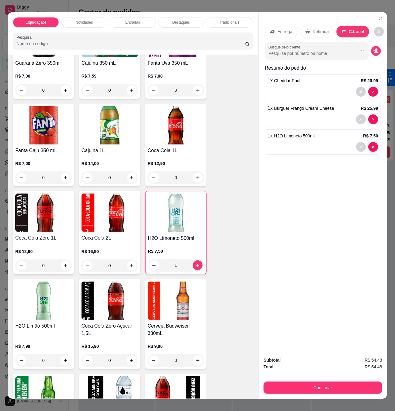
scroll to position [1879, 0]
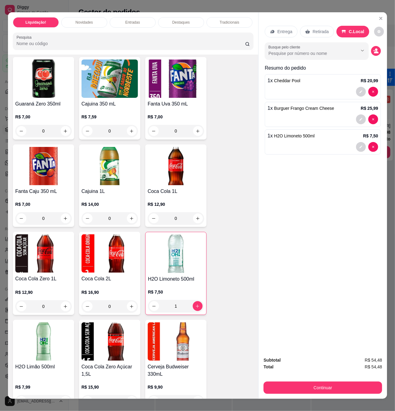
drag, startPoint x: 298, startPoint y: 163, endPoint x: 302, endPoint y: 163, distance: 3.4
click at [299, 163] on div "Entrega Retirada C.Local Busque pelo cliente Resumo do pedido 1 x Cheddar Pool …" at bounding box center [323, 181] width 128 height 339
click at [317, 192] on div "Entrega Retirada C.Local Busque pelo cliente Resumo do pedido 1 x Cheddar Pool …" at bounding box center [323, 181] width 128 height 339
click at [370, 356] on span "R$ 54,48" at bounding box center [373, 359] width 17 height 7
click at [371, 356] on span "R$ 54,48" at bounding box center [373, 359] width 17 height 7
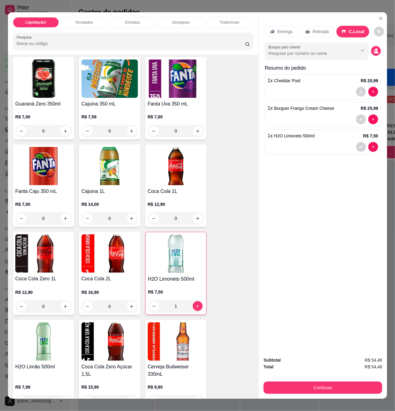
click at [370, 357] on span "R$ 54,48" at bounding box center [373, 359] width 17 height 7
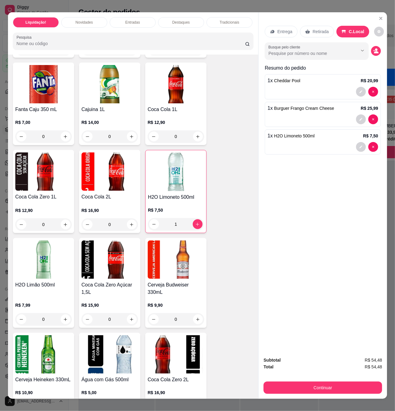
scroll to position [1797, 0]
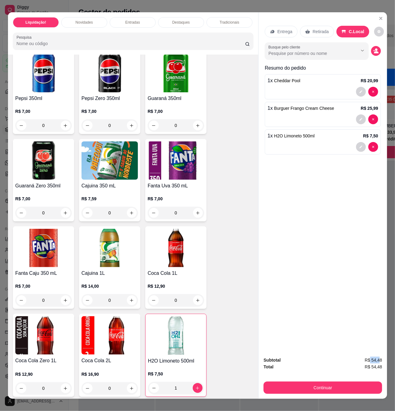
drag, startPoint x: 368, startPoint y: 358, endPoint x: 378, endPoint y: 356, distance: 10.4
click at [378, 356] on span "R$ 54,48" at bounding box center [373, 359] width 17 height 7
click at [380, 355] on div "Subtotal R$ 54,48 Total R$ 54,48 Continuar" at bounding box center [323, 374] width 128 height 47
click at [366, 358] on span "R$ 54,48" at bounding box center [373, 359] width 17 height 7
drag, startPoint x: 372, startPoint y: 357, endPoint x: 379, endPoint y: 355, distance: 7.5
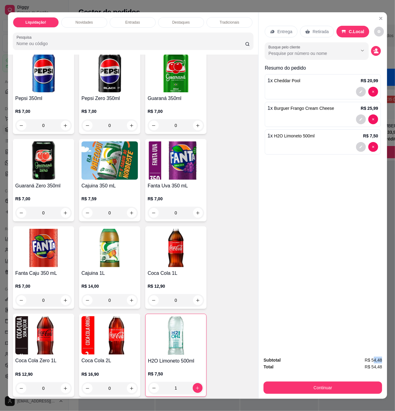
click at [379, 356] on span "R$ 54,48" at bounding box center [373, 359] width 17 height 7
click at [377, 356] on span "R$ 54,48" at bounding box center [373, 359] width 17 height 7
drag, startPoint x: 367, startPoint y: 355, endPoint x: 372, endPoint y: 354, distance: 5.2
click at [372, 356] on span "R$ 54,48" at bounding box center [373, 359] width 17 height 7
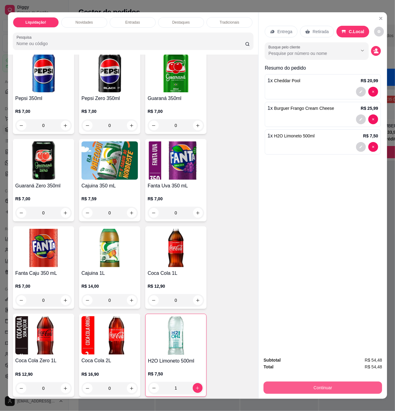
click at [336, 386] on button "Continuar" at bounding box center [323, 387] width 119 height 12
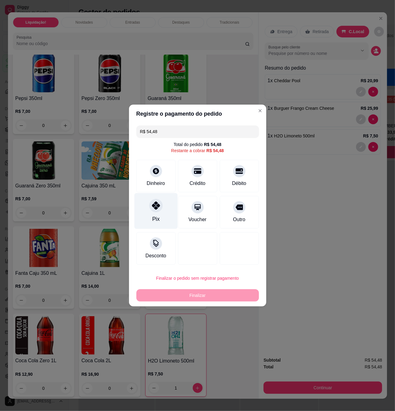
click at [163, 210] on div "Pix" at bounding box center [155, 211] width 43 height 36
type input "R$ 0,00"
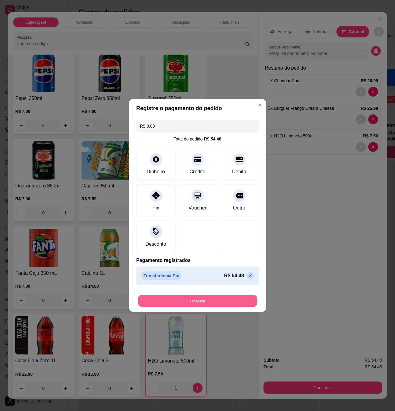
click at [202, 298] on button "Finalizar" at bounding box center [197, 301] width 119 height 12
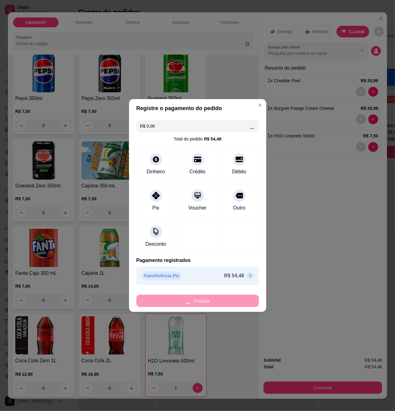
type input "0"
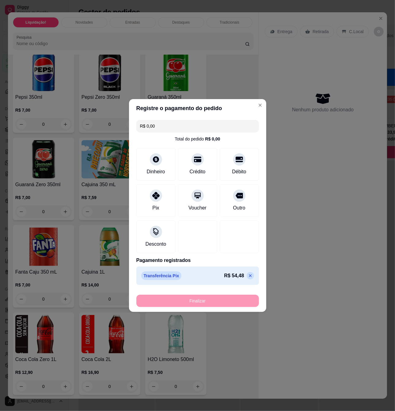
type input "-R$ 54,48"
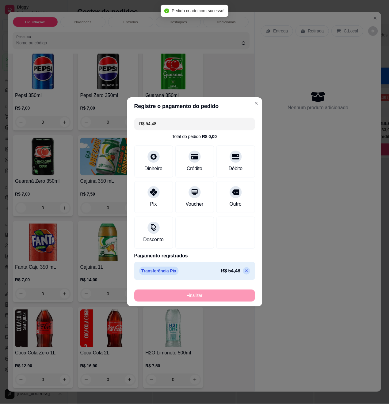
scroll to position [1796, 0]
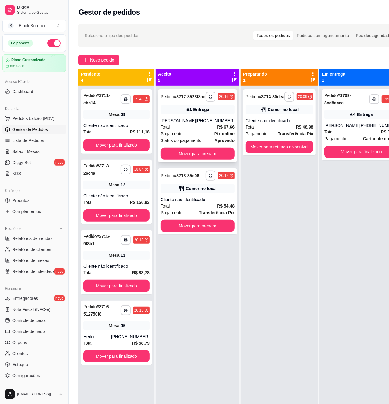
click at [194, 124] on div "[PERSON_NAME]" at bounding box center [178, 121] width 35 height 6
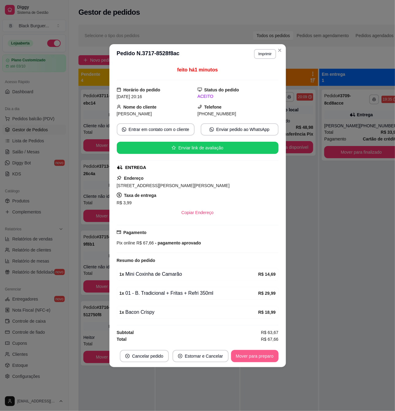
click at [261, 354] on button "Mover para preparo" at bounding box center [254, 356] width 47 height 12
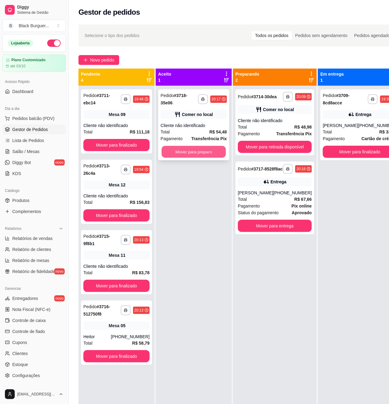
click at [213, 151] on button "Mover para preparo" at bounding box center [193, 152] width 64 height 12
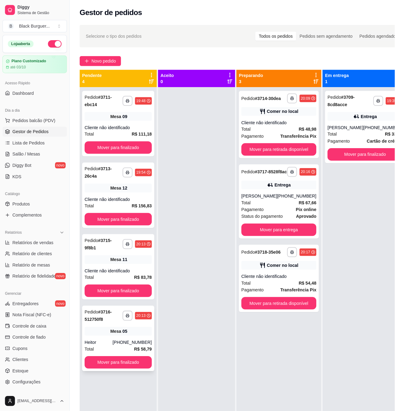
scroll to position [17, 0]
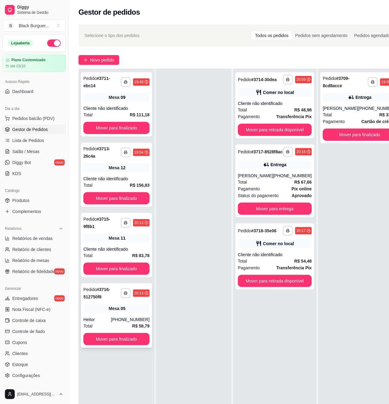
click at [114, 304] on div "**********" at bounding box center [116, 316] width 71 height 64
click at [45, 150] on link "Salão / Mesas" at bounding box center [33, 152] width 63 height 10
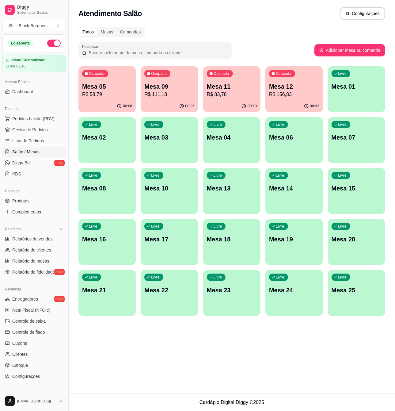
click at [290, 86] on p "Mesa 12" at bounding box center [294, 86] width 50 height 9
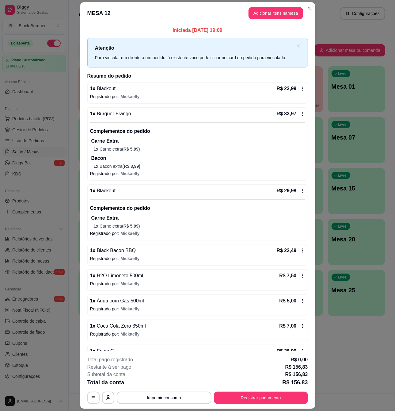
scroll to position [34, 0]
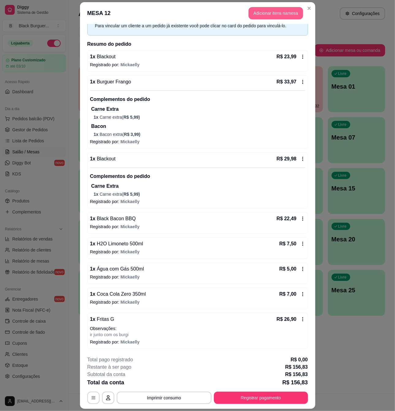
click at [273, 9] on button "Adicionar itens na mesa" at bounding box center [275, 13] width 55 height 12
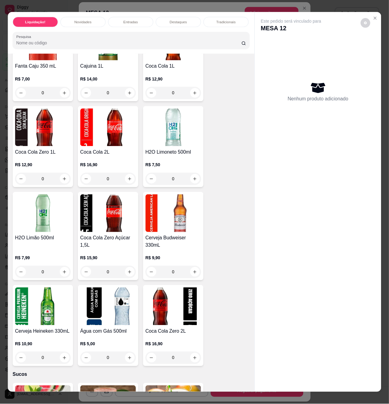
scroll to position [2043, 0]
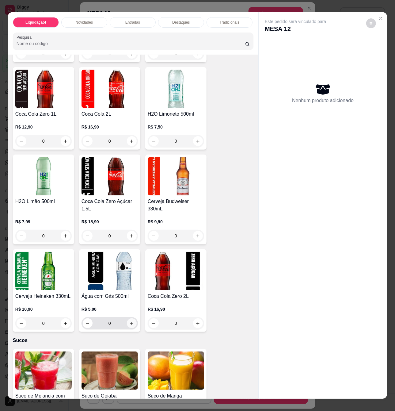
click at [127, 327] on button "increase-product-quantity" at bounding box center [132, 323] width 10 height 10
type input "1"
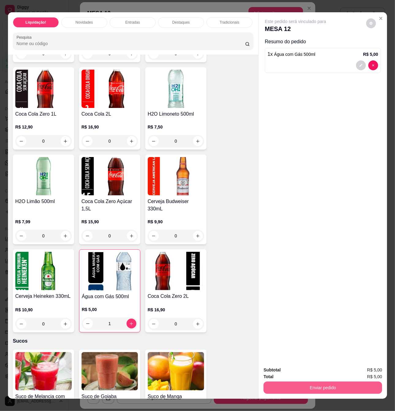
click at [301, 381] on button "Enviar pedido" at bounding box center [323, 387] width 119 height 12
click at [300, 368] on button "Não registrar e enviar pedido" at bounding box center [302, 369] width 64 height 12
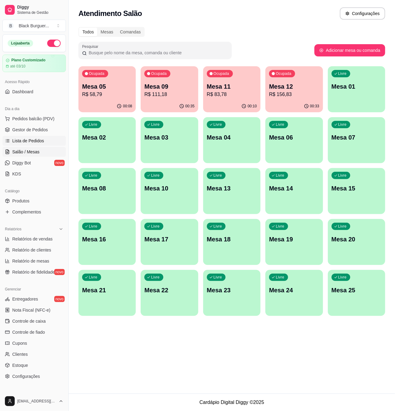
click at [41, 142] on span "Lista de Pedidos" at bounding box center [28, 141] width 32 height 6
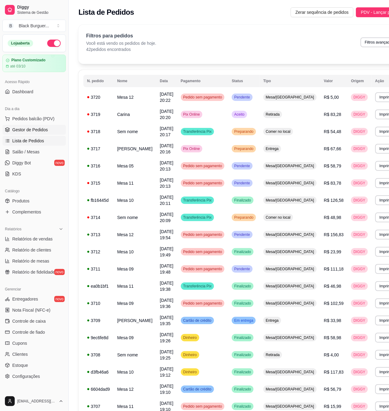
click at [41, 131] on span "Gestor de Pedidos" at bounding box center [30, 130] width 36 height 6
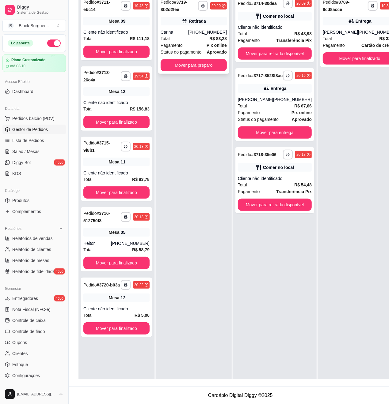
click at [212, 36] on span "R$ 83,28" at bounding box center [217, 38] width 17 height 7
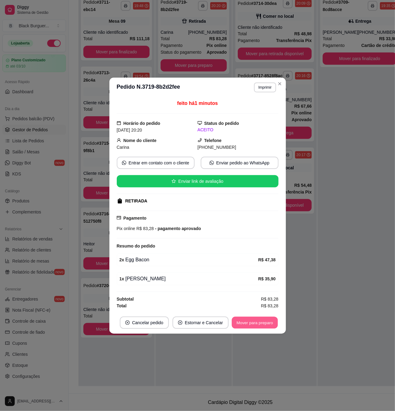
click at [266, 325] on button "Mover para preparo" at bounding box center [255, 322] width 46 height 12
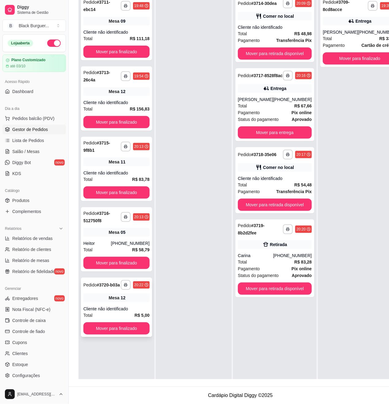
click at [132, 296] on div "**********" at bounding box center [116, 307] width 71 height 59
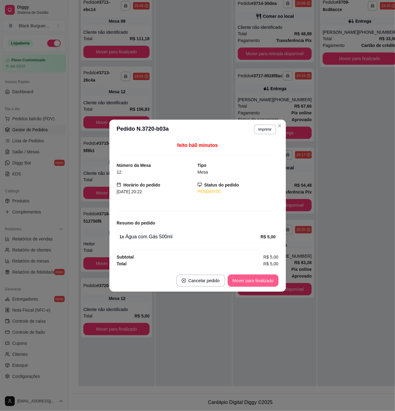
click at [241, 281] on button "Mover para finalizado" at bounding box center [253, 280] width 51 height 12
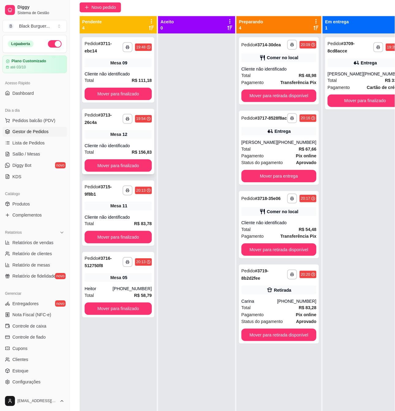
scroll to position [0, 0]
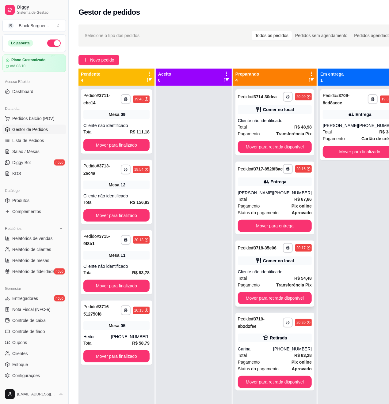
click at [257, 265] on div "Comer no local" at bounding box center [275, 261] width 74 height 9
click at [273, 275] on div "Cliente não identificado" at bounding box center [275, 272] width 74 height 6
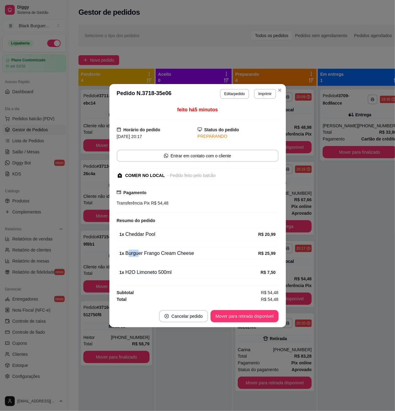
drag, startPoint x: 126, startPoint y: 257, endPoint x: 152, endPoint y: 256, distance: 26.1
click at [147, 256] on div "1 x Burguer Frango Cream Cheese" at bounding box center [188, 252] width 139 height 7
click at [157, 256] on div "1 x Burguer Frango Cream Cheese" at bounding box center [188, 252] width 139 height 7
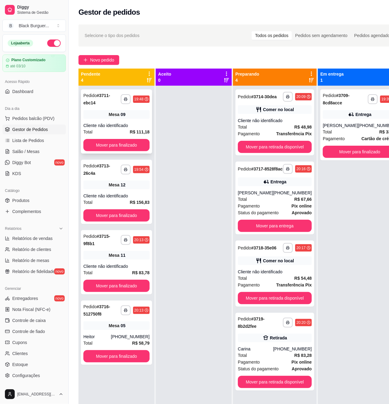
click at [141, 123] on div "Cliente não identificado" at bounding box center [116, 126] width 66 height 6
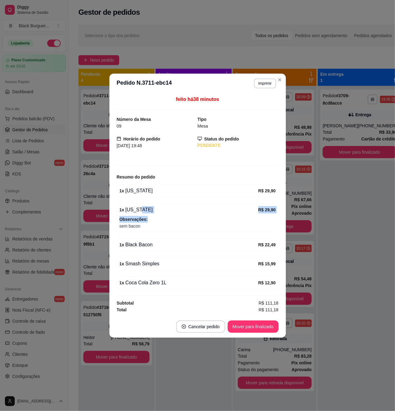
drag, startPoint x: 135, startPoint y: 212, endPoint x: 151, endPoint y: 214, distance: 16.0
click at [151, 214] on div "1 x [US_STATE] R$ 29,90 Observações: sem bacon" at bounding box center [198, 217] width 162 height 29
click at [153, 214] on div "1 x [US_STATE] R$ 29,90 Observações: sem bacon" at bounding box center [198, 217] width 162 height 29
click at [153, 233] on div "feito há 38 minutos Número da Mesa 09 Tipo Mesa Horário do pedido [DATE] 19:48 …" at bounding box center [198, 204] width 162 height 217
click at [256, 326] on button "Mover para finalizado" at bounding box center [252, 326] width 49 height 12
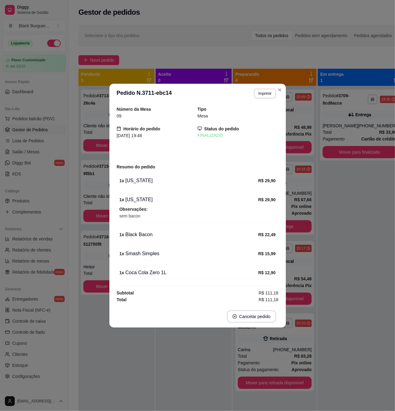
click at [127, 112] on div "09" at bounding box center [157, 115] width 81 height 7
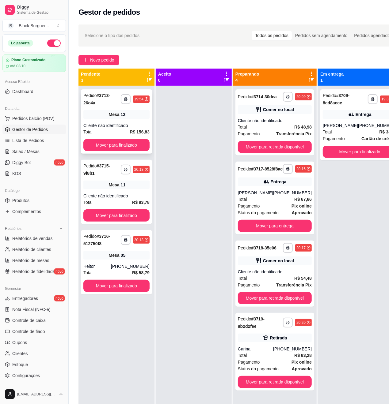
click at [104, 113] on div "Mesa 12" at bounding box center [116, 114] width 66 height 9
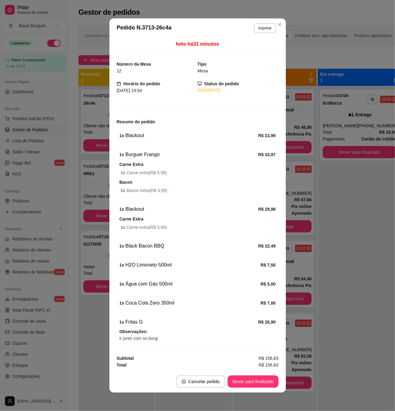
click at [109, 118] on div "feito há 31 minutos Número da Mesa 12 Tipo Mesa Horário do pedido [DATE] 19:54 …" at bounding box center [197, 204] width 176 height 332
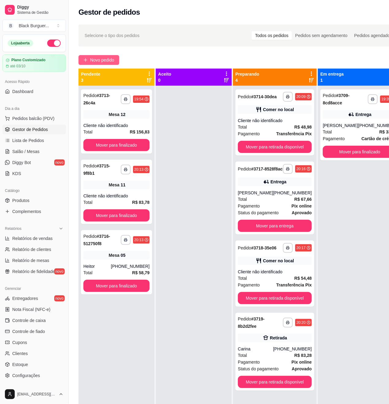
click at [99, 56] on button "Novo pedido" at bounding box center [98, 60] width 41 height 10
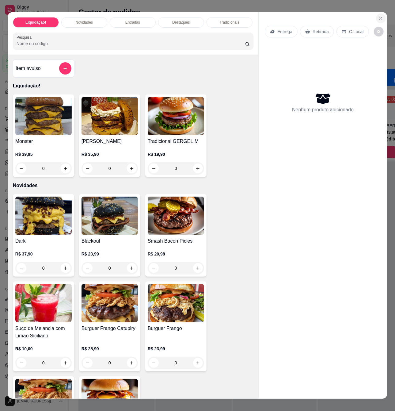
click at [380, 17] on icon "Close" at bounding box center [381, 18] width 2 height 2
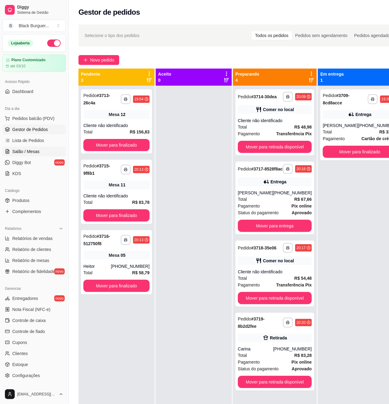
click at [34, 153] on span "Salão / Mesas" at bounding box center [25, 152] width 27 height 6
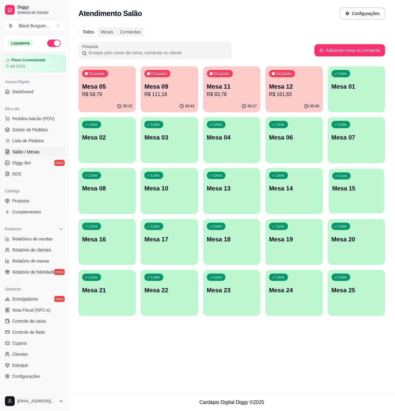
click at [333, 188] on p "Mesa 15" at bounding box center [356, 188] width 48 height 8
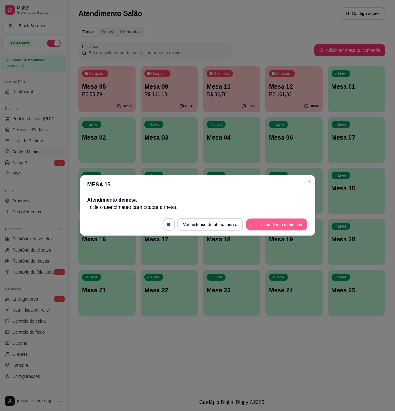
click at [283, 223] on button "Iniciar atendimento de mesa" at bounding box center [276, 224] width 61 height 12
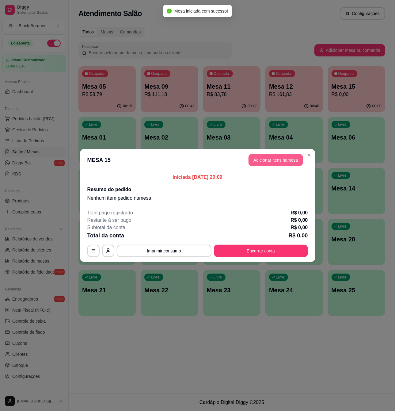
click at [292, 157] on button "Adicionar itens na mesa" at bounding box center [275, 160] width 55 height 12
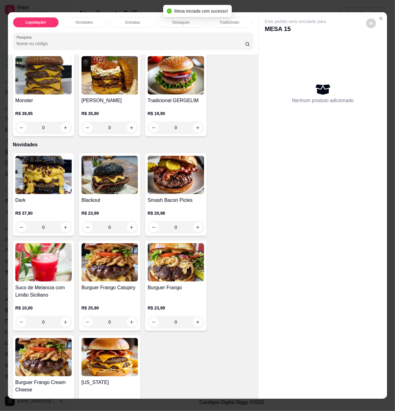
scroll to position [123, 0]
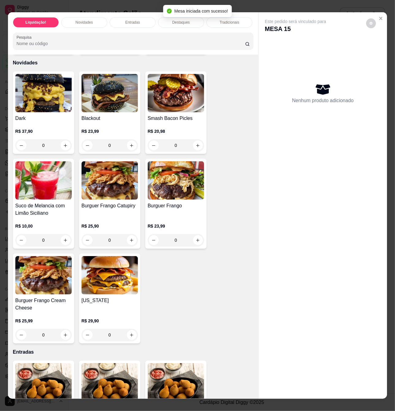
click at [180, 209] on h4 "Burguer Frango" at bounding box center [176, 205] width 56 height 7
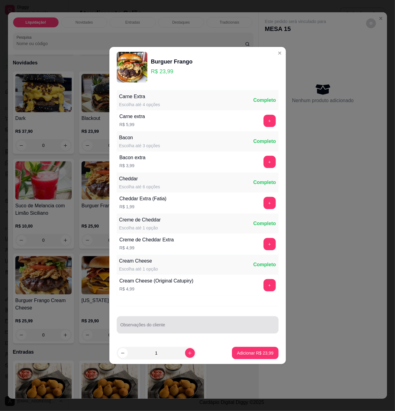
click at [184, 324] on input "Observações do cliente" at bounding box center [197, 327] width 154 height 6
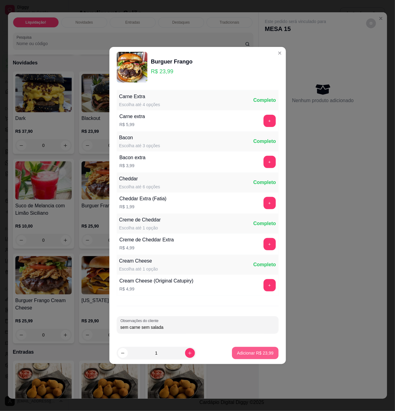
type input "sem carne sem salada"
click at [245, 355] on p "Adicionar R$ 23,99" at bounding box center [255, 353] width 36 height 6
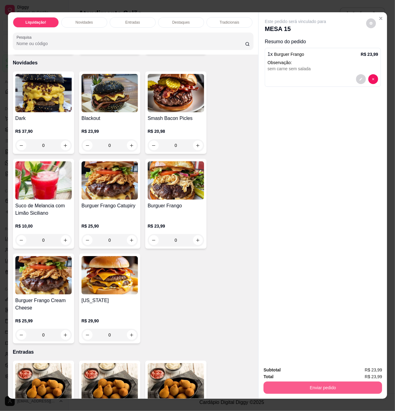
click at [296, 383] on button "Enviar pedido" at bounding box center [323, 387] width 119 height 12
click at [295, 368] on button "Não registrar e enviar pedido" at bounding box center [302, 369] width 64 height 12
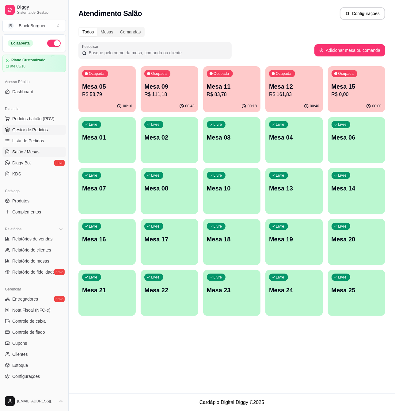
click at [47, 131] on link "Gestor de Pedidos" at bounding box center [33, 130] width 63 height 10
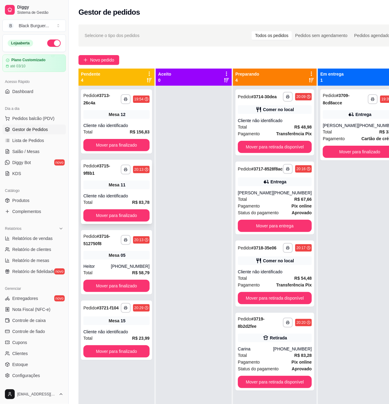
click at [120, 183] on div "Mesa 11" at bounding box center [116, 185] width 66 height 9
click at [262, 117] on div "**********" at bounding box center [274, 122] width 79 height 66
click at [116, 58] on button "Novo pedido" at bounding box center [98, 60] width 41 height 10
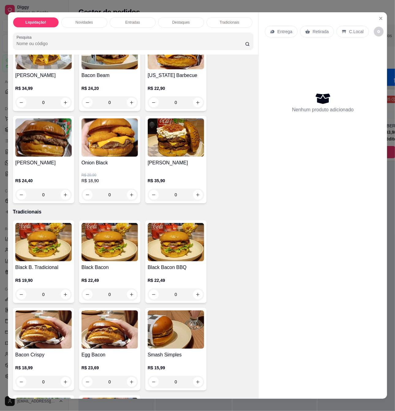
scroll to position [735, 0]
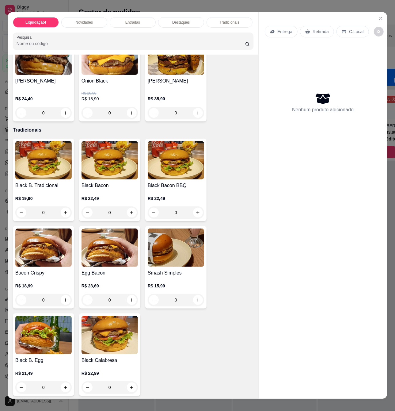
click at [47, 283] on div "R$ 18,99 0" at bounding box center [43, 290] width 56 height 29
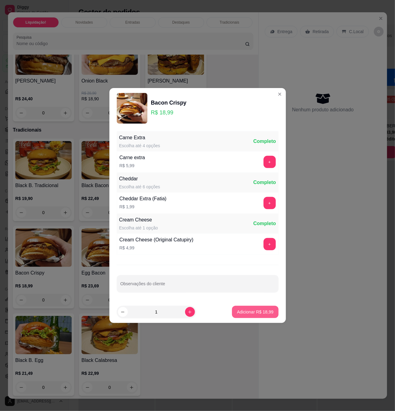
click at [249, 312] on p "Adicionar R$ 18,99" at bounding box center [255, 312] width 36 height 6
type input "1"
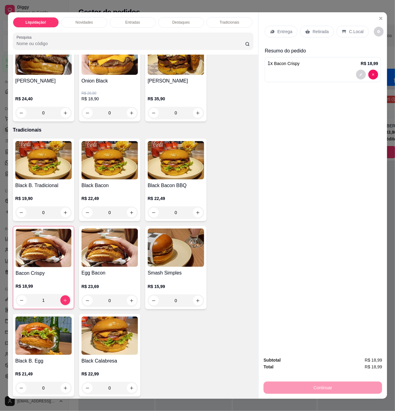
click at [337, 29] on div "C.Local" at bounding box center [352, 32] width 32 height 12
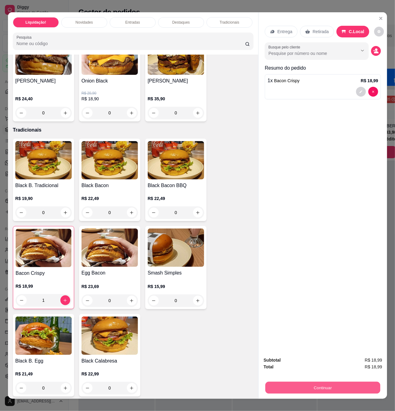
click at [324, 381] on button "Continuar" at bounding box center [322, 387] width 115 height 12
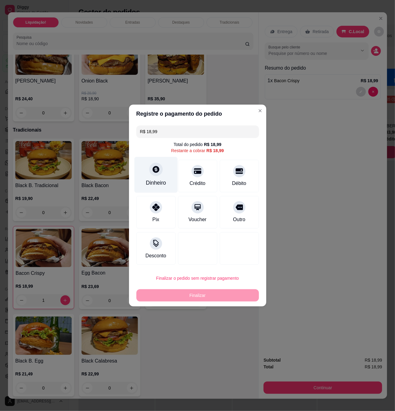
click at [159, 167] on div at bounding box center [155, 168] width 13 height 13
click at [186, 205] on input "0,00" at bounding box center [197, 199] width 123 height 12
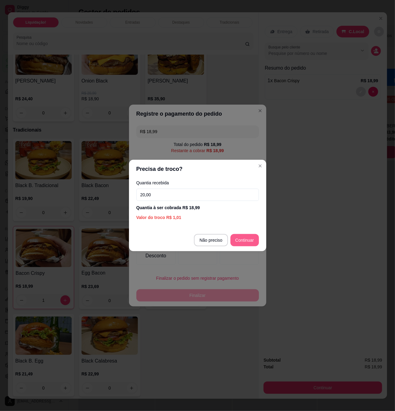
type input "20,00"
type input "R$ 0,00"
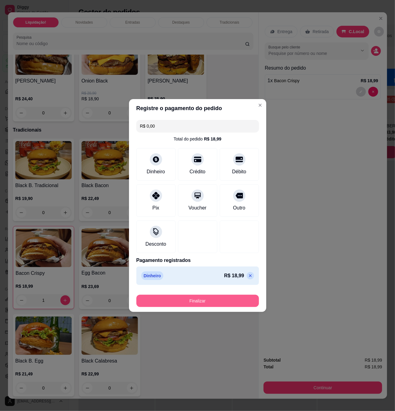
click at [227, 306] on button "Finalizar" at bounding box center [197, 300] width 123 height 12
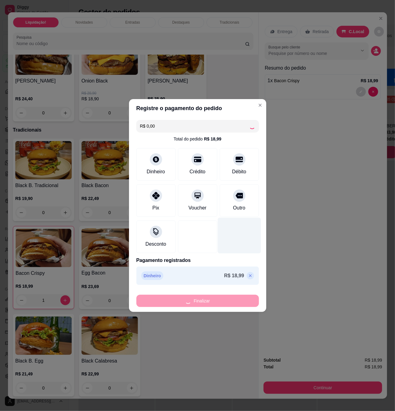
type input "0"
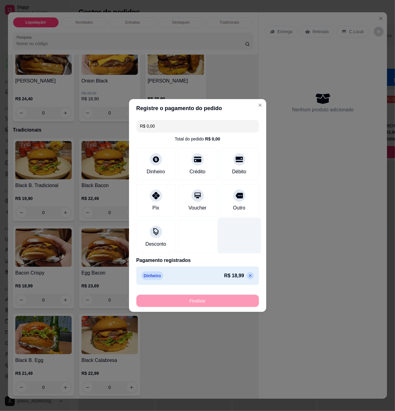
type input "-R$ 18,99"
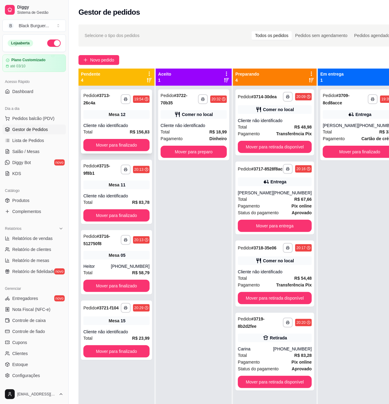
click at [151, 121] on div "**********" at bounding box center [116, 121] width 71 height 64
click at [39, 152] on link "Salão / Mesas" at bounding box center [33, 152] width 63 height 10
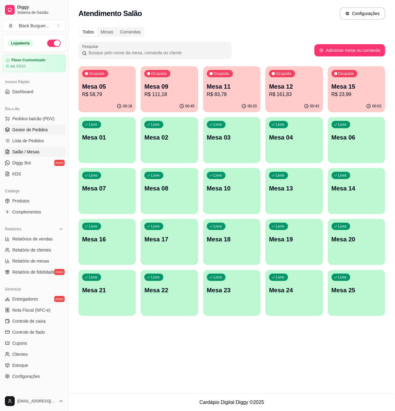
click at [43, 129] on span "Gestor de Pedidos" at bounding box center [30, 130] width 36 height 6
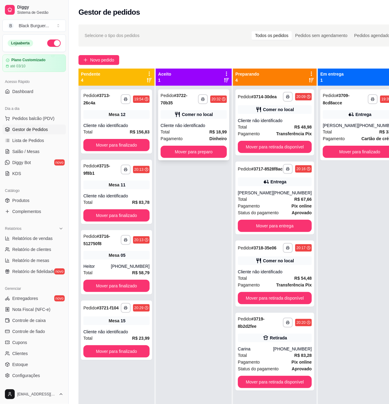
click at [199, 123] on div "Cliente não identificado" at bounding box center [194, 126] width 66 height 6
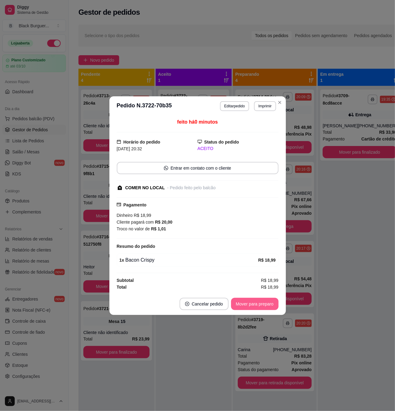
click at [264, 301] on button "Mover para preparo" at bounding box center [254, 304] width 47 height 12
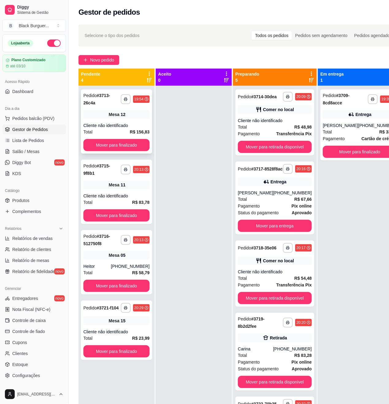
click at [128, 127] on div "Cliente não identificado" at bounding box center [116, 126] width 66 height 6
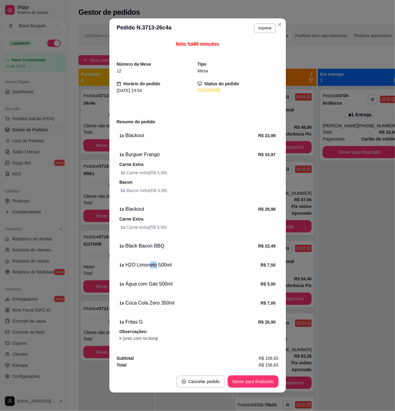
drag, startPoint x: 146, startPoint y: 274, endPoint x: 162, endPoint y: 273, distance: 15.6
click at [158, 271] on div "1 x H2O Limoneto 500ml R$ 7,50" at bounding box center [198, 264] width 162 height 13
drag, startPoint x: 155, startPoint y: 294, endPoint x: 168, endPoint y: 292, distance: 13.6
click at [168, 290] on div "1 x Água com Gás 500ml R$ 5,00" at bounding box center [198, 283] width 162 height 13
drag, startPoint x: 150, startPoint y: 307, endPoint x: 173, endPoint y: 308, distance: 23.3
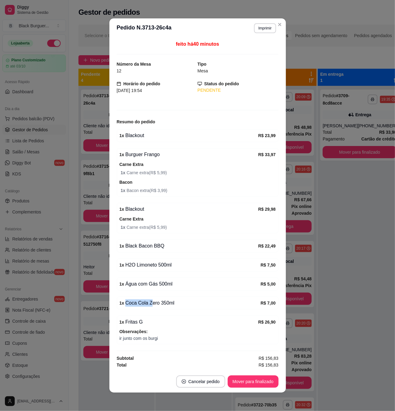
click at [173, 306] on div "1 x Coca Cola Zero 350ml" at bounding box center [189, 302] width 141 height 7
drag, startPoint x: 130, startPoint y: 321, endPoint x: 134, endPoint y: 320, distance: 3.7
click at [133, 320] on div "1 x Fritas G" at bounding box center [188, 321] width 139 height 7
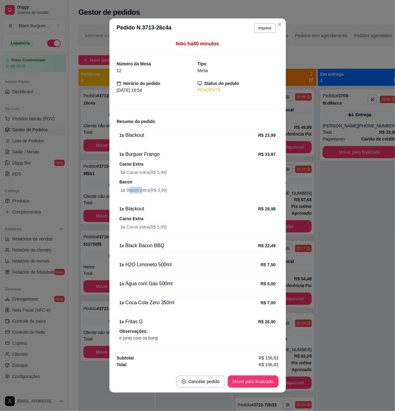
drag, startPoint x: 126, startPoint y: 193, endPoint x: 178, endPoint y: 244, distance: 72.8
click at [143, 193] on div "1 x Burguer Frango R$ 33,97 Carne Extra 1 x Carne extra ( R$ 5,99 ) Bacon 1 x B…" at bounding box center [198, 172] width 162 height 48
click at [264, 375] on button "Mover para finalizado" at bounding box center [253, 381] width 51 height 12
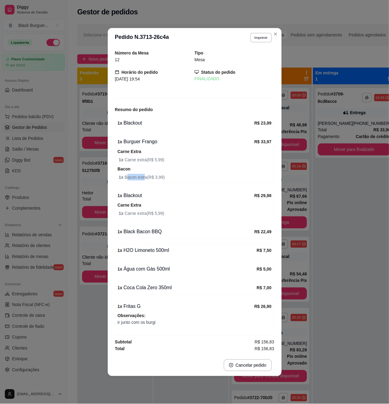
scroll to position [0, 0]
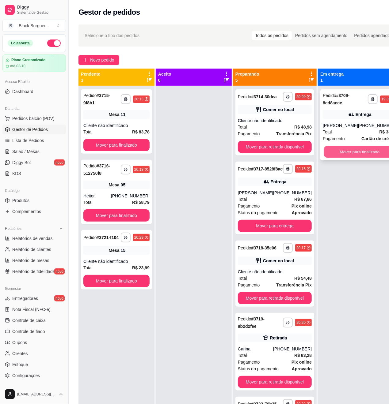
click at [341, 148] on button "Mover para finalizado" at bounding box center [360, 152] width 72 height 12
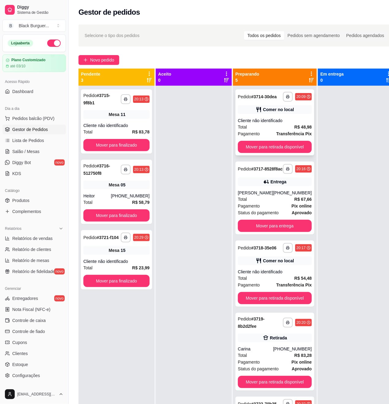
click at [298, 125] on strong "R$ 48,98" at bounding box center [302, 127] width 17 height 5
click at [100, 110] on div "Mesa 11" at bounding box center [116, 114] width 66 height 9
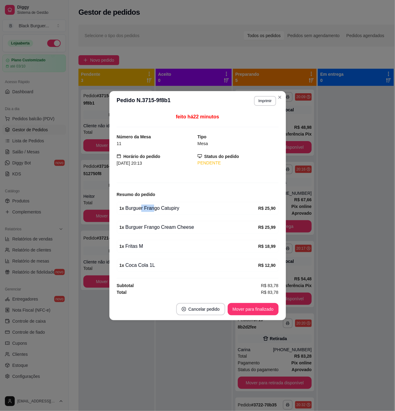
drag, startPoint x: 141, startPoint y: 210, endPoint x: 160, endPoint y: 209, distance: 18.7
click at [156, 210] on div "1 x Burguer Frango Catupiry" at bounding box center [188, 207] width 139 height 7
click at [160, 209] on div "1 x Burguer Frango Catupiry" at bounding box center [188, 207] width 139 height 7
drag, startPoint x: 157, startPoint y: 214, endPoint x: 172, endPoint y: 215, distance: 15.4
click at [170, 214] on div "feito há 22 minutos Número da Mesa 11 Tipo Mesa Horário do pedido [DATE] 20:13 …" at bounding box center [198, 204] width 162 height 182
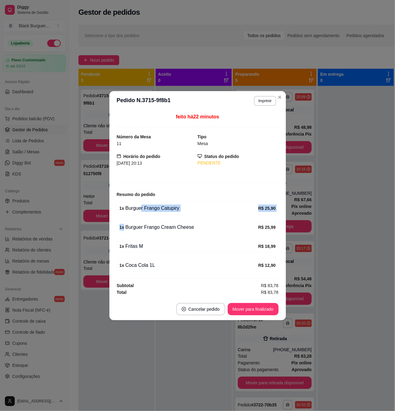
click at [172, 215] on div "feito há 22 minutos Número da Mesa 11 Tipo Mesa Horário do pedido [DATE] 20:13 …" at bounding box center [198, 204] width 162 height 182
drag, startPoint x: 154, startPoint y: 234, endPoint x: 175, endPoint y: 232, distance: 20.9
click at [174, 232] on div "feito há 22 minutos Número da Mesa 11 Tipo Mesa Horário do pedido [DATE] 20:13 …" at bounding box center [198, 204] width 162 height 182
drag, startPoint x: 172, startPoint y: 232, endPoint x: 109, endPoint y: 196, distance: 71.6
click at [170, 231] on div "1 x Burguer Frango Cream Cheese R$ 25,99" at bounding box center [198, 227] width 162 height 13
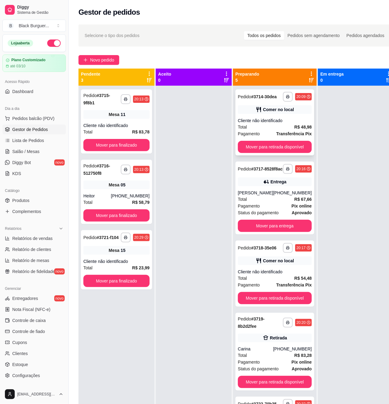
click at [276, 115] on div "**********" at bounding box center [274, 122] width 79 height 66
click at [278, 280] on div "**********" at bounding box center [274, 274] width 79 height 66
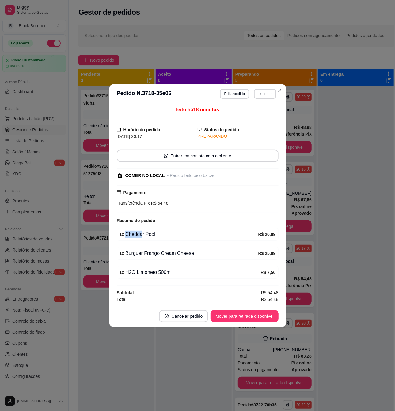
drag, startPoint x: 147, startPoint y: 237, endPoint x: 162, endPoint y: 236, distance: 14.8
click at [162, 236] on div "1 x Cheddar Pool" at bounding box center [188, 233] width 139 height 7
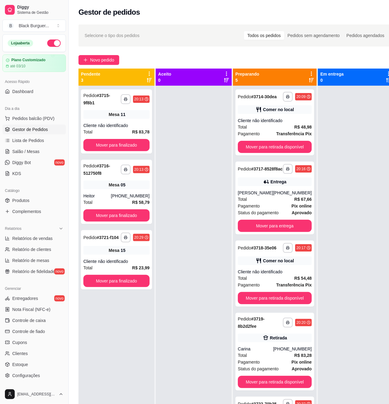
click at [286, 82] on div "Preparando 5" at bounding box center [274, 77] width 79 height 12
click at [279, 118] on div "Cliente não identificado" at bounding box center [275, 121] width 74 height 6
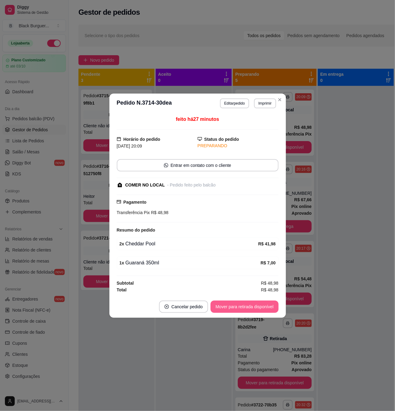
click at [232, 309] on button "Mover para retirada disponível" at bounding box center [245, 306] width 68 height 12
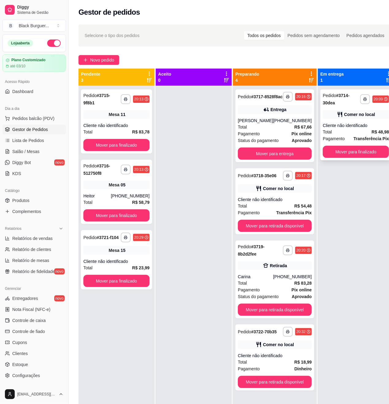
click at [340, 126] on div "Cliente não identificado" at bounding box center [356, 126] width 66 height 6
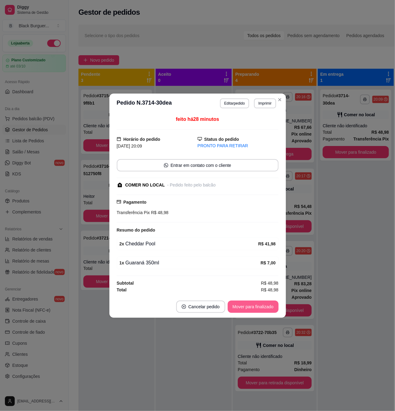
click at [258, 303] on button "Mover para finalizado" at bounding box center [253, 306] width 51 height 12
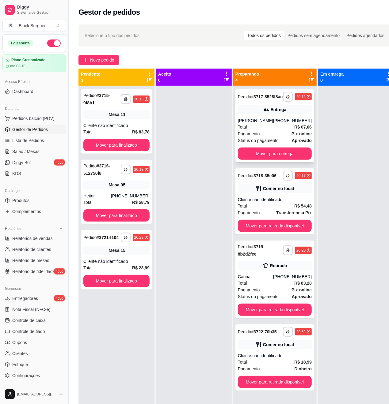
click at [302, 136] on strong "Pix online" at bounding box center [301, 133] width 20 height 5
click at [115, 123] on div "Cliente não identificado" at bounding box center [116, 126] width 66 height 6
click at [141, 123] on div "Cliente não identificado" at bounding box center [116, 126] width 66 height 6
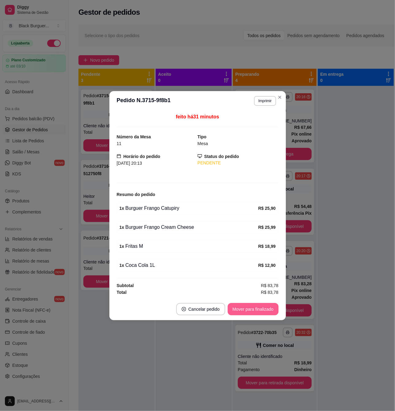
click at [258, 306] on button "Mover para finalizado" at bounding box center [253, 309] width 51 height 12
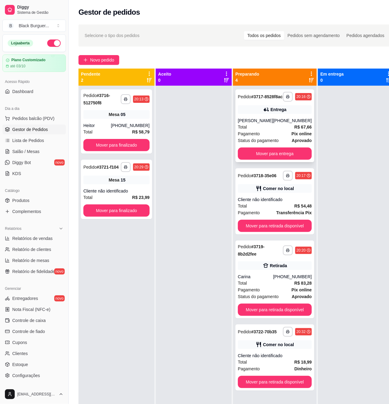
click at [297, 124] on div "[PHONE_NUMBER]" at bounding box center [292, 121] width 39 height 6
click at [296, 205] on div "**********" at bounding box center [274, 202] width 79 height 66
click at [114, 114] on span "Mesa" at bounding box center [114, 115] width 11 height 6
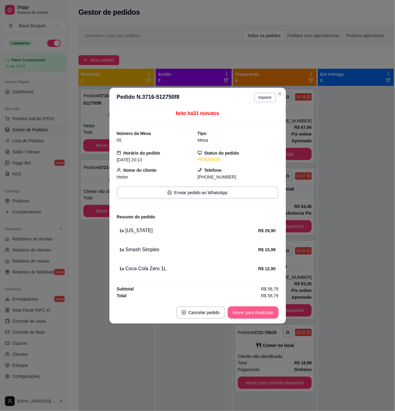
click at [271, 311] on button "Mover para finalizado" at bounding box center [253, 312] width 51 height 12
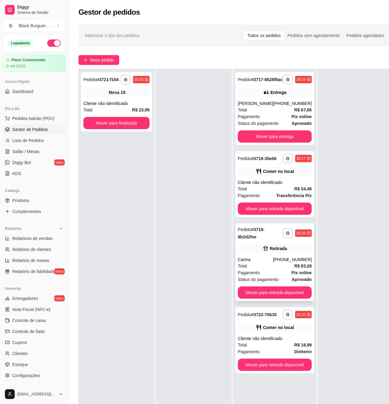
scroll to position [41, 0]
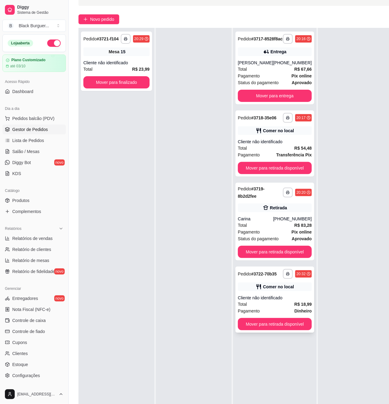
click at [280, 290] on div "Comer no local" at bounding box center [278, 287] width 31 height 6
click at [294, 223] on div "**********" at bounding box center [274, 222] width 79 height 78
click at [289, 222] on div "[PHONE_NUMBER]" at bounding box center [292, 219] width 39 height 6
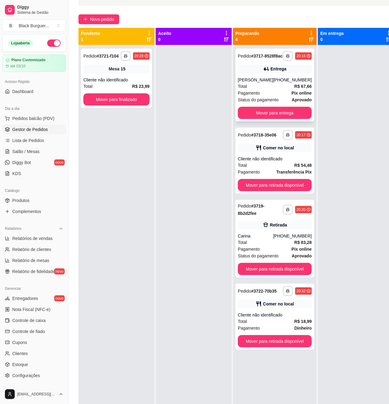
scroll to position [0, 0]
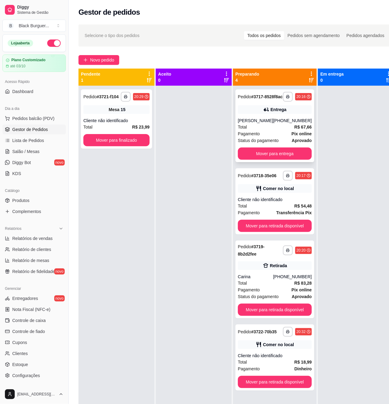
click at [288, 123] on div "[PHONE_NUMBER]" at bounding box center [292, 121] width 39 height 6
click at [134, 125] on strong "R$ 23,99" at bounding box center [140, 127] width 17 height 5
click at [298, 124] on div "[PHONE_NUMBER]" at bounding box center [292, 121] width 39 height 6
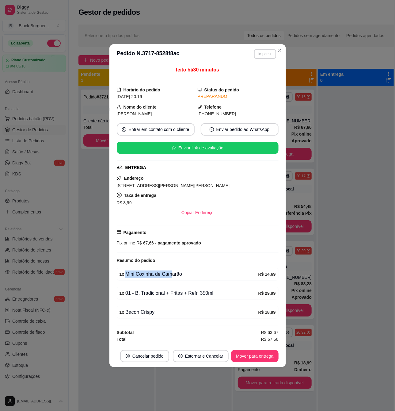
drag, startPoint x: 160, startPoint y: 276, endPoint x: 183, endPoint y: 275, distance: 22.7
click at [176, 276] on div "1 x Mini Coxinha de Camarão" at bounding box center [188, 273] width 139 height 7
click at [183, 275] on div "1 x Mini Coxinha de Camarão" at bounding box center [188, 273] width 139 height 7
drag, startPoint x: 178, startPoint y: 242, endPoint x: 182, endPoint y: 242, distance: 4.0
click at [179, 242] on span "- pagamento aprovado" at bounding box center [177, 242] width 47 height 5
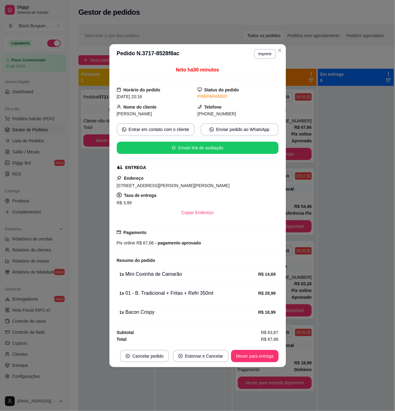
click at [182, 242] on span "- pagamento aprovado" at bounding box center [177, 242] width 47 height 5
click at [163, 270] on div "1 x Mini Coxinha de Camarão R$ 14,69" at bounding box center [198, 273] width 162 height 13
drag, startPoint x: 166, startPoint y: 275, endPoint x: 170, endPoint y: 275, distance: 4.0
click at [169, 275] on div "1 x Mini Coxinha de Camarão" at bounding box center [188, 273] width 139 height 7
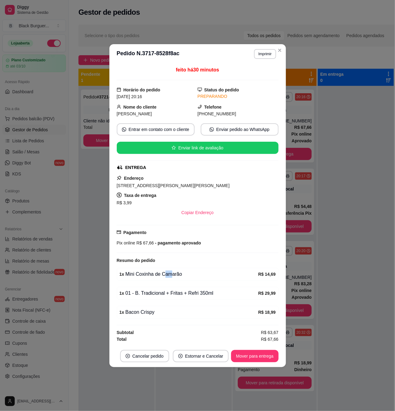
click at [172, 275] on div "1 x Mini Coxinha de Camarão" at bounding box center [188, 273] width 139 height 7
click at [178, 276] on div "1 x Mini Coxinha de Camarão" at bounding box center [188, 273] width 139 height 7
click at [210, 280] on div "1 x Mini Coxinha de Camarão R$ 14,69" at bounding box center [198, 273] width 162 height 13
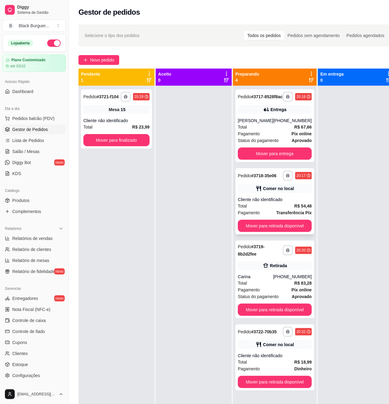
click at [293, 205] on div "**********" at bounding box center [274, 202] width 79 height 66
click at [297, 203] on div "Cliente não identificado" at bounding box center [275, 200] width 74 height 6
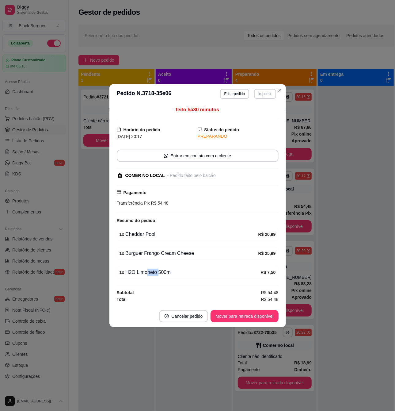
drag, startPoint x: 146, startPoint y: 271, endPoint x: 159, endPoint y: 273, distance: 13.0
click at [159, 273] on div "1 x H2O Limoneto 500ml" at bounding box center [189, 271] width 141 height 7
click at [165, 270] on div "1 x H2O Limoneto 500ml" at bounding box center [189, 271] width 141 height 7
click at [178, 254] on div "1 x Burguer Frango Cream Cheese" at bounding box center [188, 252] width 139 height 7
drag, startPoint x: 181, startPoint y: 253, endPoint x: 182, endPoint y: 244, distance: 8.9
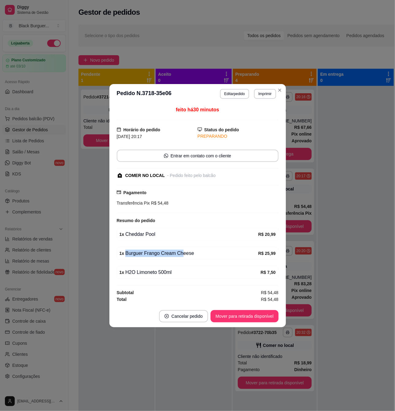
click at [182, 244] on div "feito há 30 minutos Horário do pedido [DATE] 20:17 Status do pedido PREPARANDO …" at bounding box center [198, 204] width 162 height 196
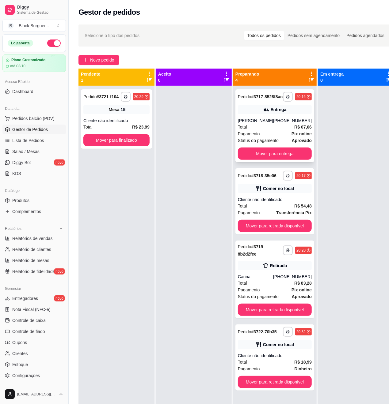
click at [276, 137] on div "Pagamento Pix online" at bounding box center [275, 134] width 74 height 7
click at [272, 124] on div "[PERSON_NAME]" at bounding box center [255, 121] width 35 height 6
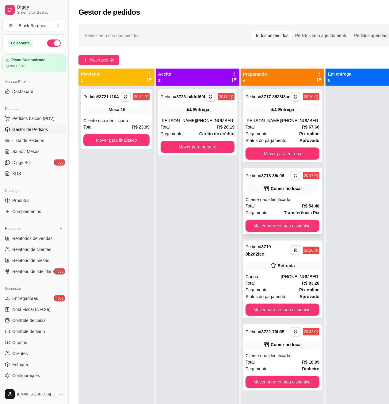
click at [278, 210] on div "Total R$ 54,48" at bounding box center [282, 206] width 74 height 7
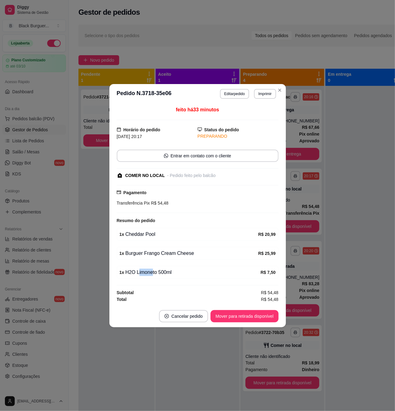
drag, startPoint x: 137, startPoint y: 275, endPoint x: 154, endPoint y: 274, distance: 16.6
click at [152, 274] on div "1 x H2O Limoneto 500ml" at bounding box center [189, 271] width 141 height 7
click at [154, 274] on div "1 x H2O Limoneto 500ml" at bounding box center [189, 271] width 141 height 7
click at [248, 312] on button "Mover para retirada disponível" at bounding box center [245, 316] width 68 height 12
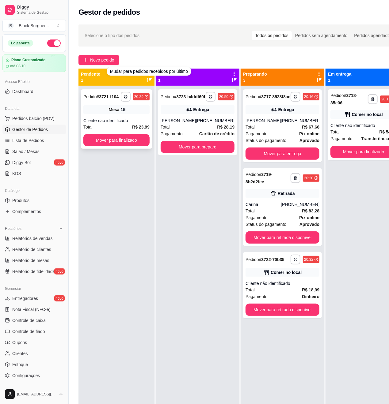
click at [136, 116] on div "**********" at bounding box center [116, 118] width 71 height 59
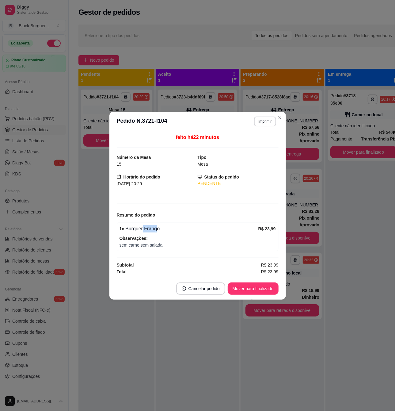
drag, startPoint x: 142, startPoint y: 229, endPoint x: 158, endPoint y: 229, distance: 15.6
click at [156, 229] on div "1 x Burguer Frango" at bounding box center [188, 228] width 139 height 7
drag, startPoint x: 158, startPoint y: 229, endPoint x: 123, endPoint y: 221, distance: 36.4
click at [157, 228] on div "1 x Burguer Frango" at bounding box center [188, 228] width 139 height 7
click at [250, 287] on button "Mover para finalizado" at bounding box center [253, 288] width 51 height 12
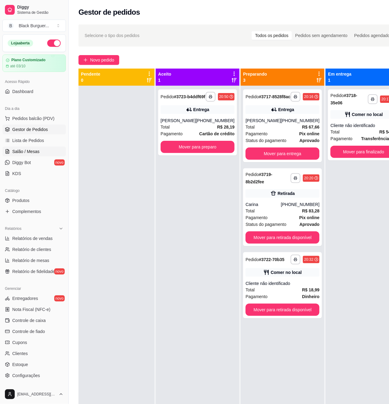
click at [44, 154] on link "Salão / Mesas" at bounding box center [33, 152] width 63 height 10
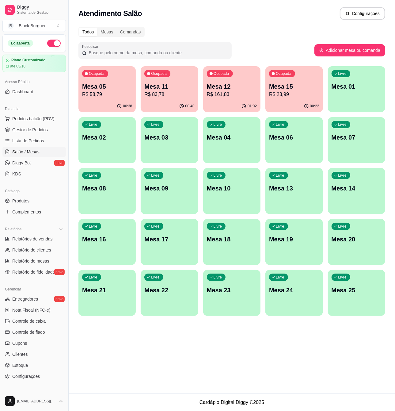
click at [280, 89] on p "Mesa 15" at bounding box center [294, 86] width 50 height 9
click at [300, 93] on p "R$ 23,99" at bounding box center [294, 94] width 50 height 7
click at [290, 78] on div "Ocupada Mesa 15 R$ 23,99" at bounding box center [293, 83] width 57 height 34
click at [19, 130] on span "Gestor de Pedidos" at bounding box center [30, 130] width 36 height 6
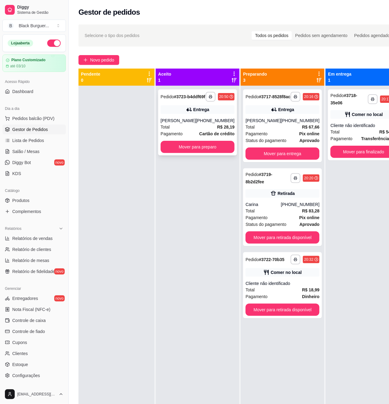
click at [185, 124] on div "[PERSON_NAME]" at bounding box center [178, 121] width 35 height 6
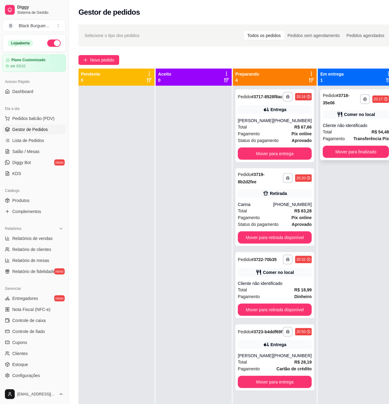
click at [354, 141] on strong "Transferência Pix" at bounding box center [371, 138] width 36 height 5
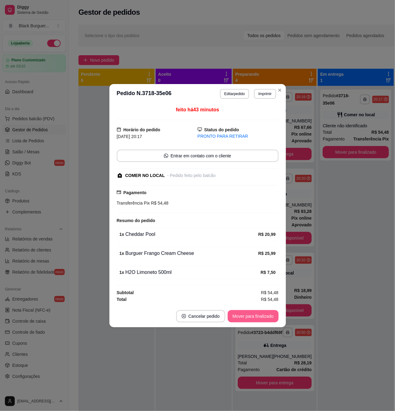
click at [268, 315] on button "Mover para finalizado" at bounding box center [253, 316] width 51 height 12
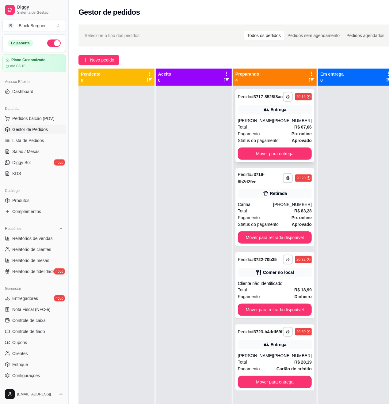
click at [248, 131] on div "Total R$ 67,66" at bounding box center [275, 127] width 74 height 7
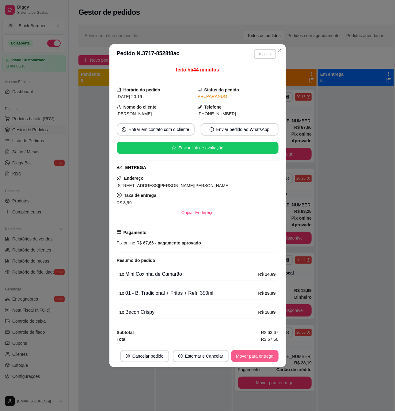
click at [254, 354] on button "Mover para entrega" at bounding box center [254, 356] width 47 height 12
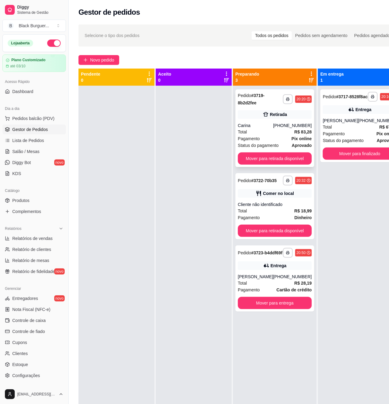
click at [290, 126] on div "[PHONE_NUMBER]" at bounding box center [292, 126] width 39 height 6
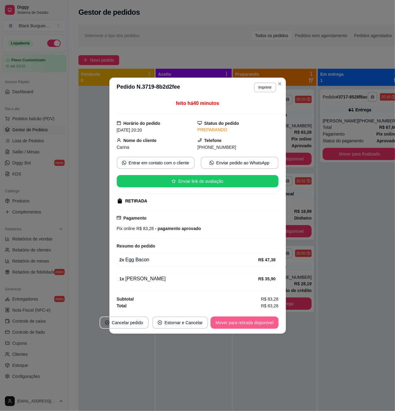
click at [251, 324] on button "Mover para retirada disponível" at bounding box center [245, 322] width 68 height 12
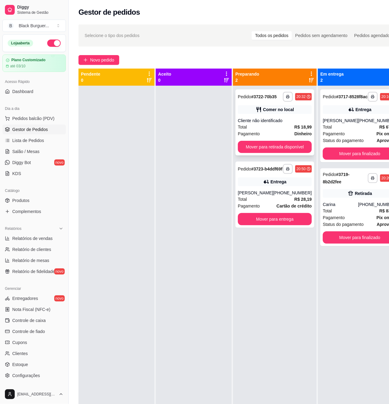
click at [294, 124] on div "Cliente não identificado" at bounding box center [275, 121] width 74 height 6
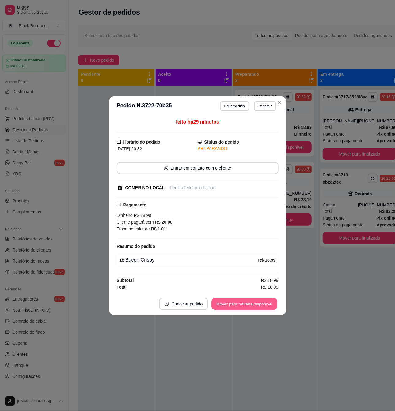
click at [244, 301] on button "Mover para retirada disponível" at bounding box center [245, 304] width 66 height 12
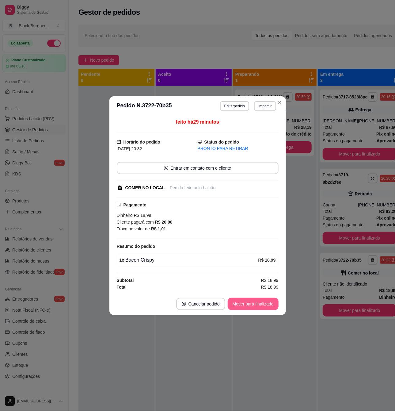
click at [254, 303] on button "Mover para finalizado" at bounding box center [253, 304] width 51 height 12
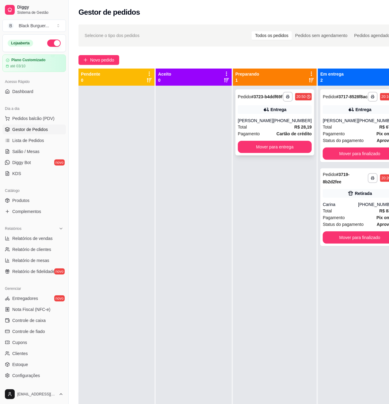
click at [281, 120] on div "**********" at bounding box center [274, 122] width 79 height 66
click at [278, 121] on div "**********" at bounding box center [274, 122] width 79 height 66
click at [19, 153] on span "Salão / Mesas" at bounding box center [25, 152] width 27 height 6
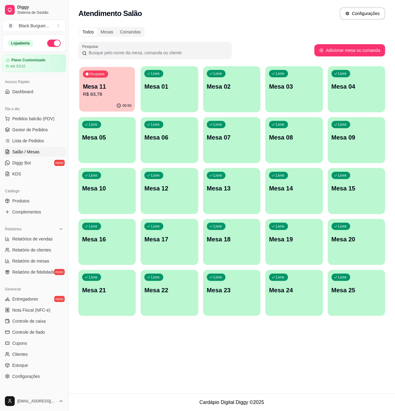
click at [105, 87] on p "Mesa 11" at bounding box center [107, 86] width 48 height 8
click at [44, 131] on span "Gestor de Pedidos" at bounding box center [30, 130] width 36 height 6
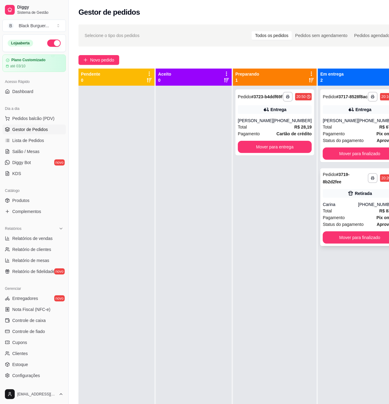
click at [368, 198] on div "Retirada" at bounding box center [360, 193] width 74 height 9
click at [301, 114] on div "Entrega" at bounding box center [275, 109] width 74 height 9
click at [355, 244] on button "Mover para finalizado" at bounding box center [360, 238] width 74 height 12
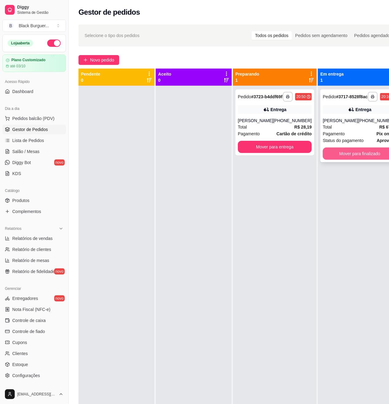
click at [336, 160] on button "Mover para finalizado" at bounding box center [360, 154] width 74 height 12
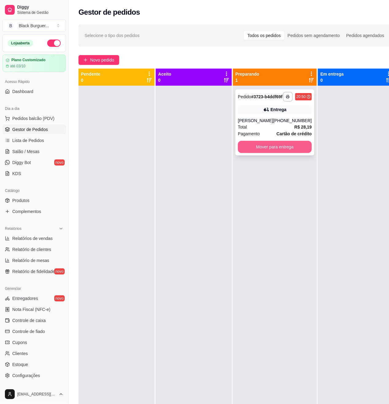
click at [299, 152] on button "Mover para entrega" at bounding box center [275, 147] width 74 height 12
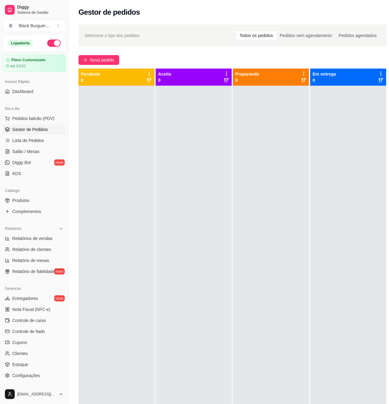
click at [175, 127] on div at bounding box center [194, 288] width 76 height 404
